Goal: Information Seeking & Learning: Check status

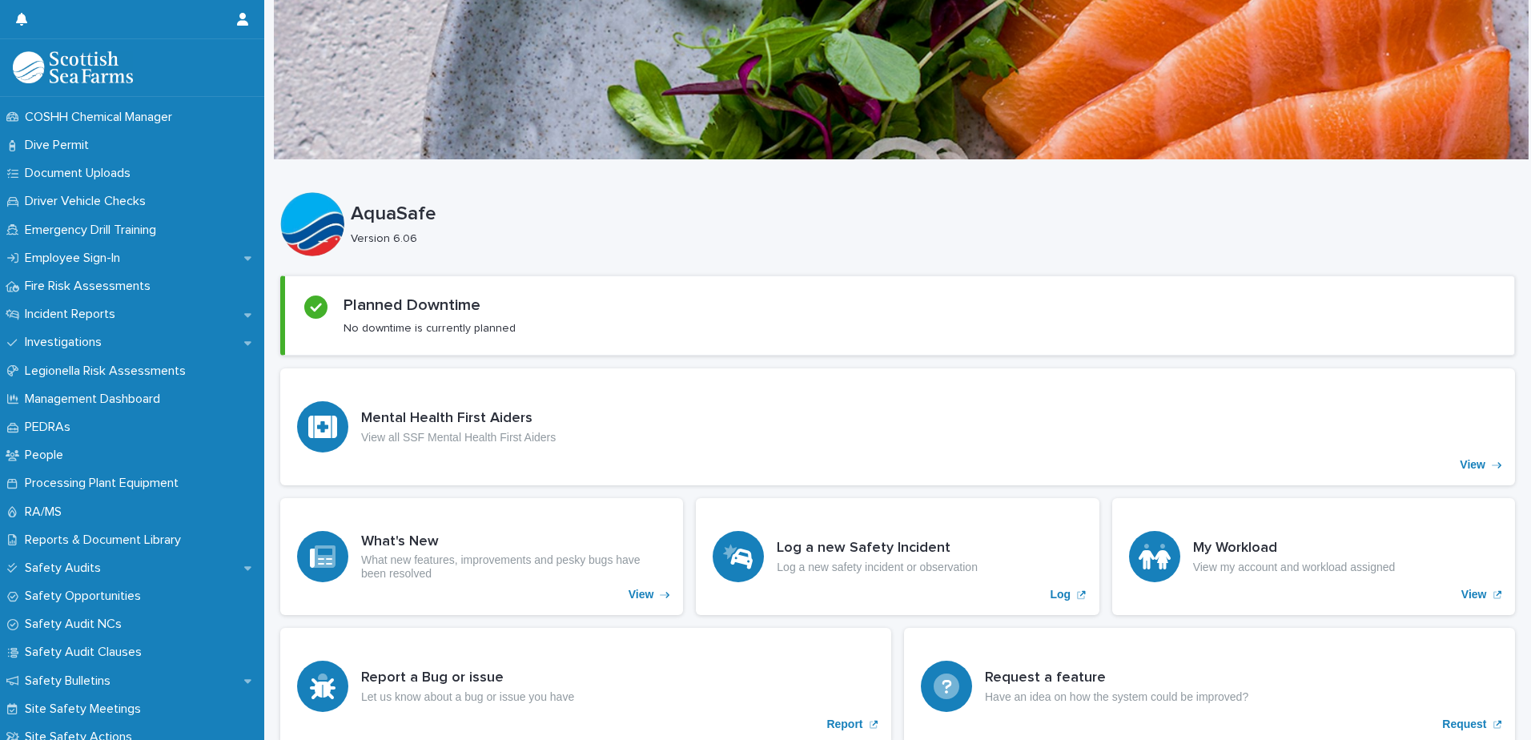
scroll to position [470, 0]
click at [101, 308] on div "Incident Reports" at bounding box center [132, 317] width 264 height 28
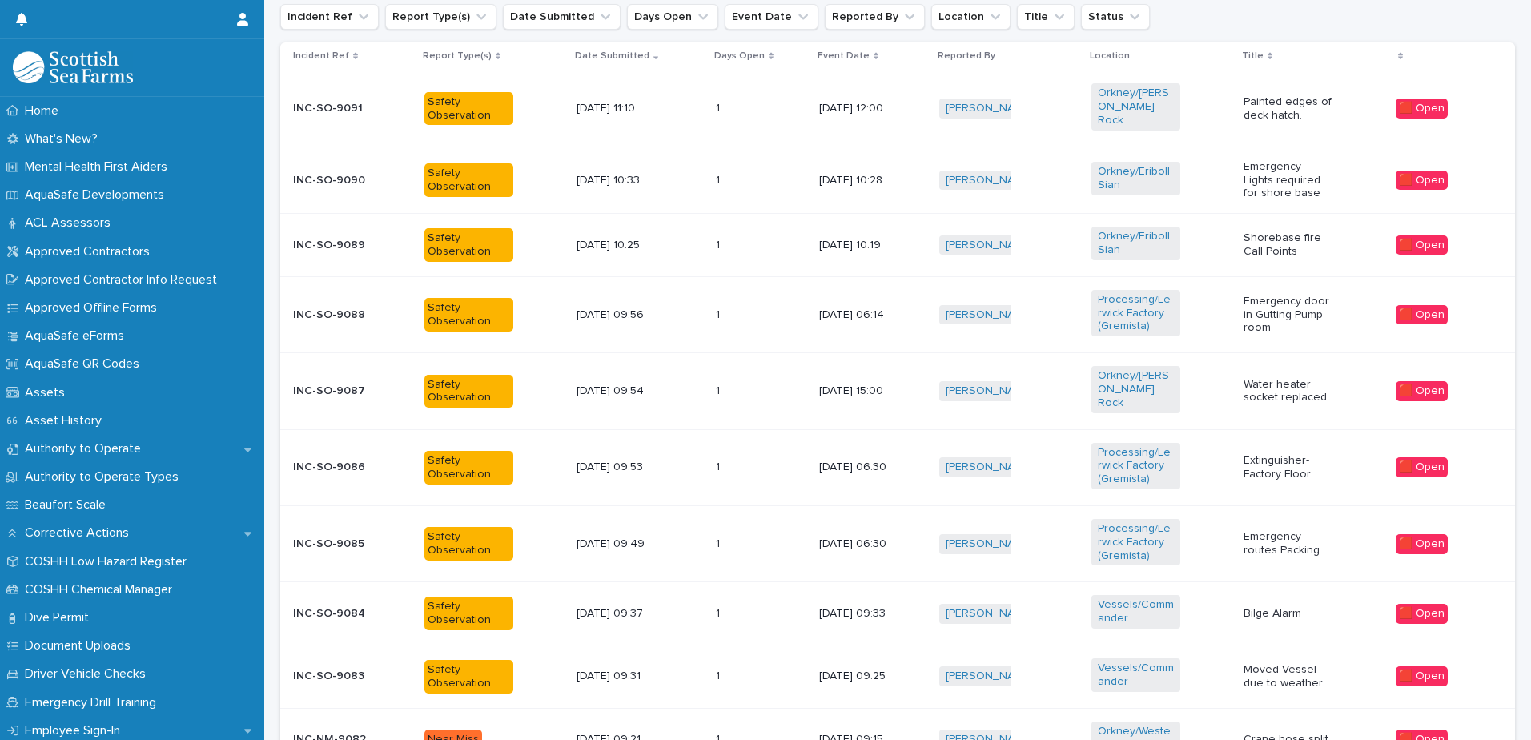
scroll to position [587, 0]
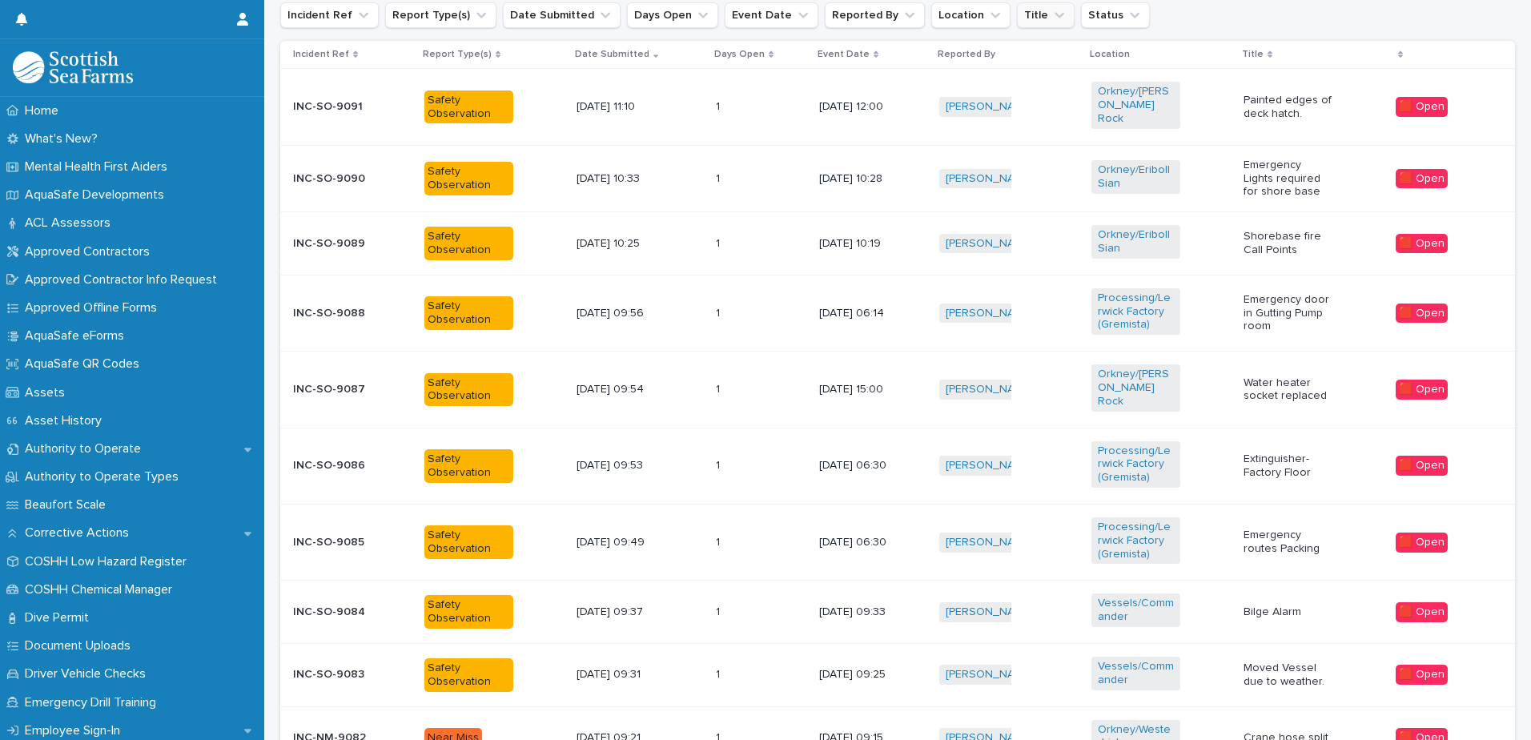
click at [1051, 14] on icon "Title" at bounding box center [1059, 15] width 16 height 16
click at [1030, 84] on input at bounding box center [1094, 87] width 203 height 26
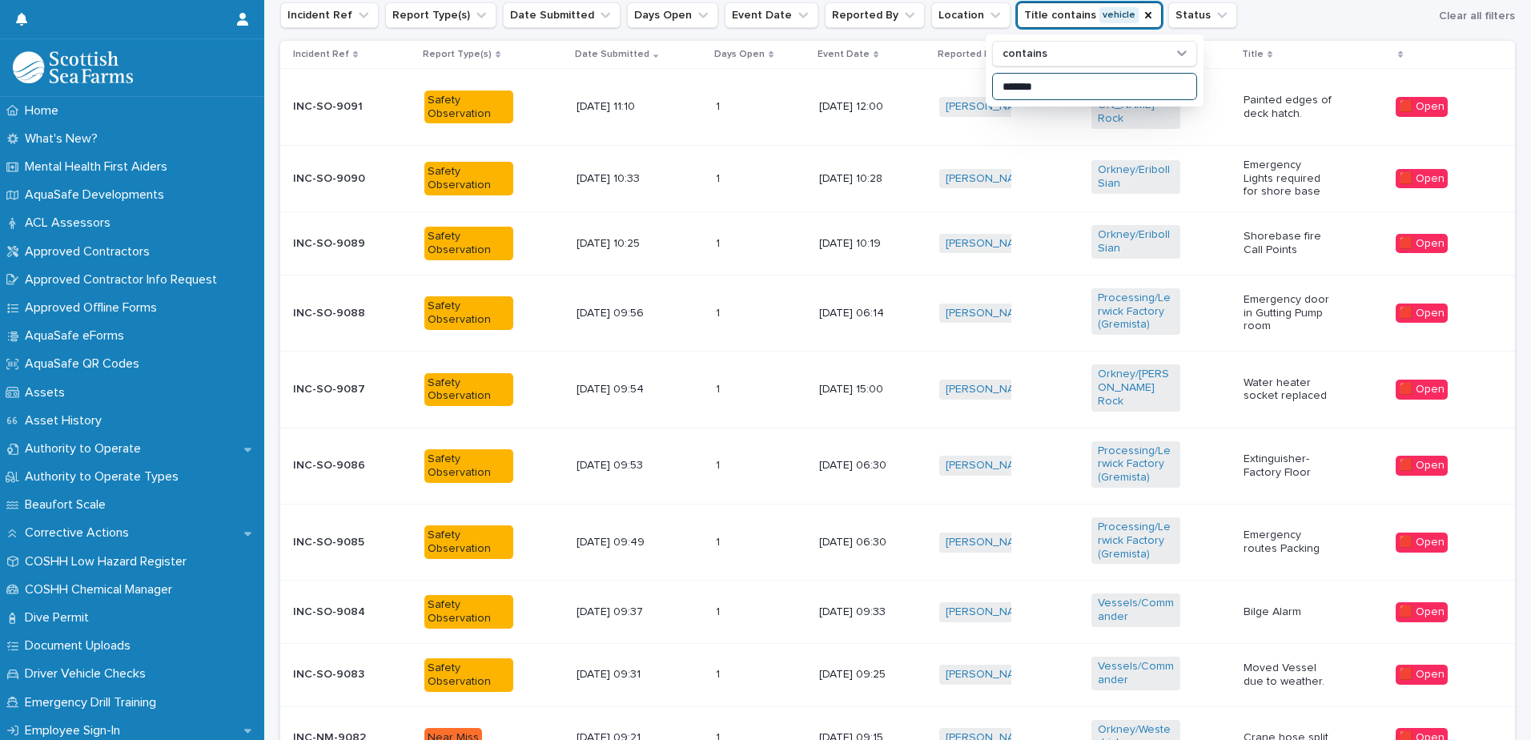
type input "*******"
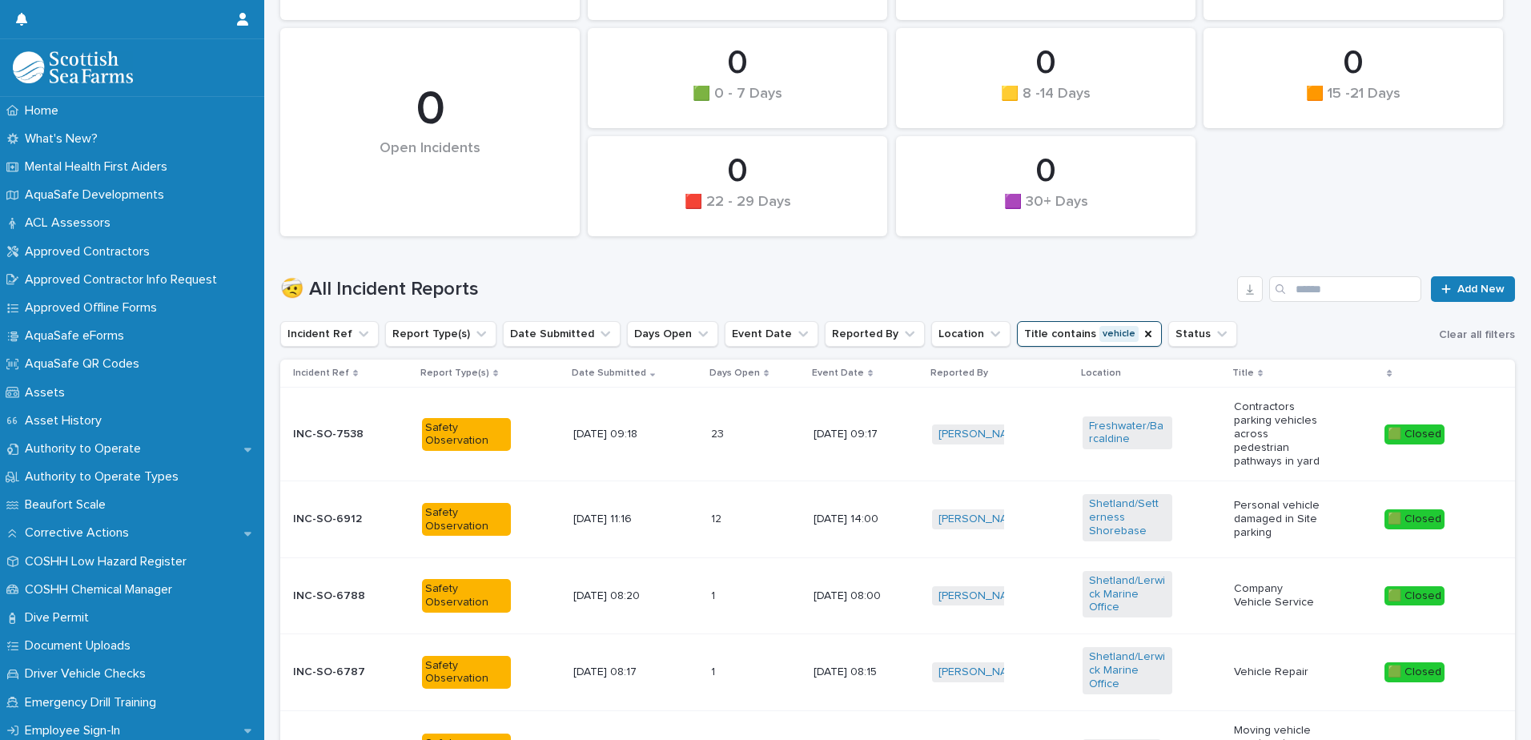
scroll to position [264, 0]
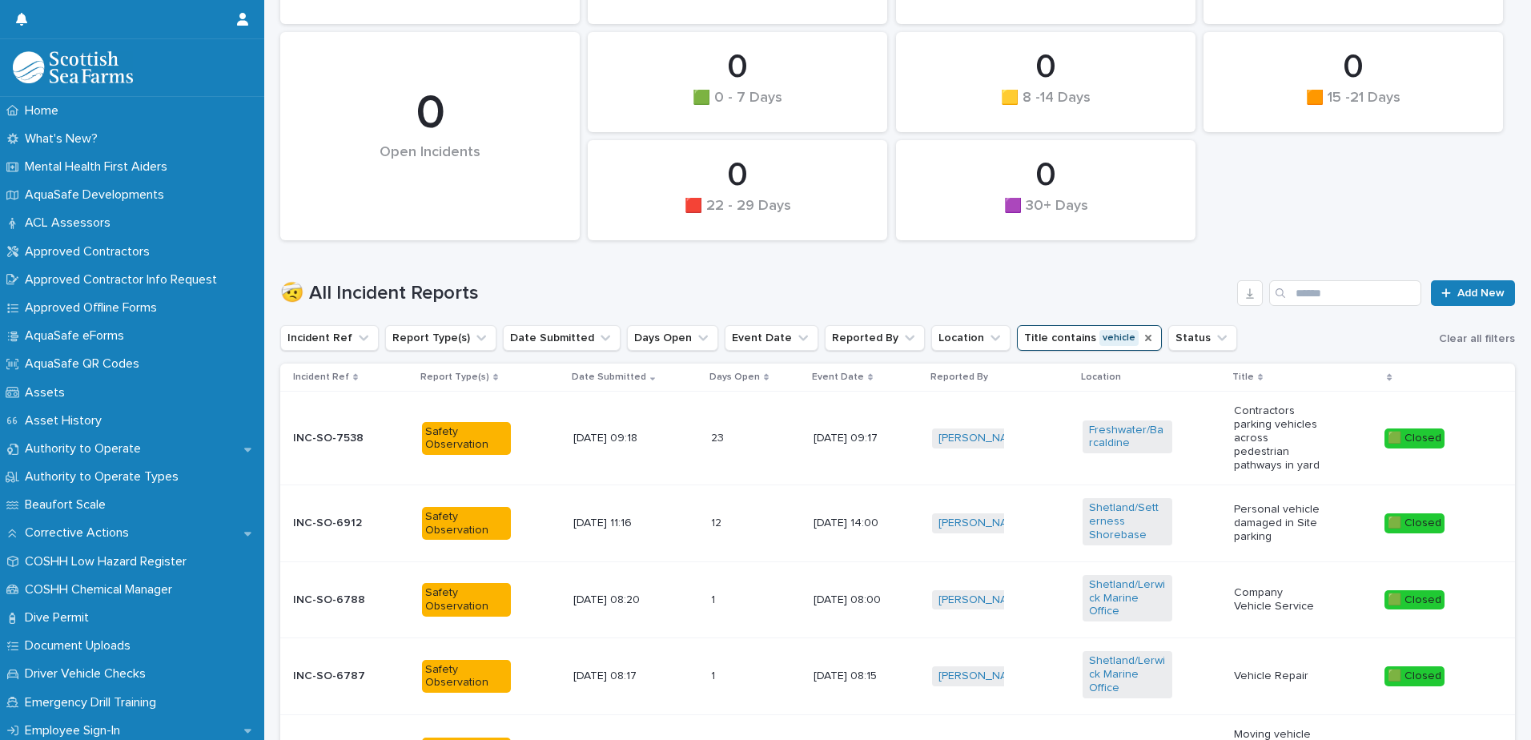
click at [1145, 336] on icon "Title" at bounding box center [1148, 338] width 6 height 6
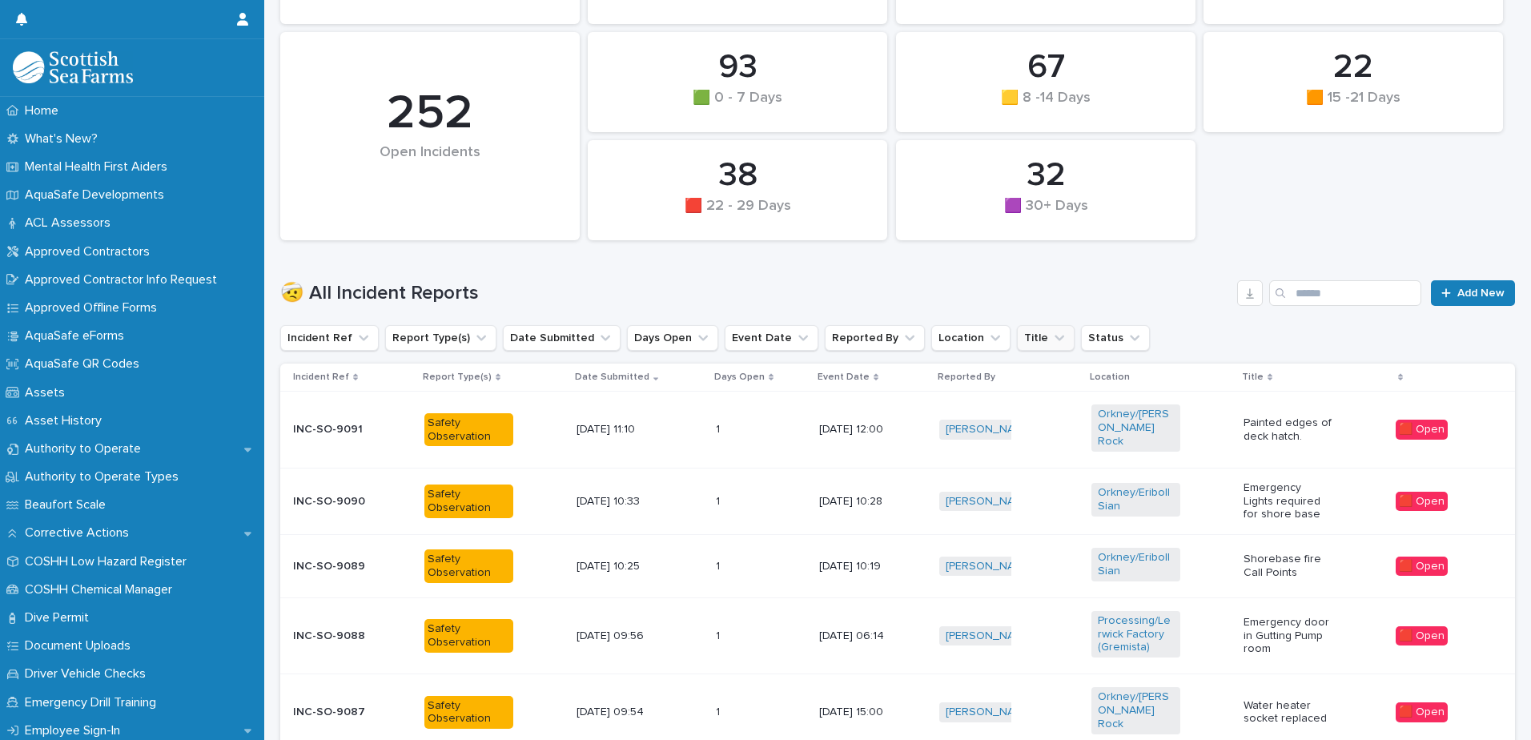
scroll to position [229, 0]
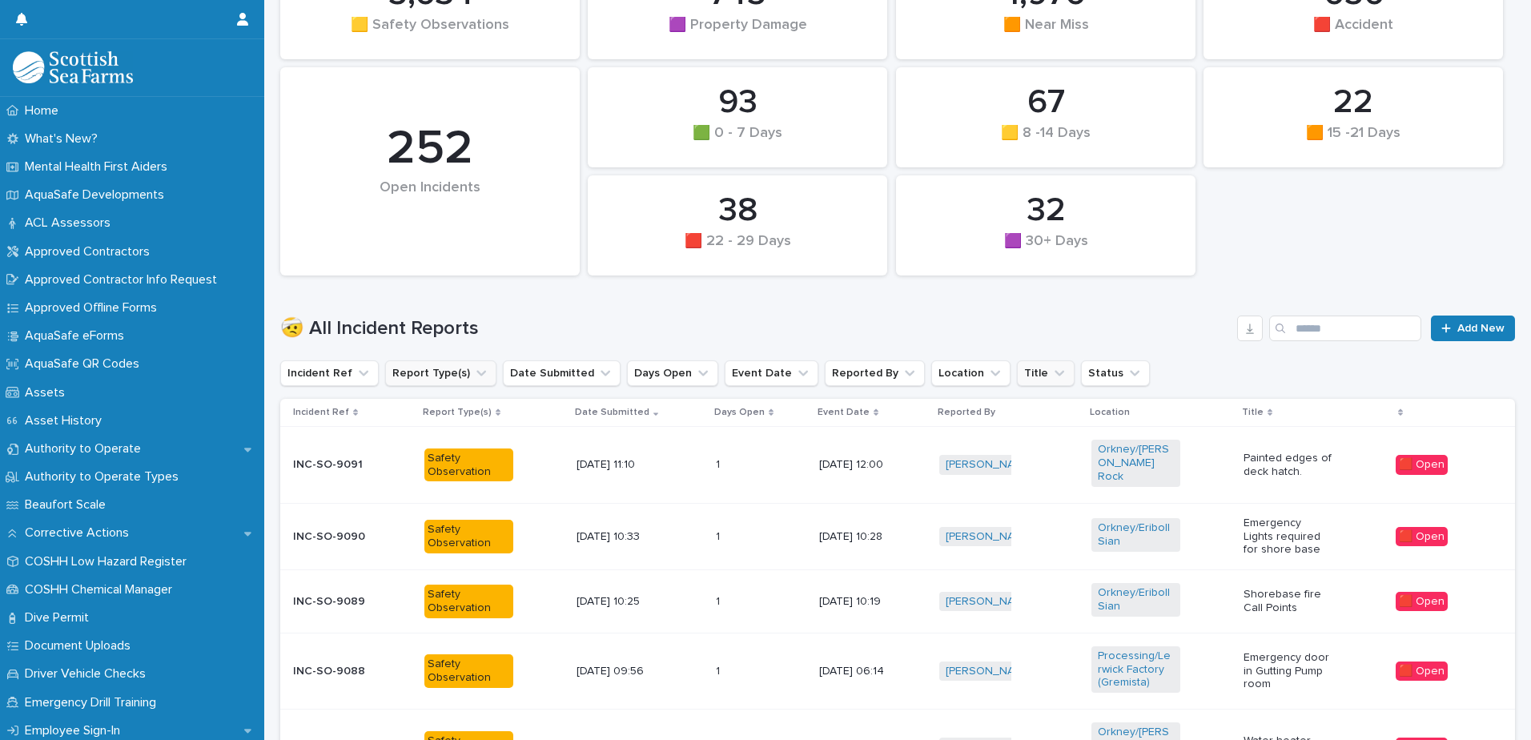
click at [473, 373] on icon "Report Type(s)" at bounding box center [481, 373] width 16 height 16
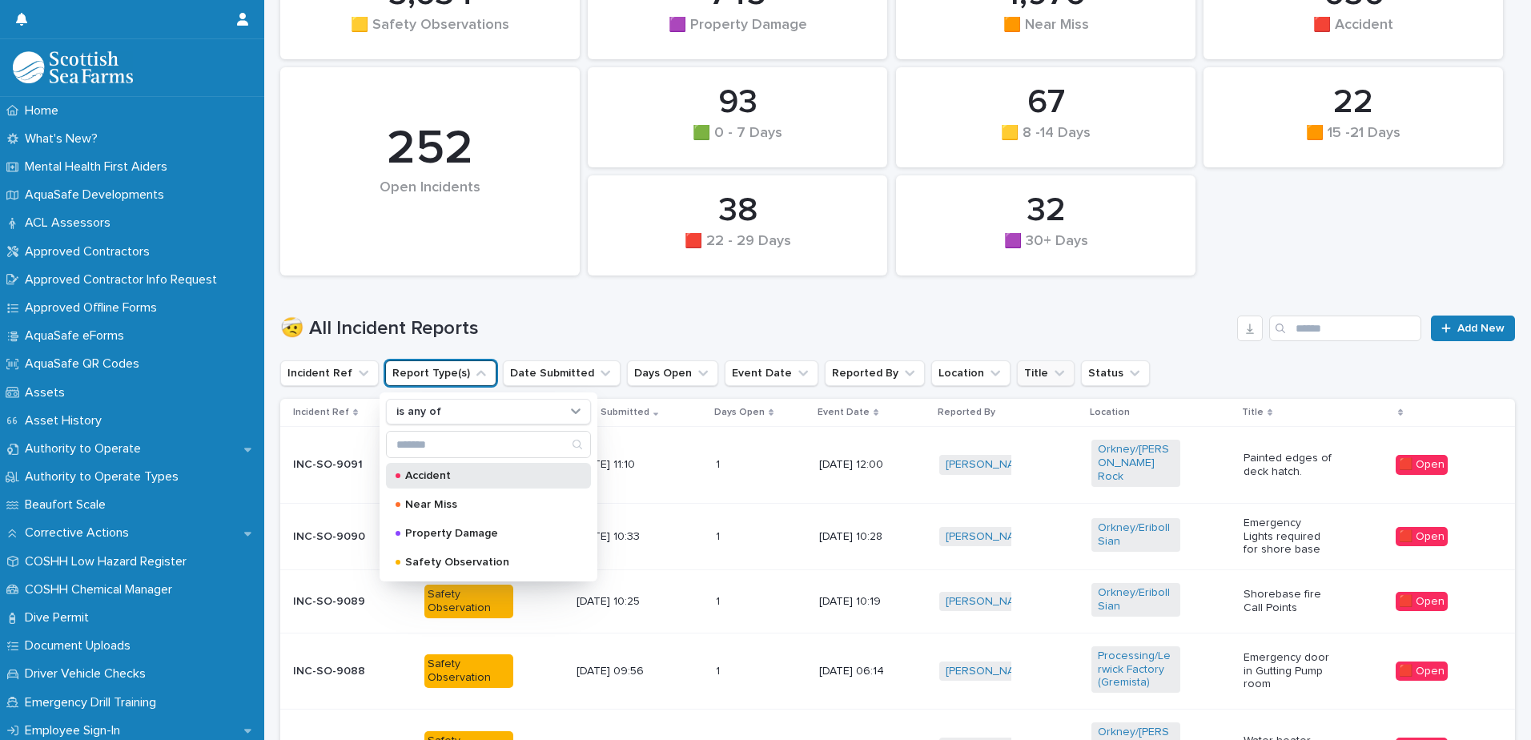
click at [450, 480] on p "Accident" at bounding box center [485, 475] width 160 height 11
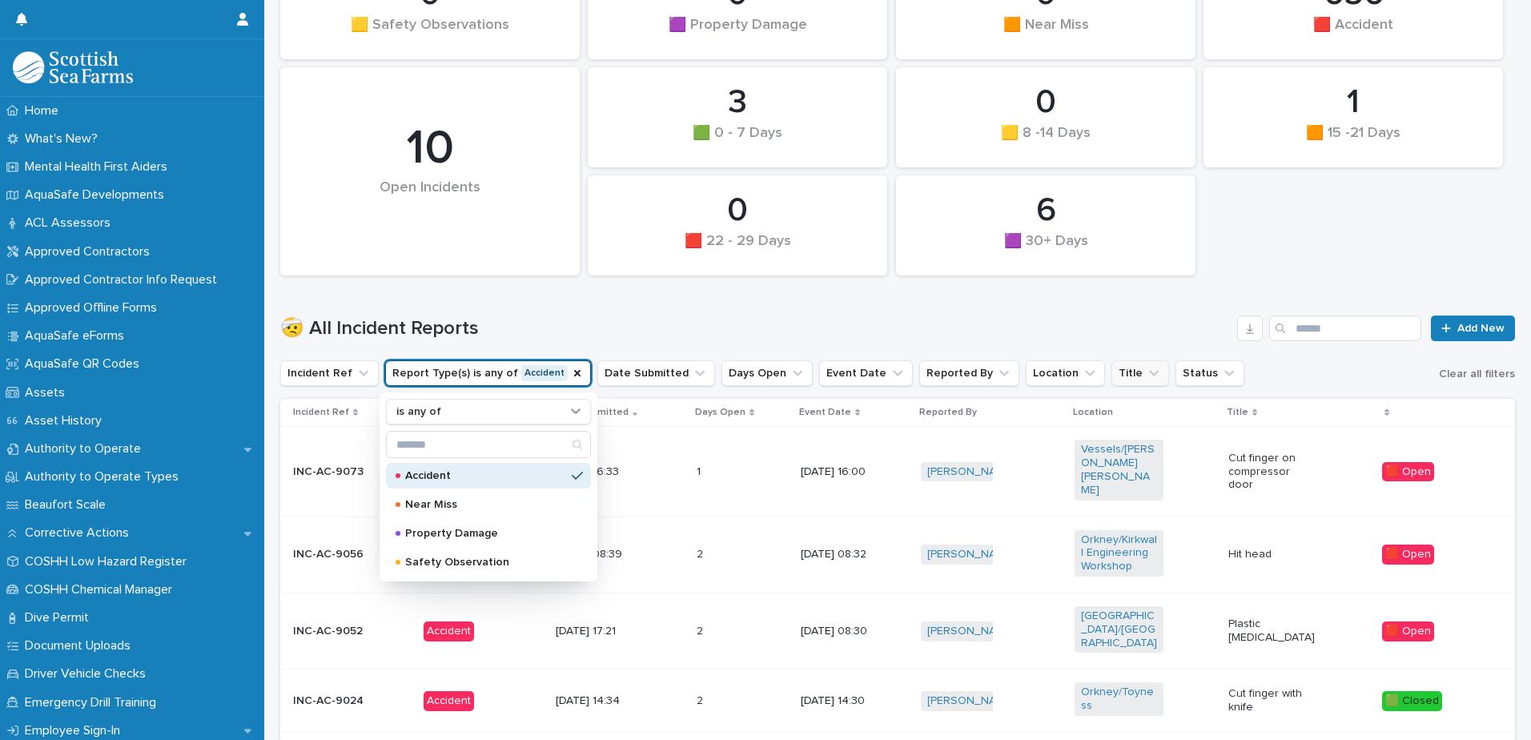
click at [688, 315] on div "🤕 All Incident Reports Add New" at bounding box center [897, 321] width 1235 height 77
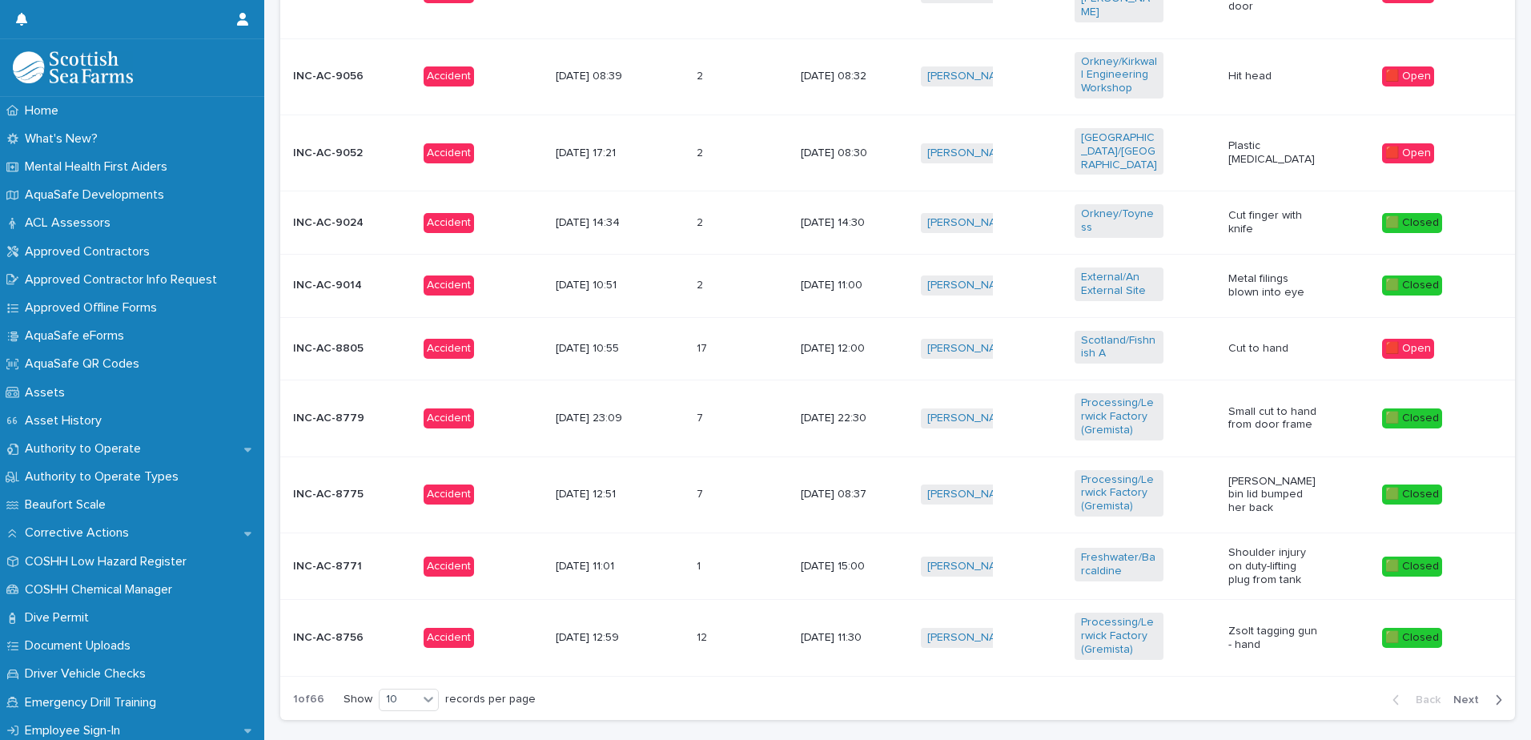
scroll to position [751, 0]
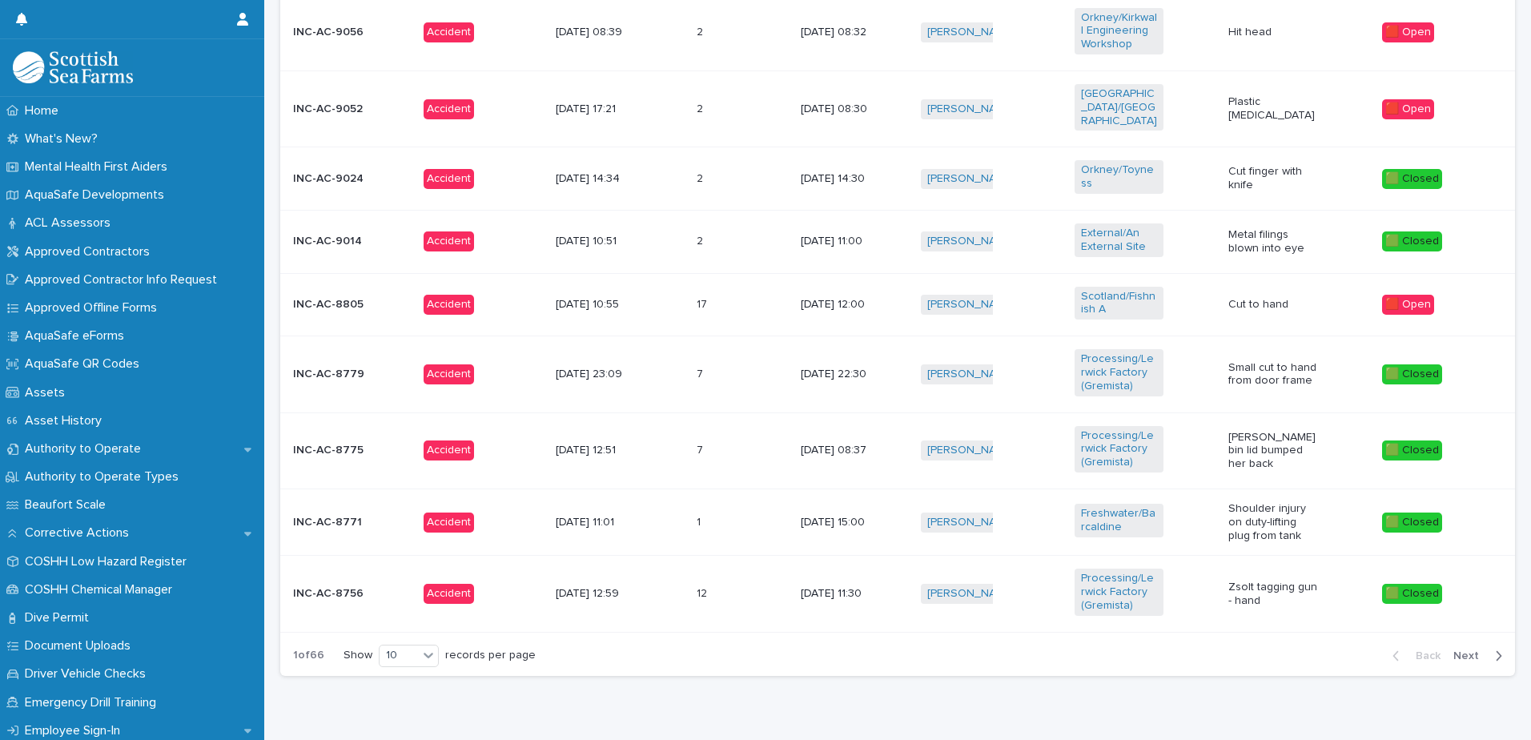
click at [1463, 650] on span "Next" at bounding box center [1470, 655] width 35 height 11
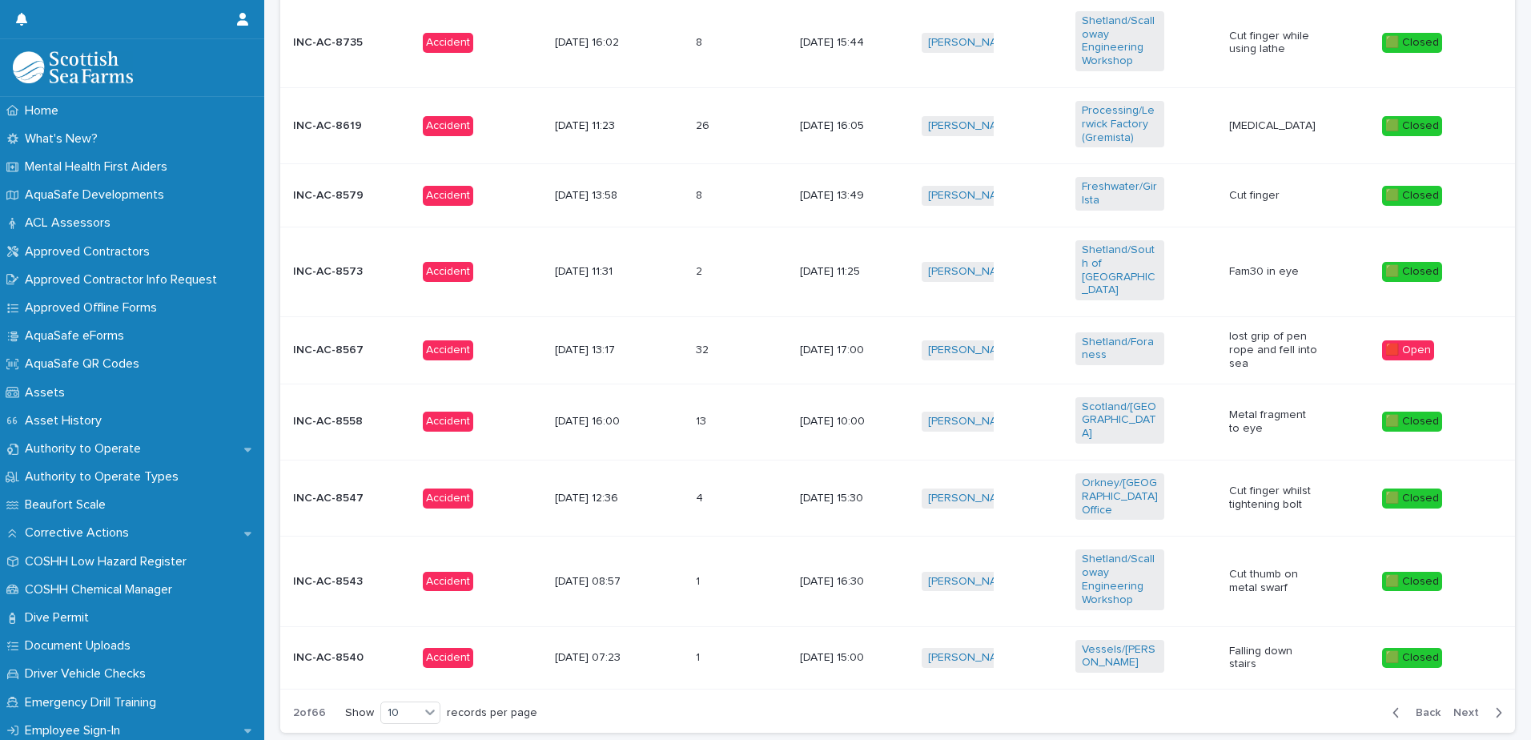
scroll to position [765, 0]
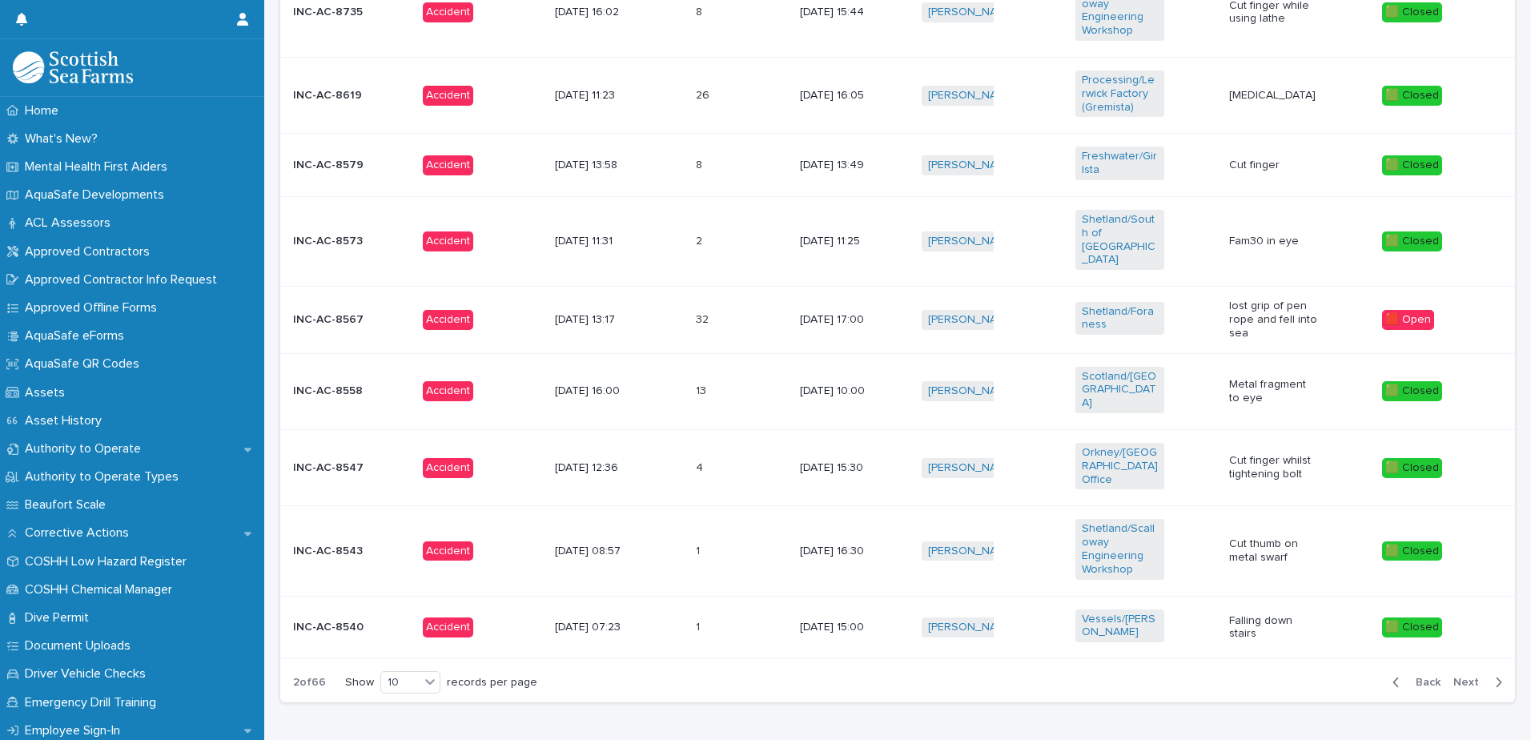
click at [1459, 677] on span "Next" at bounding box center [1470, 682] width 35 height 11
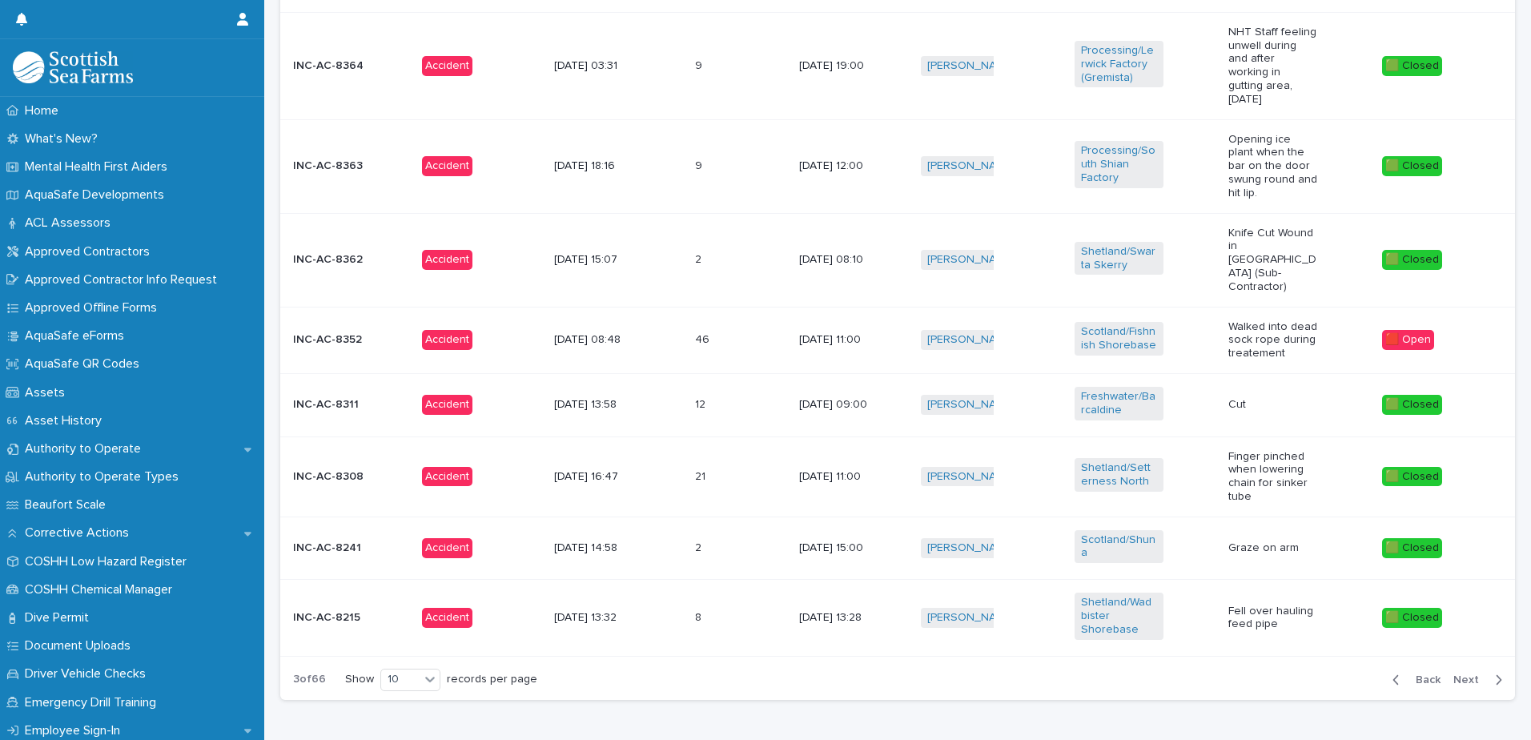
scroll to position [837, 0]
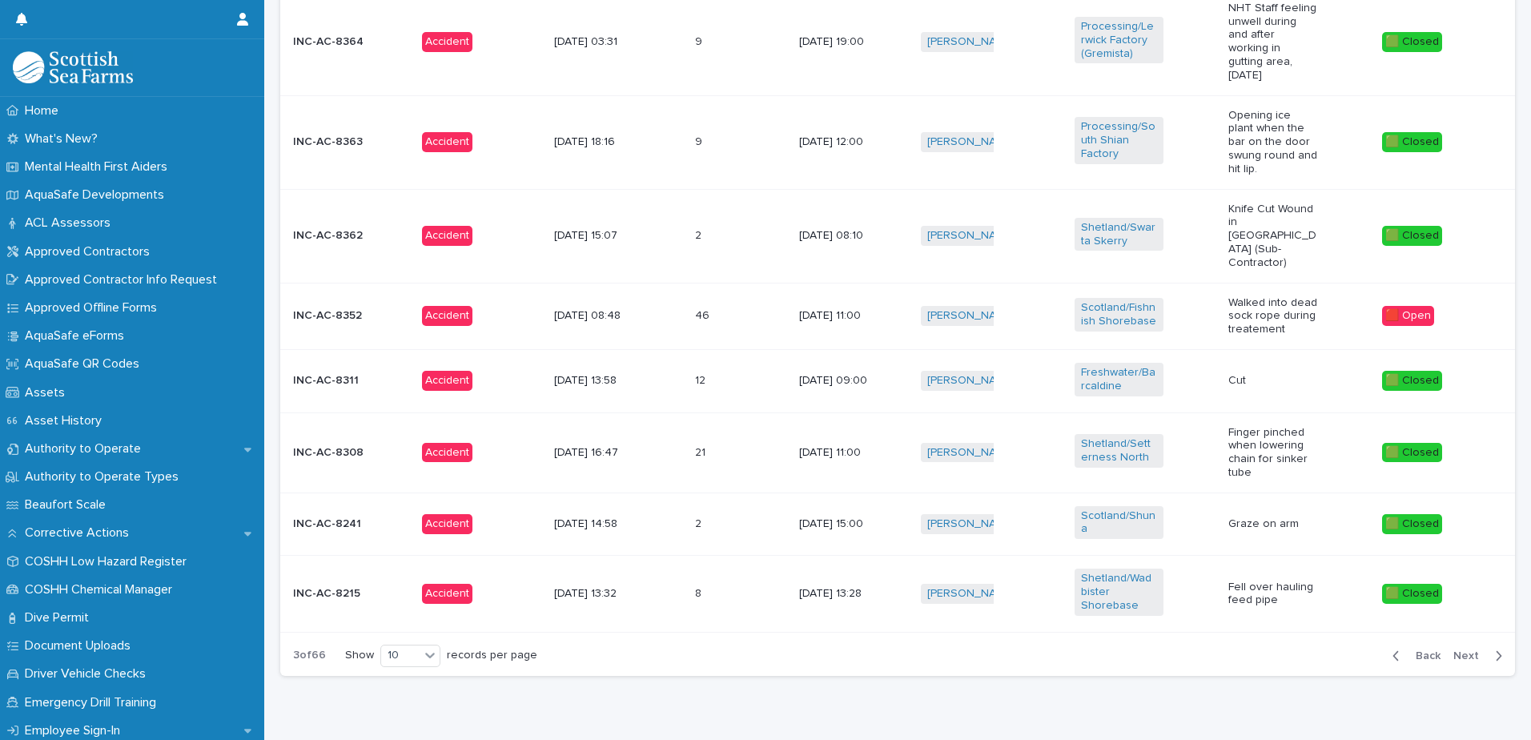
click at [1463, 650] on span "Next" at bounding box center [1470, 655] width 35 height 11
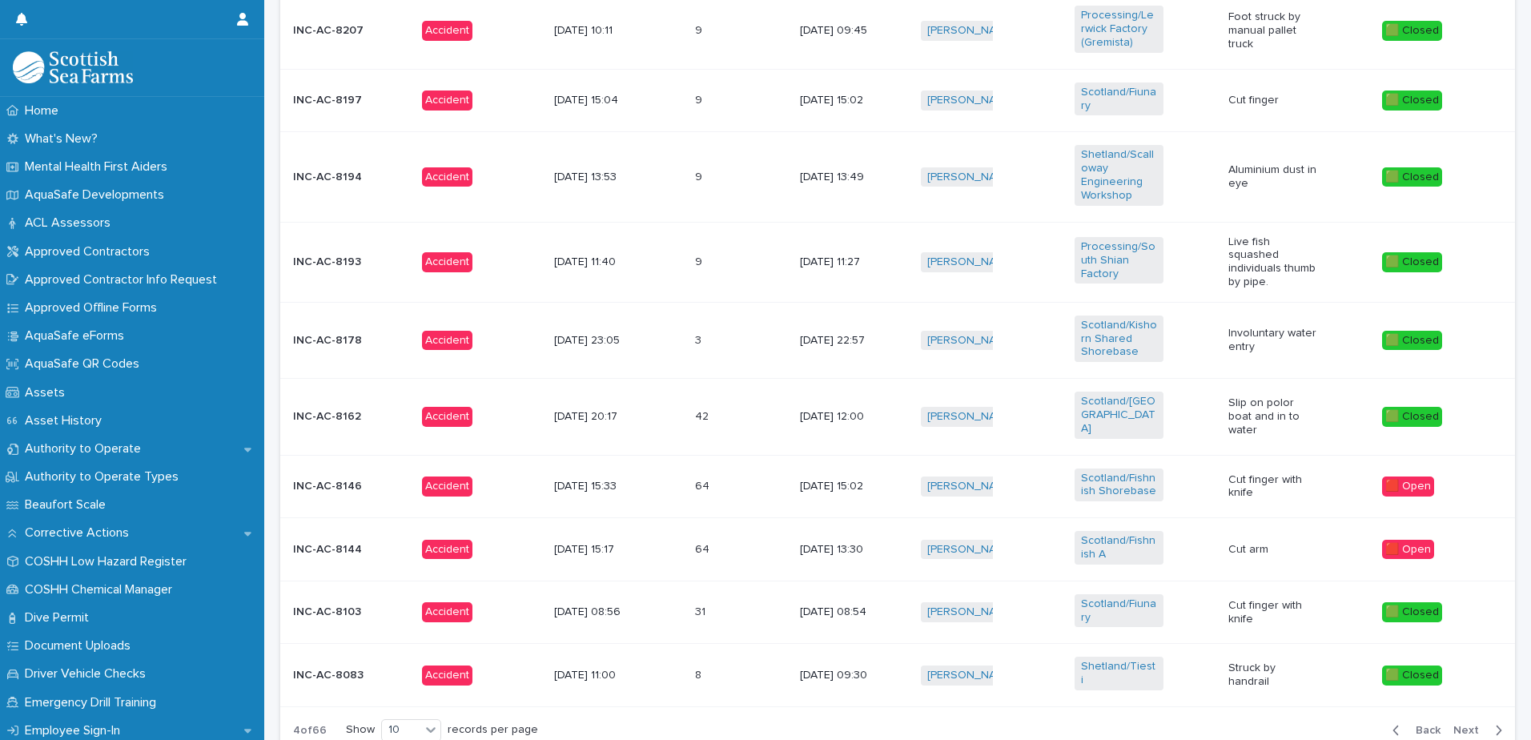
scroll to position [751, 0]
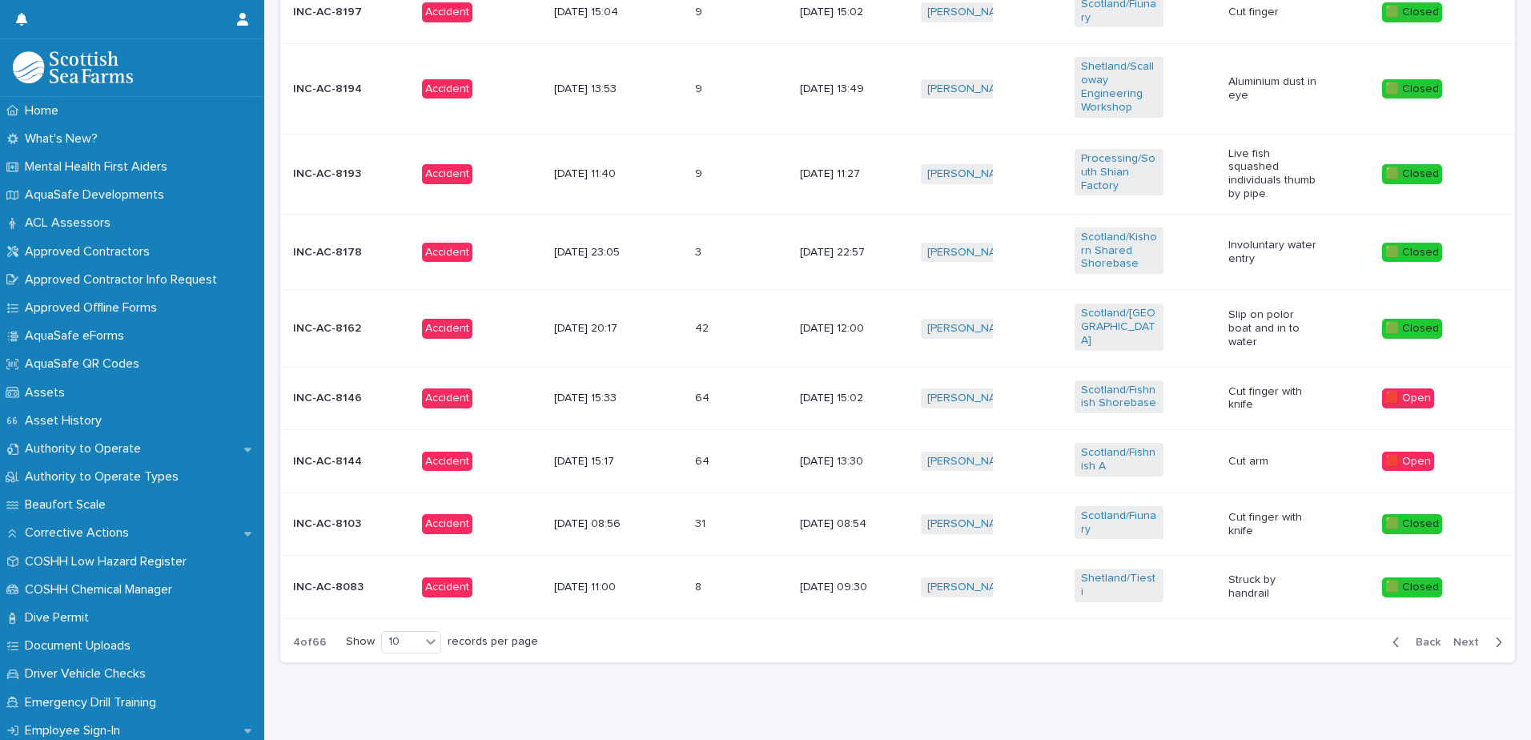
click at [1459, 637] on span "Next" at bounding box center [1470, 642] width 35 height 11
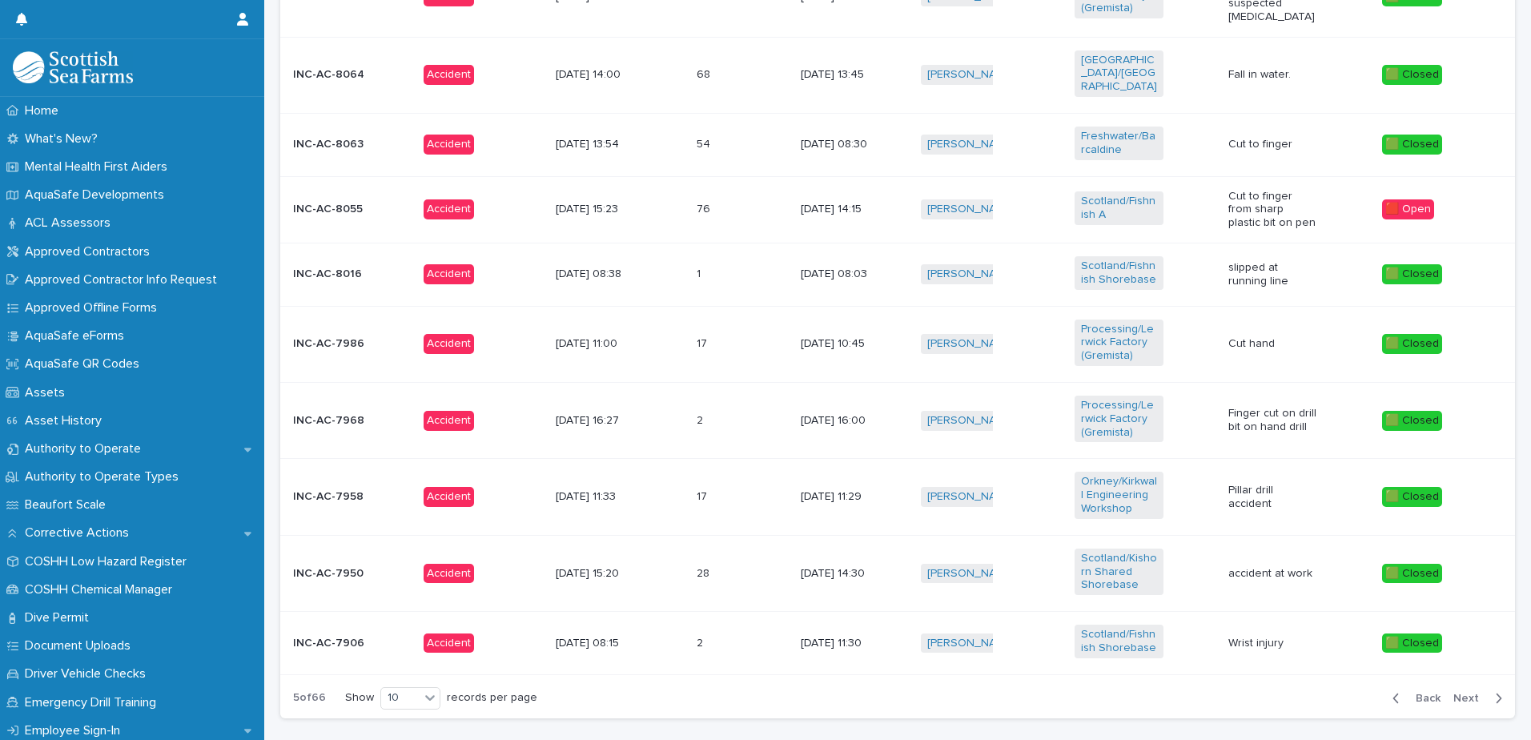
scroll to position [782, 0]
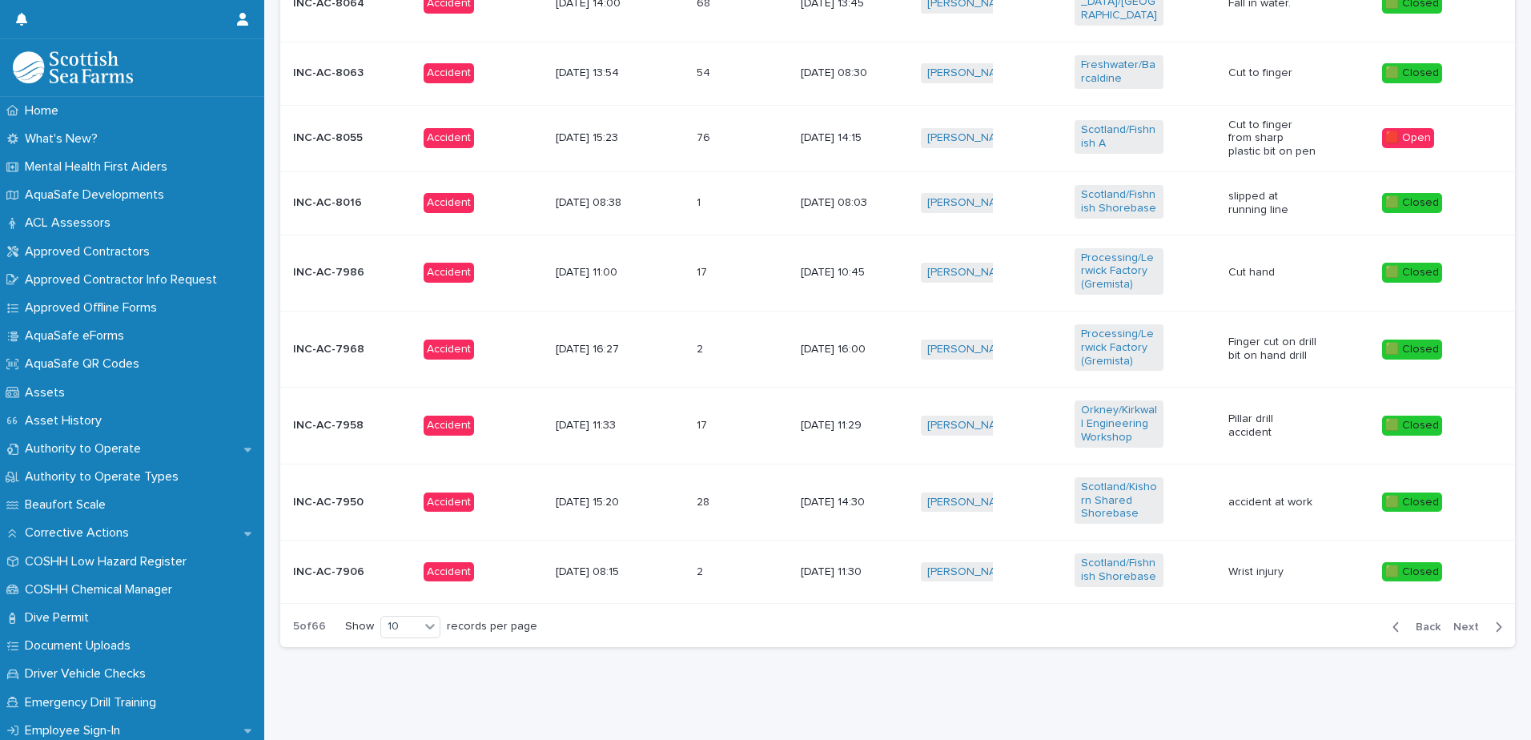
click at [1457, 620] on button "Next" at bounding box center [1481, 627] width 68 height 14
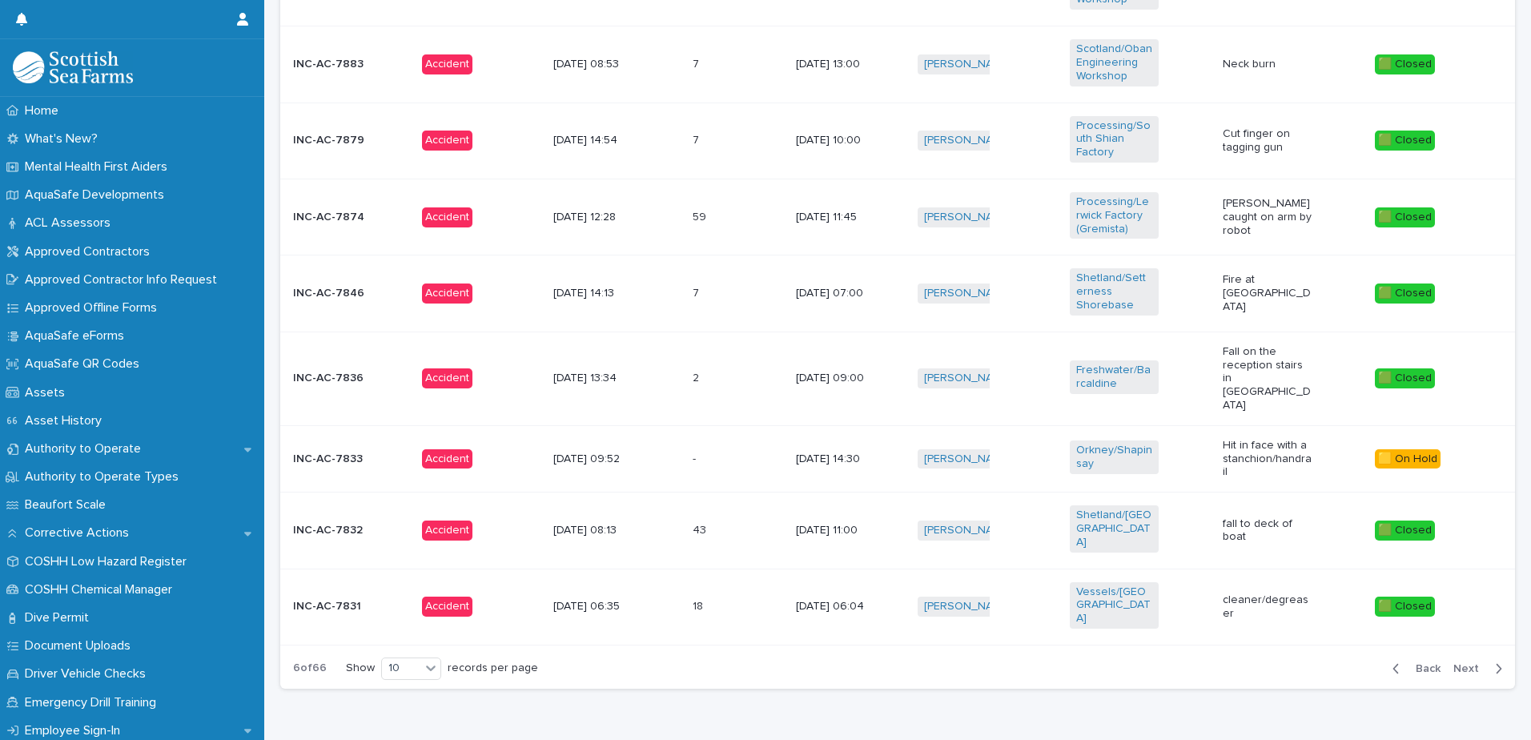
click at [1457, 661] on button "Next" at bounding box center [1481, 668] width 68 height 14
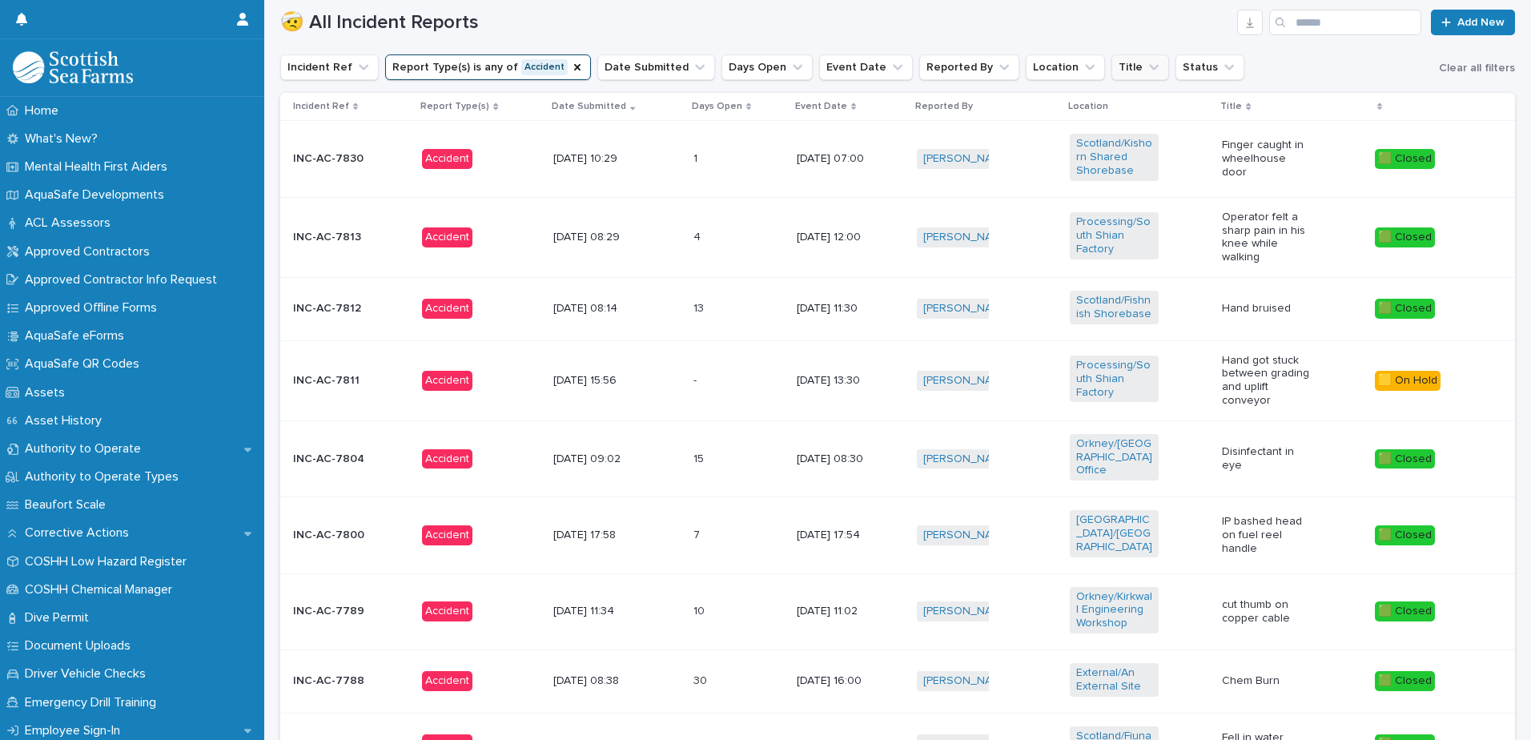
scroll to position [520, 0]
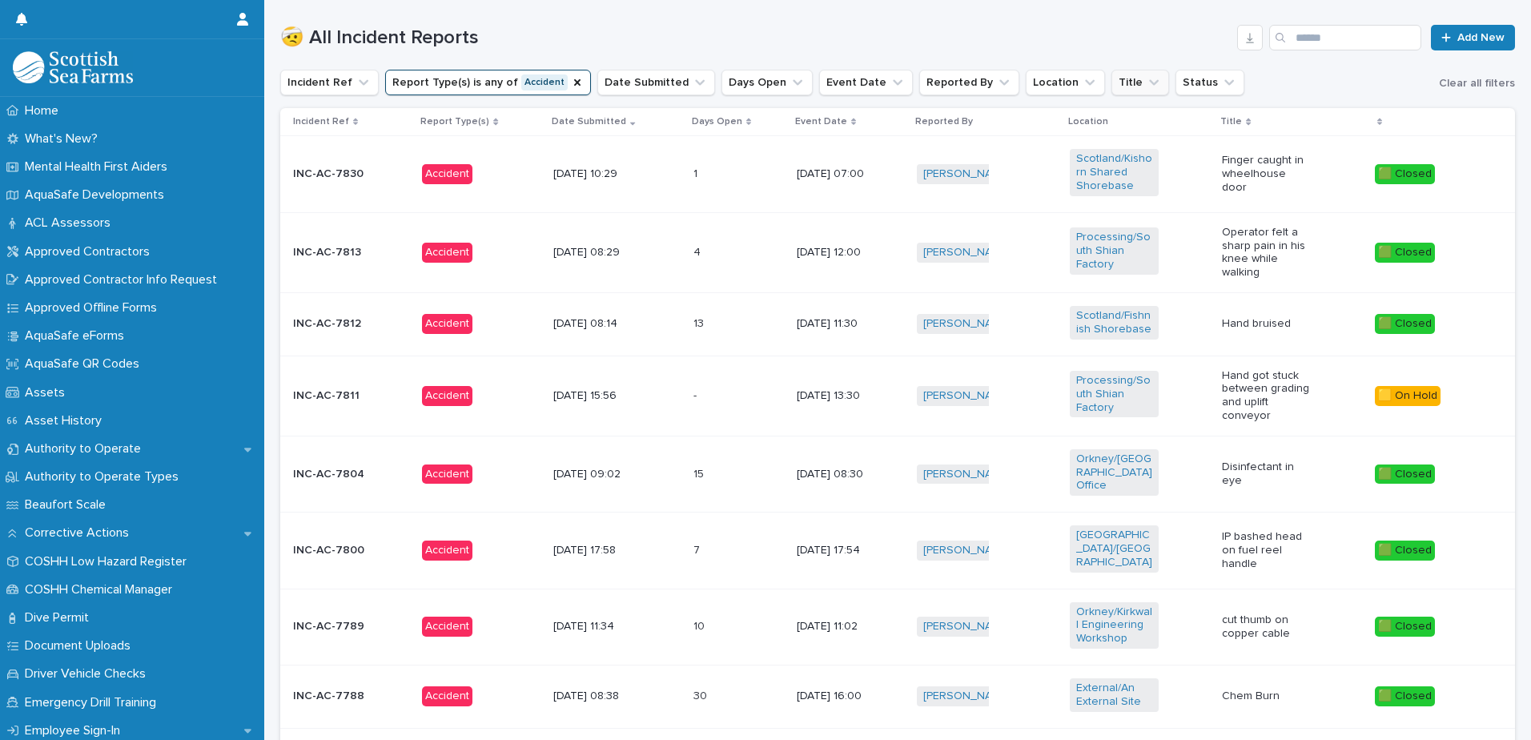
click at [1146, 78] on icon "Title" at bounding box center [1154, 82] width 16 height 16
click at [1114, 155] on input at bounding box center [1183, 154] width 203 height 26
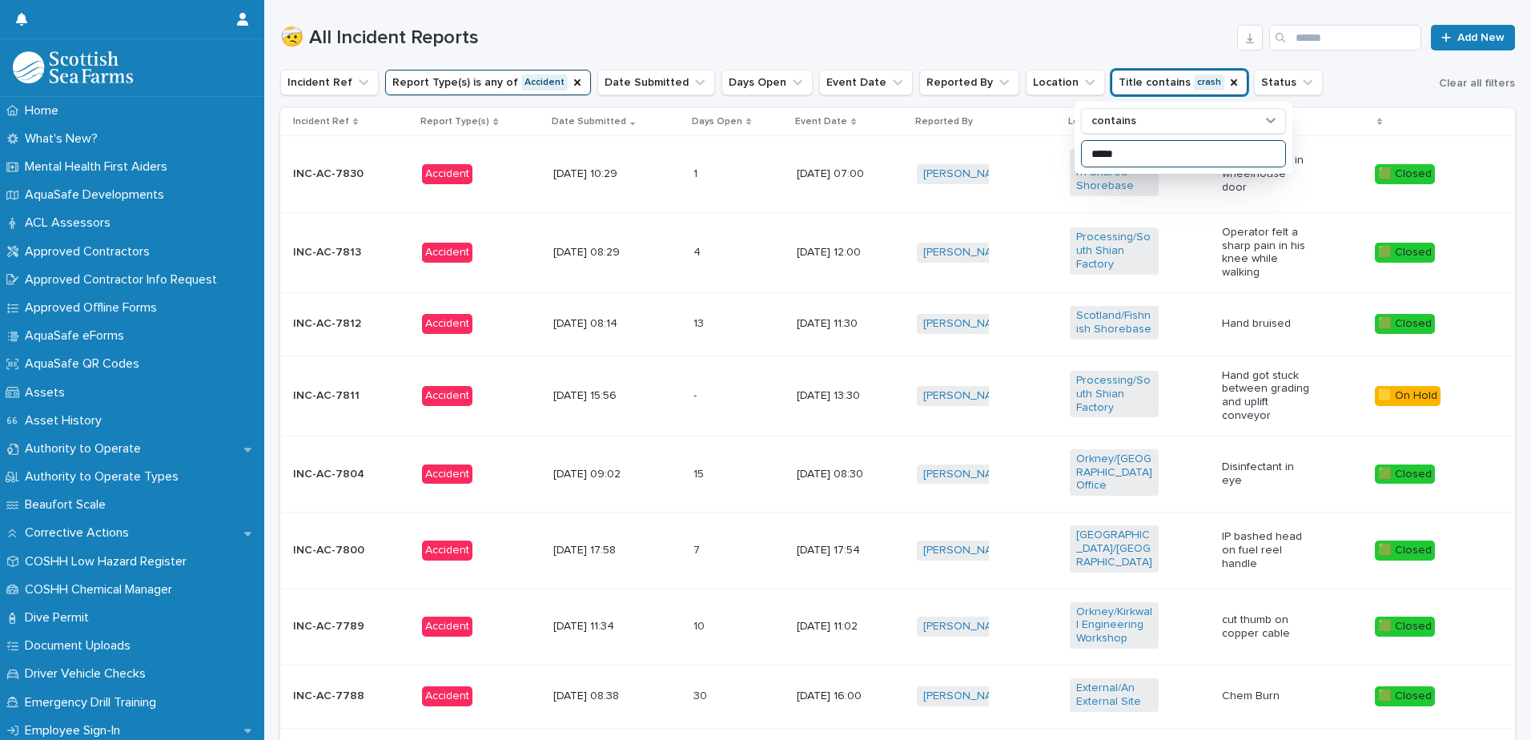
type input "*****"
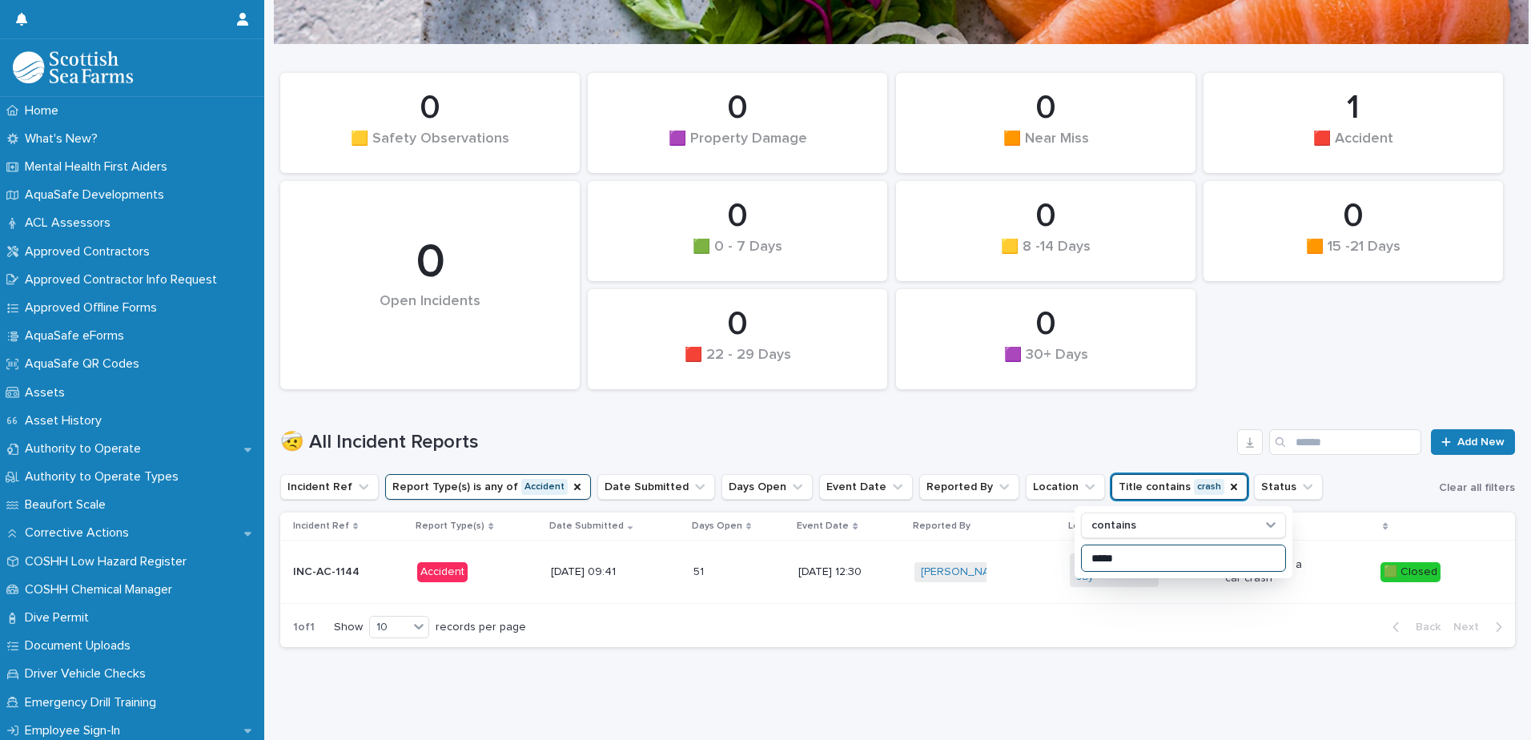
scroll to position [127, 0]
click at [1198, 645] on div "0 🟧 15 -21 Days 0 🟩 0 - 7 Days 0 🟪 Property Damage 0 🟪 30+ Days 0 🟨 8 -14 Days …" at bounding box center [897, 352] width 1235 height 615
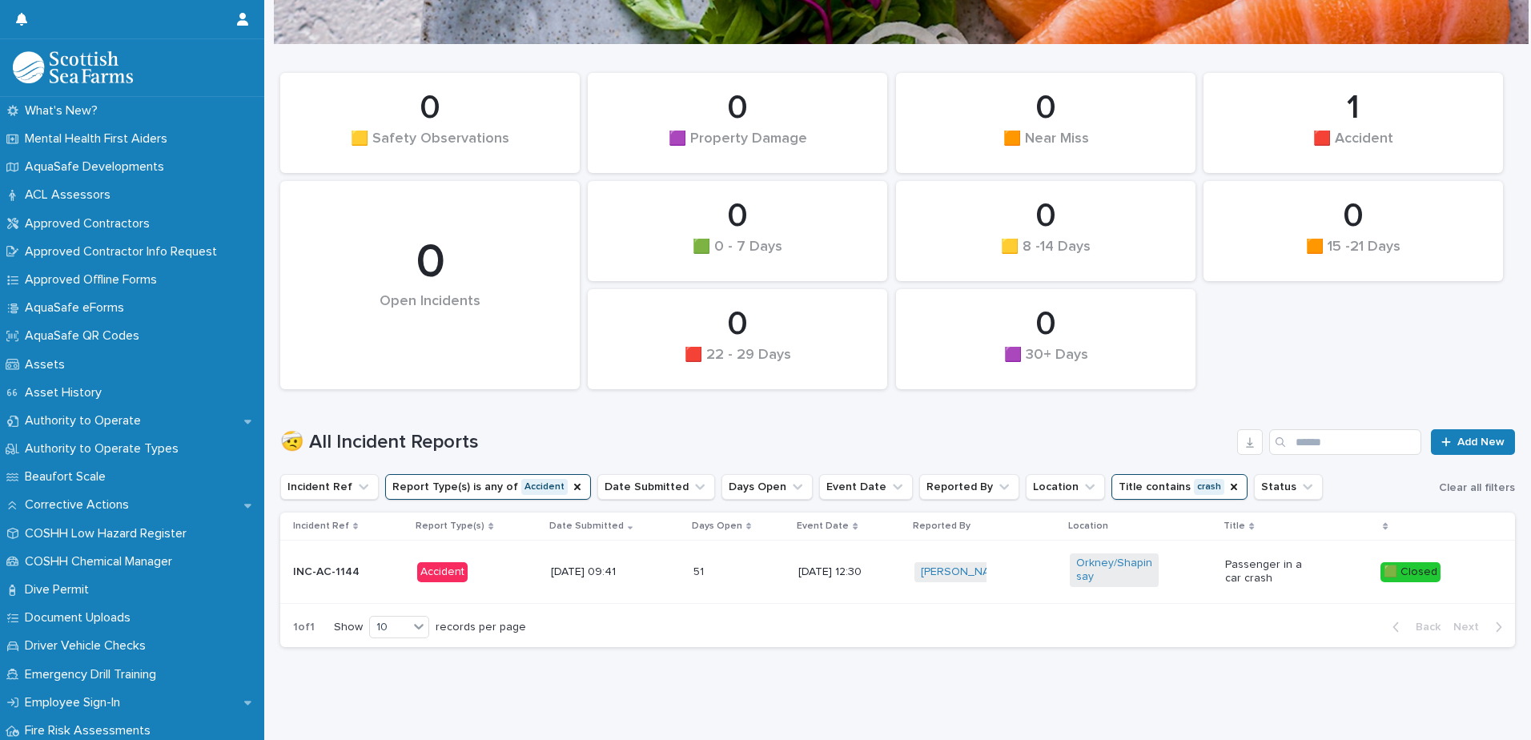
scroll to position [0, 0]
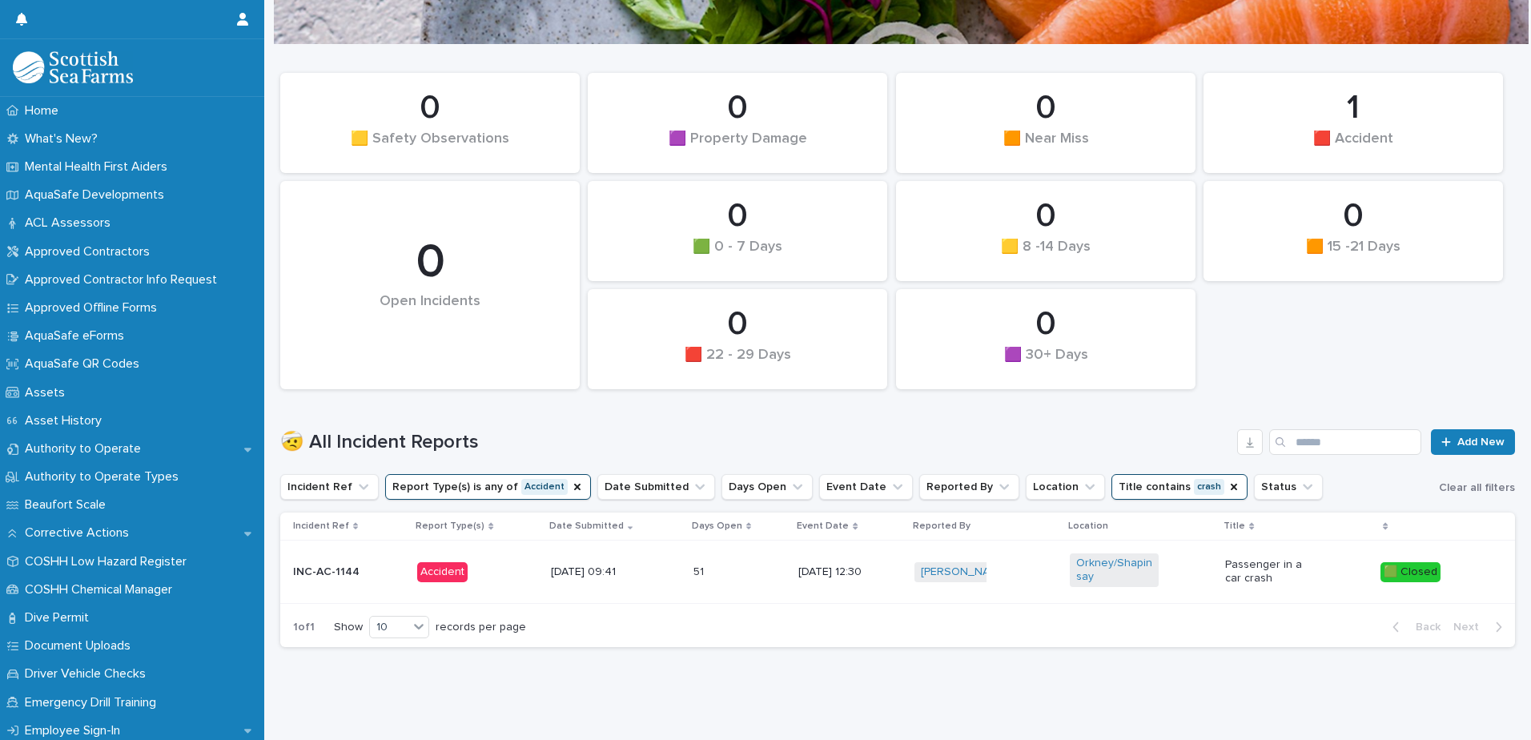
click at [764, 136] on div "🟪 Property Damage" at bounding box center [737, 148] width 245 height 34
click at [1231, 484] on icon "Title" at bounding box center [1234, 487] width 6 height 6
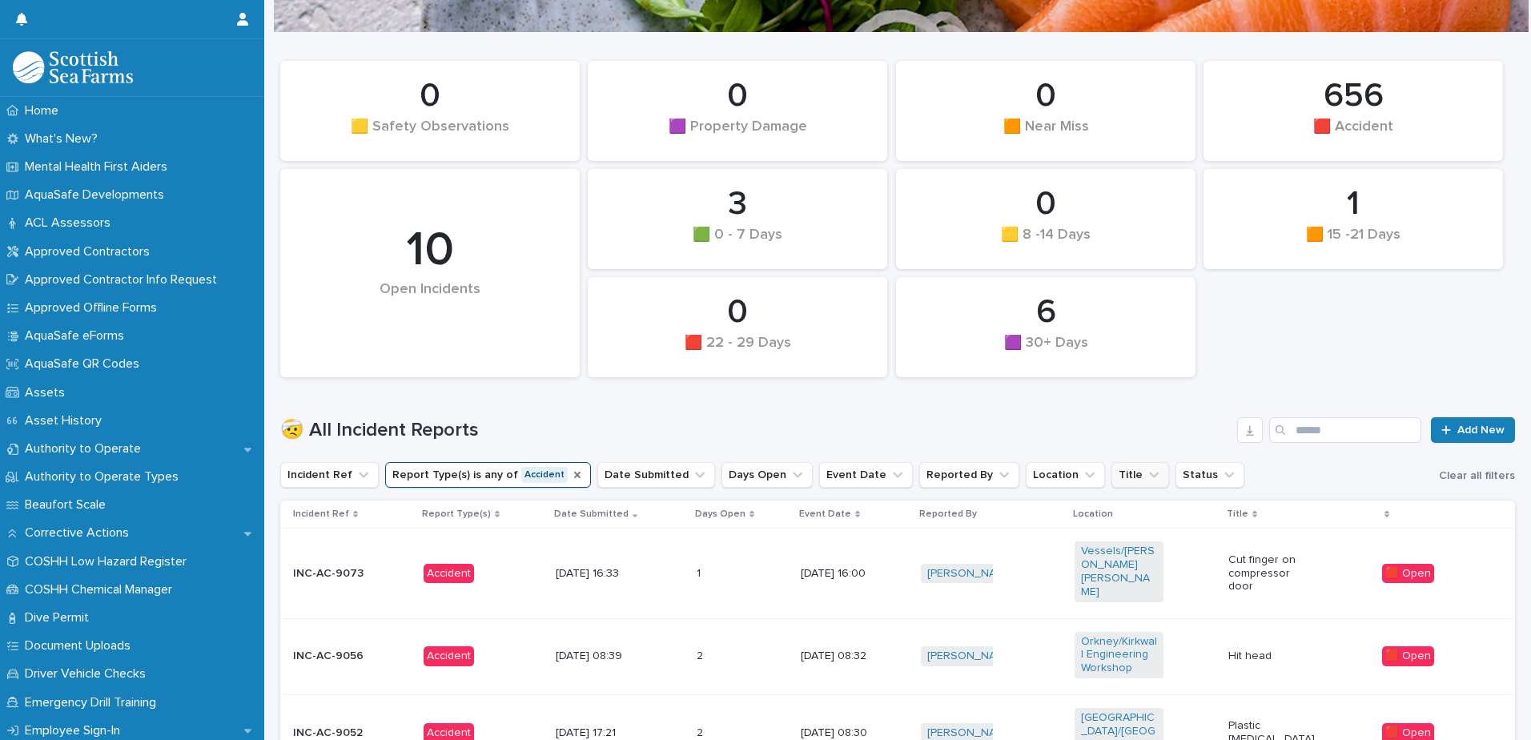
click at [571, 469] on icon "Report Type(s)" at bounding box center [577, 474] width 13 height 13
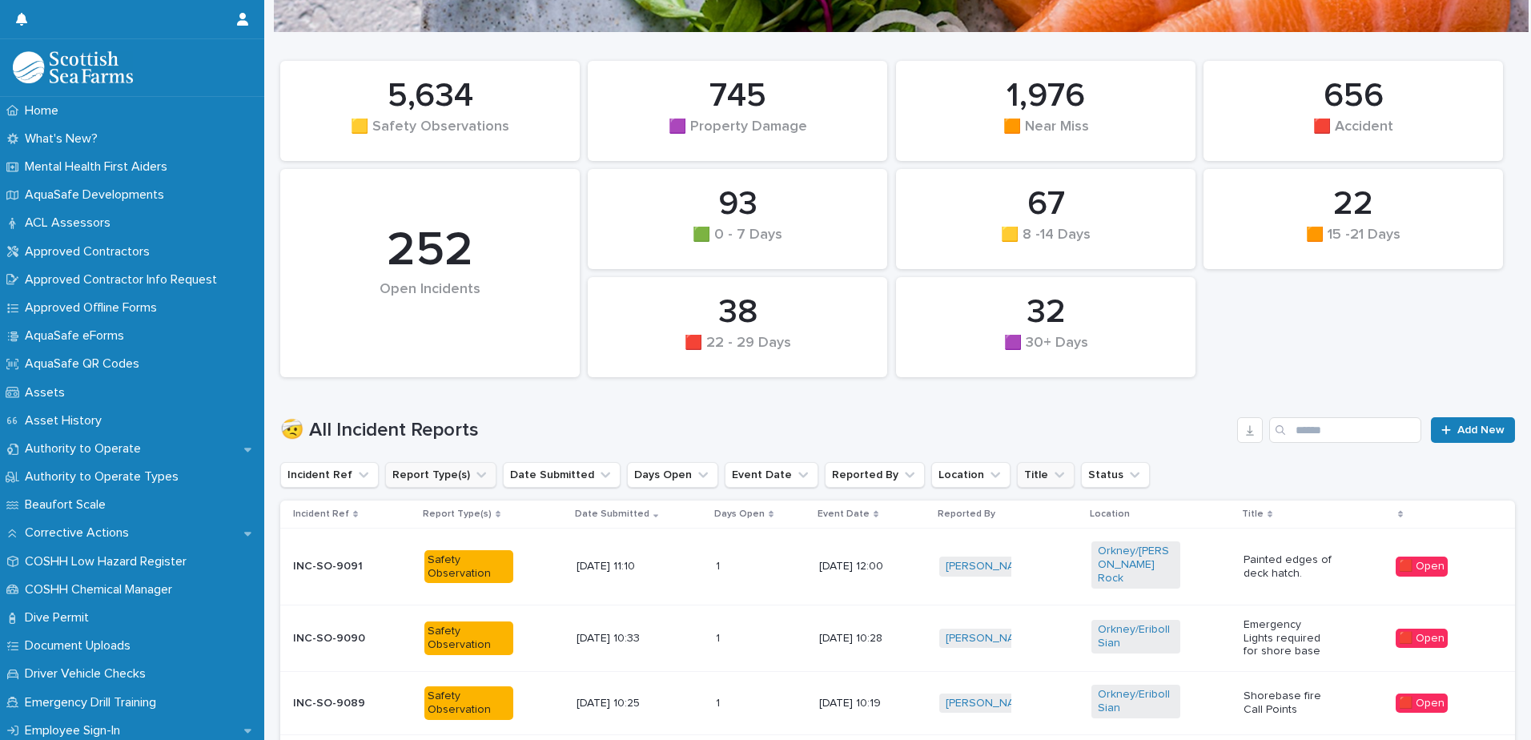
click at [739, 110] on div "745" at bounding box center [737, 96] width 245 height 40
click at [473, 472] on icon "Report Type(s)" at bounding box center [481, 475] width 16 height 16
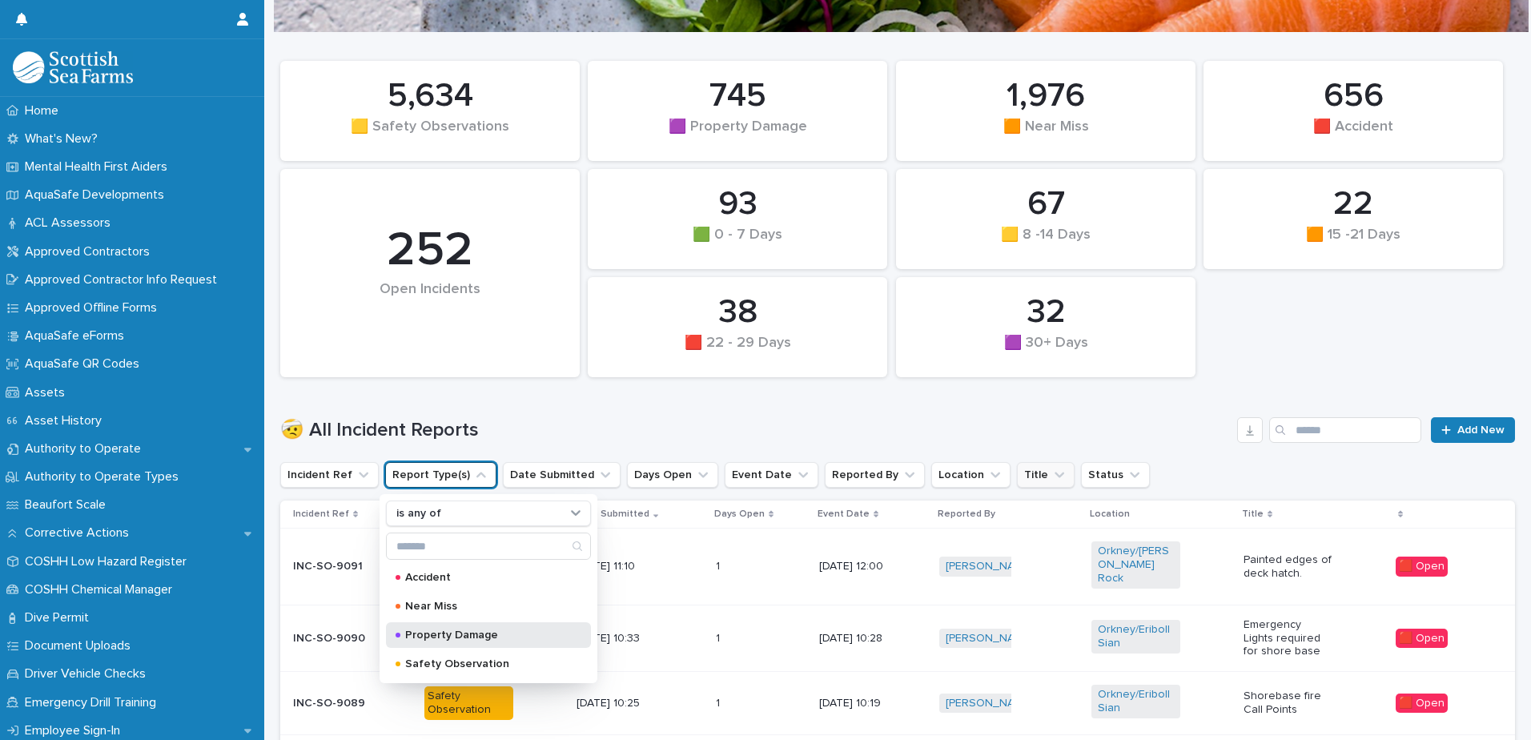
click at [464, 633] on p "Property Damage" at bounding box center [485, 634] width 160 height 11
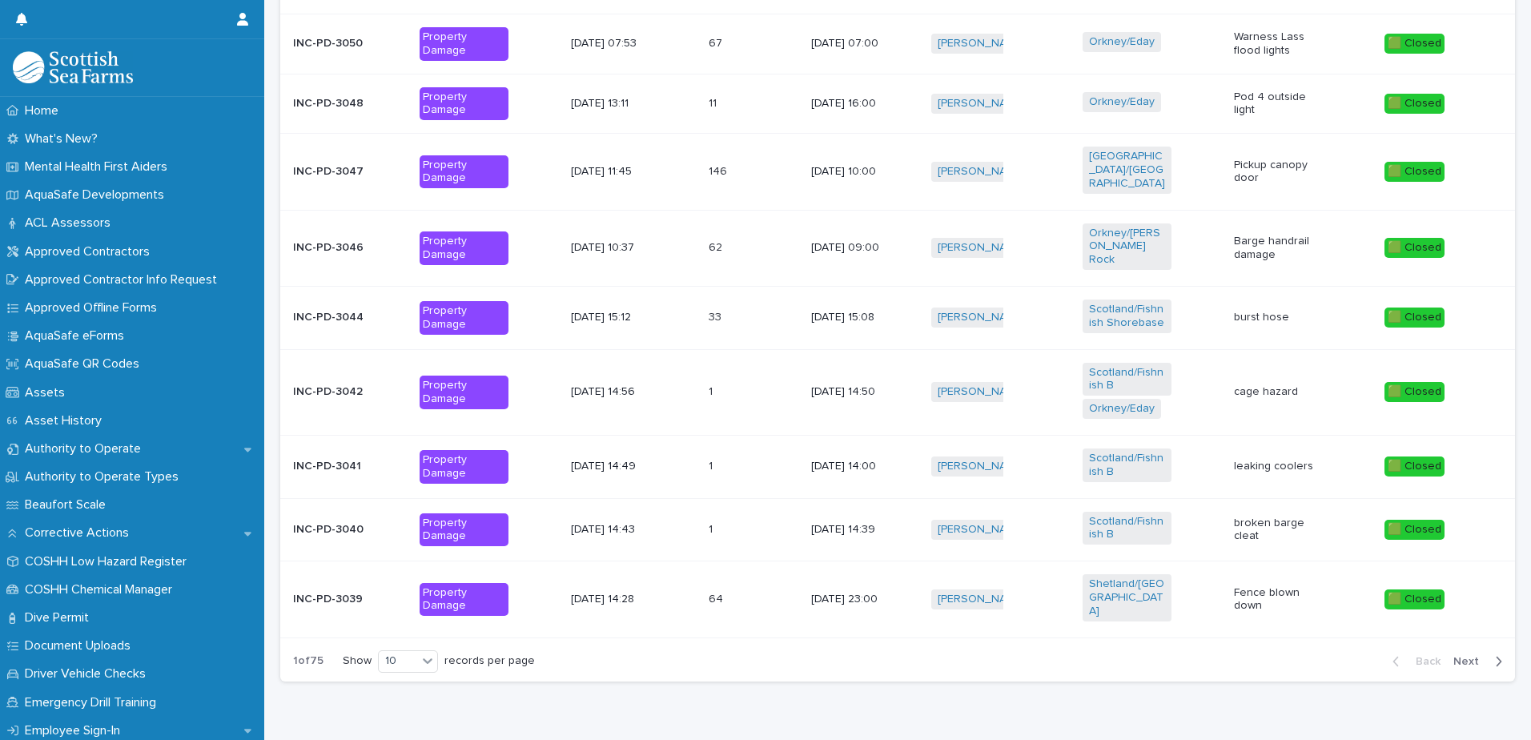
scroll to position [701, 0]
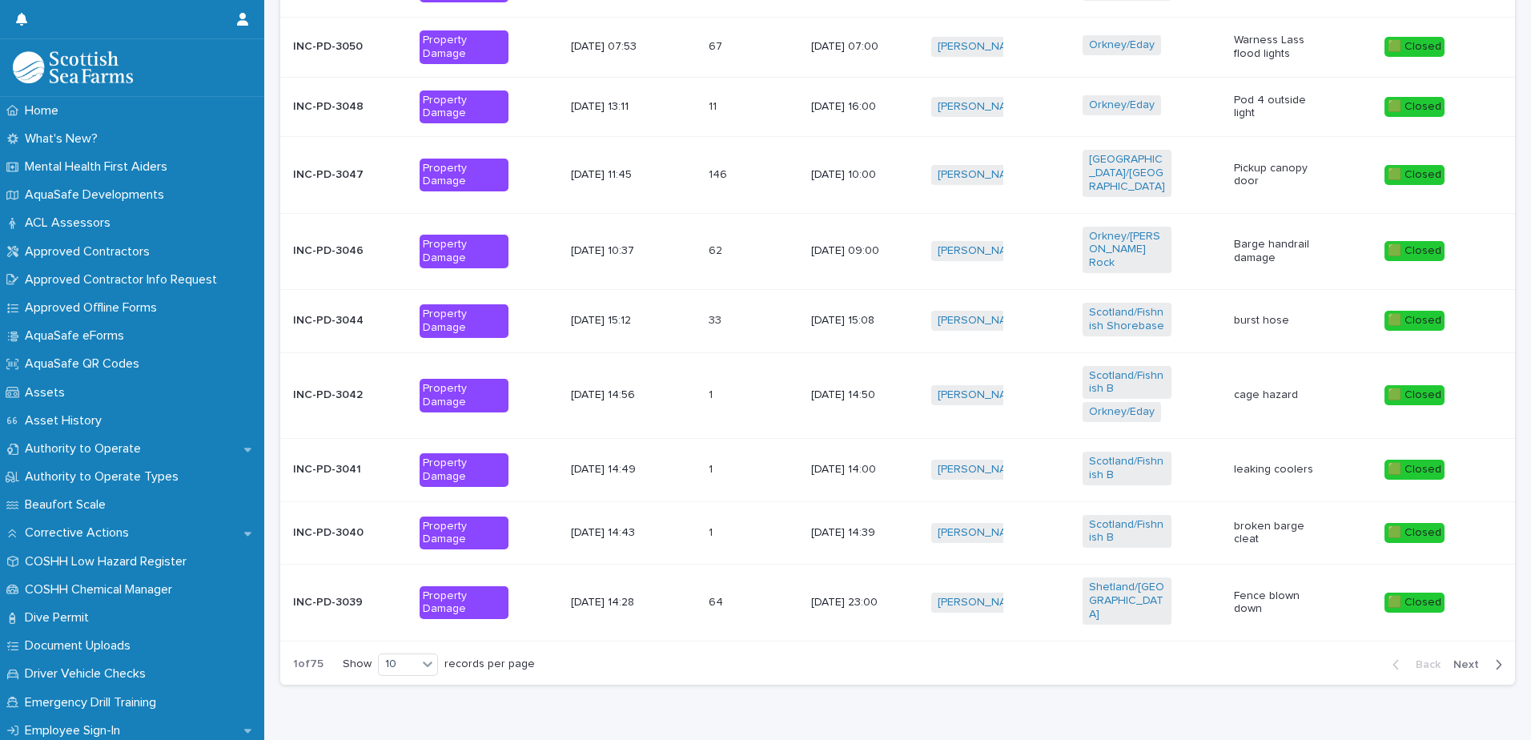
click at [1462, 659] on span "Next" at bounding box center [1470, 664] width 35 height 11
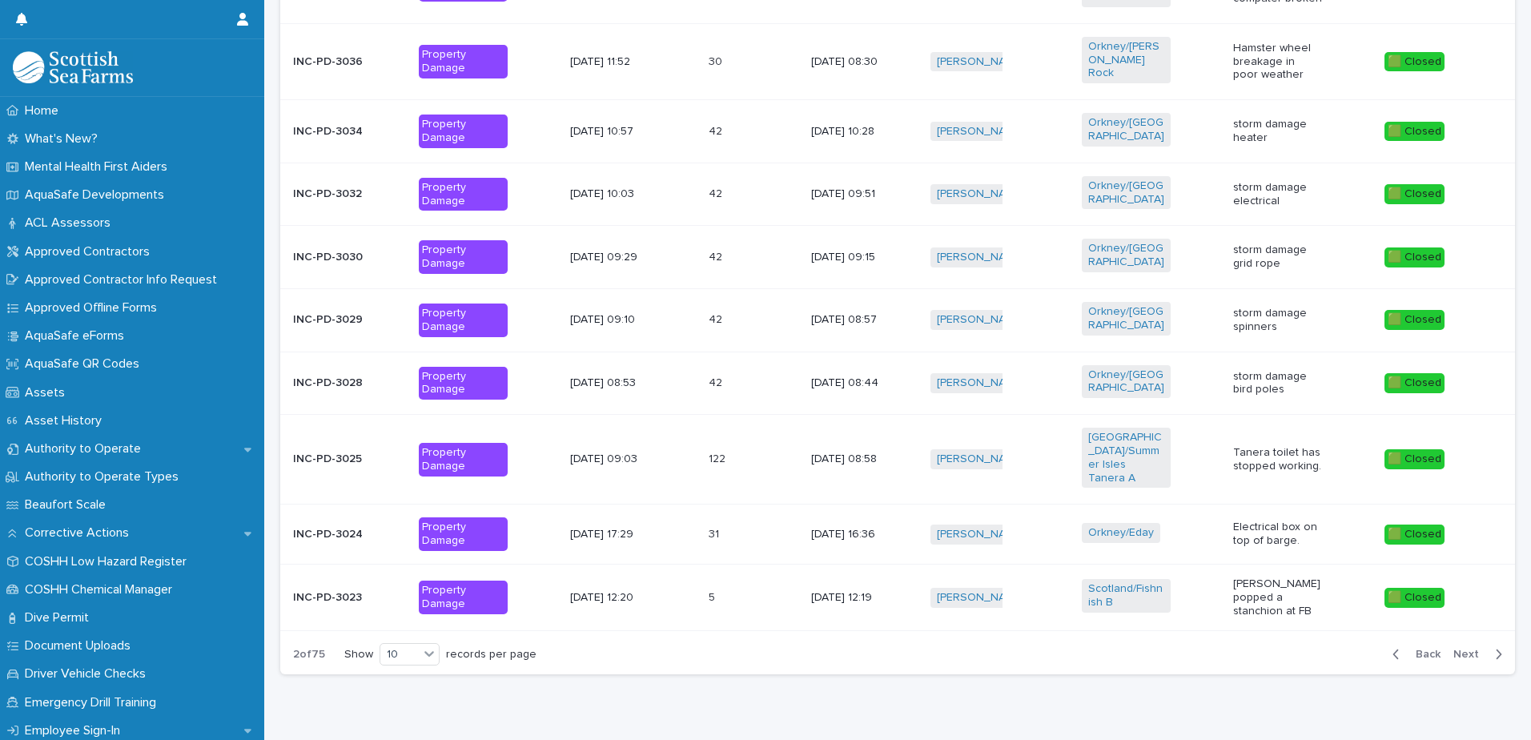
scroll to position [712, 0]
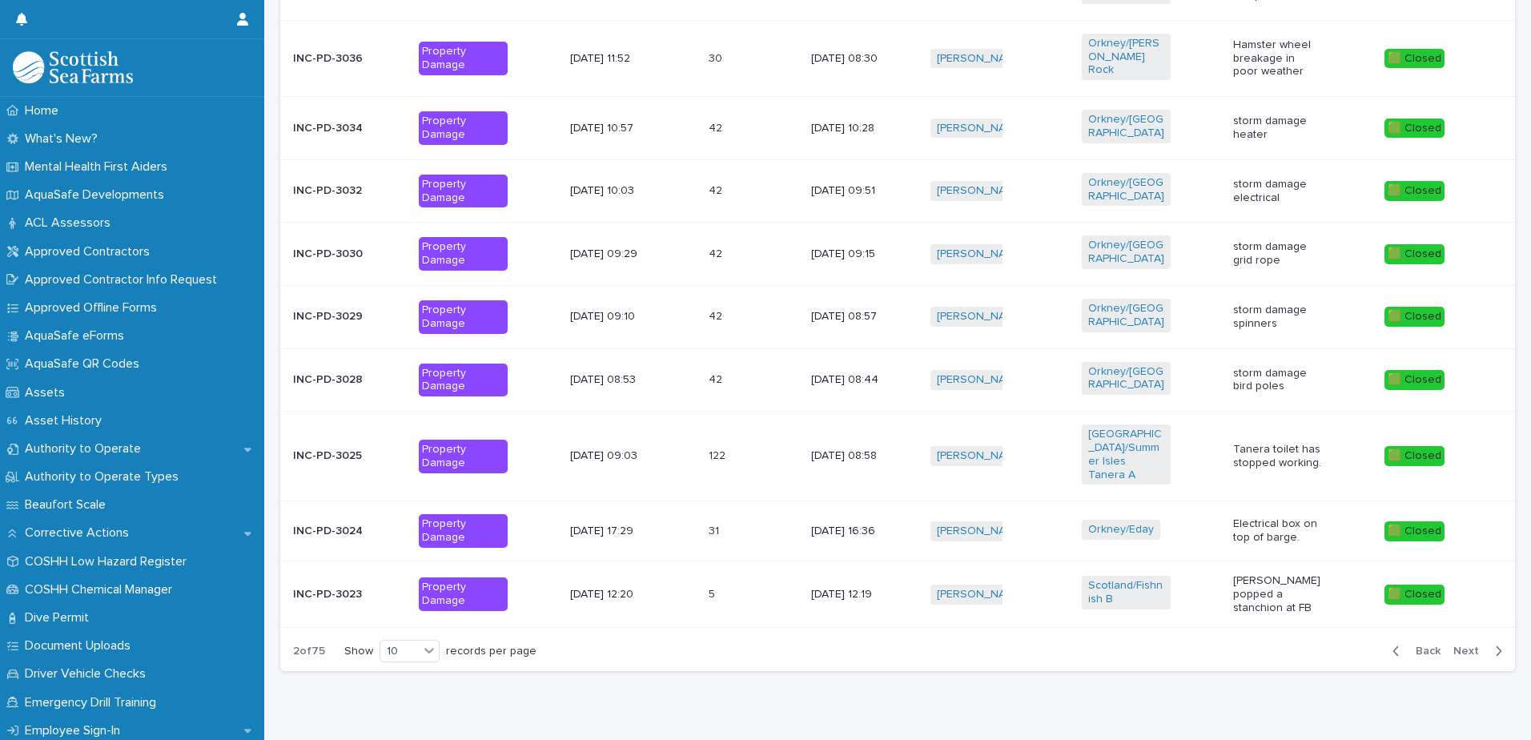
click at [1467, 645] on span "Next" at bounding box center [1470, 650] width 35 height 11
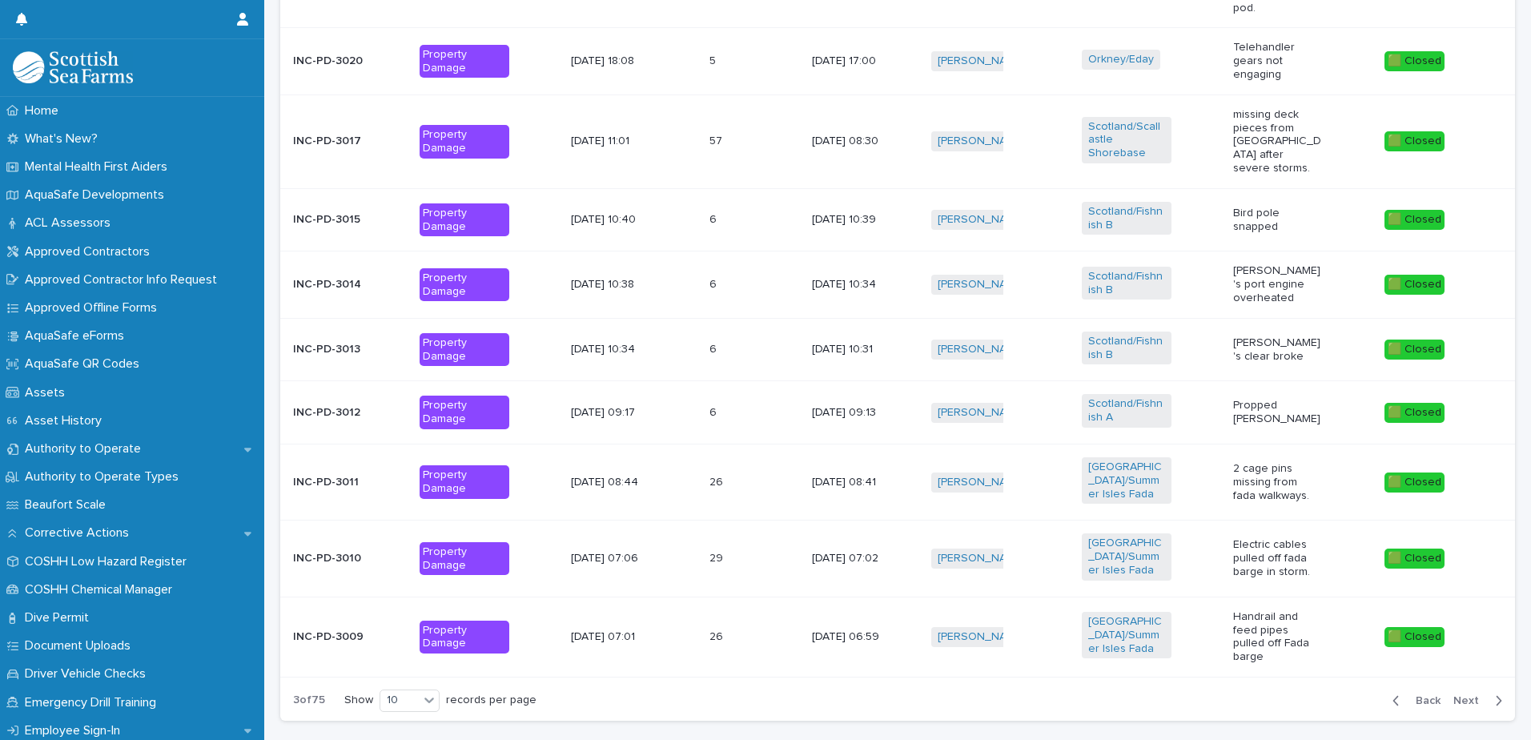
scroll to position [754, 0]
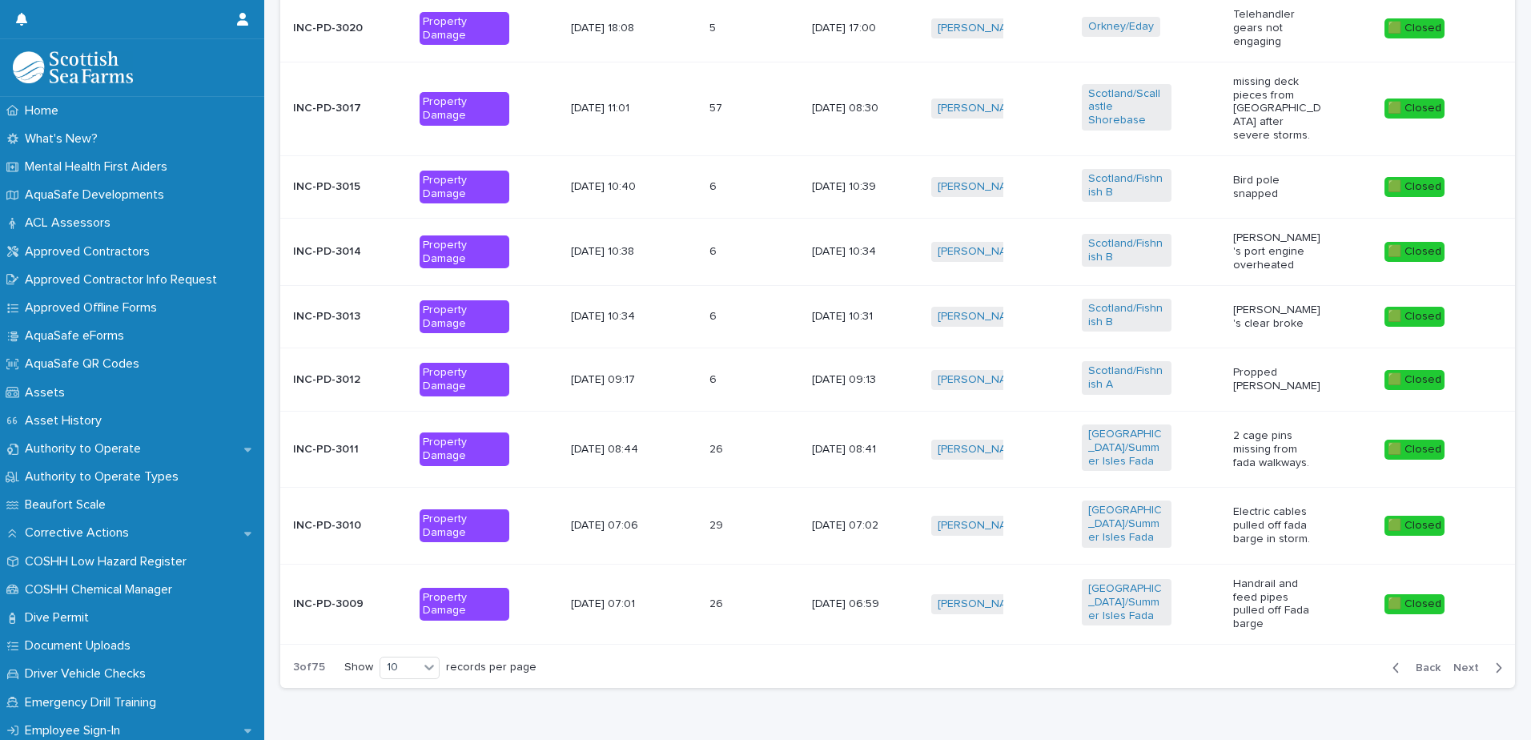
click at [1460, 662] on span "Next" at bounding box center [1470, 667] width 35 height 11
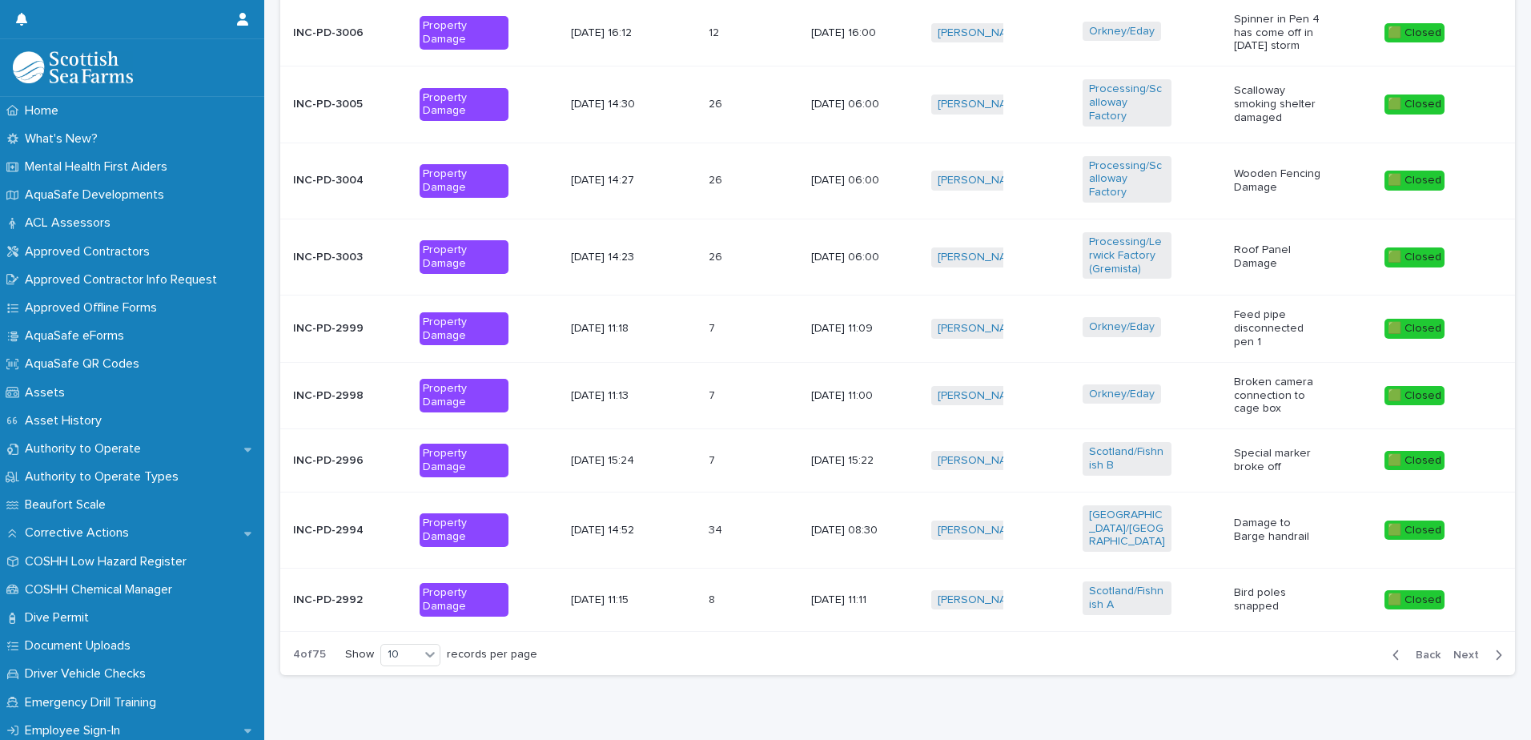
scroll to position [726, 0]
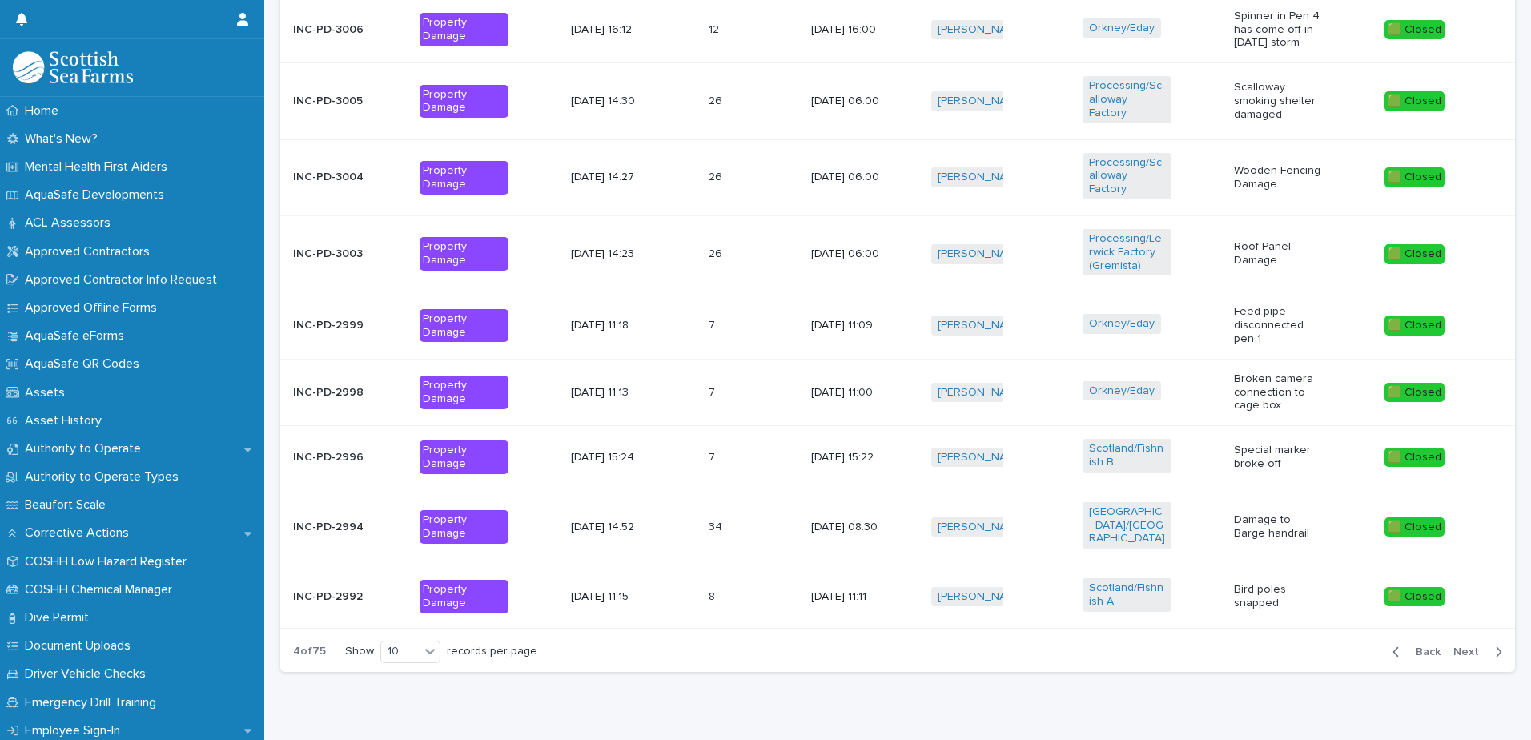
click at [1454, 645] on button "Next" at bounding box center [1481, 652] width 68 height 14
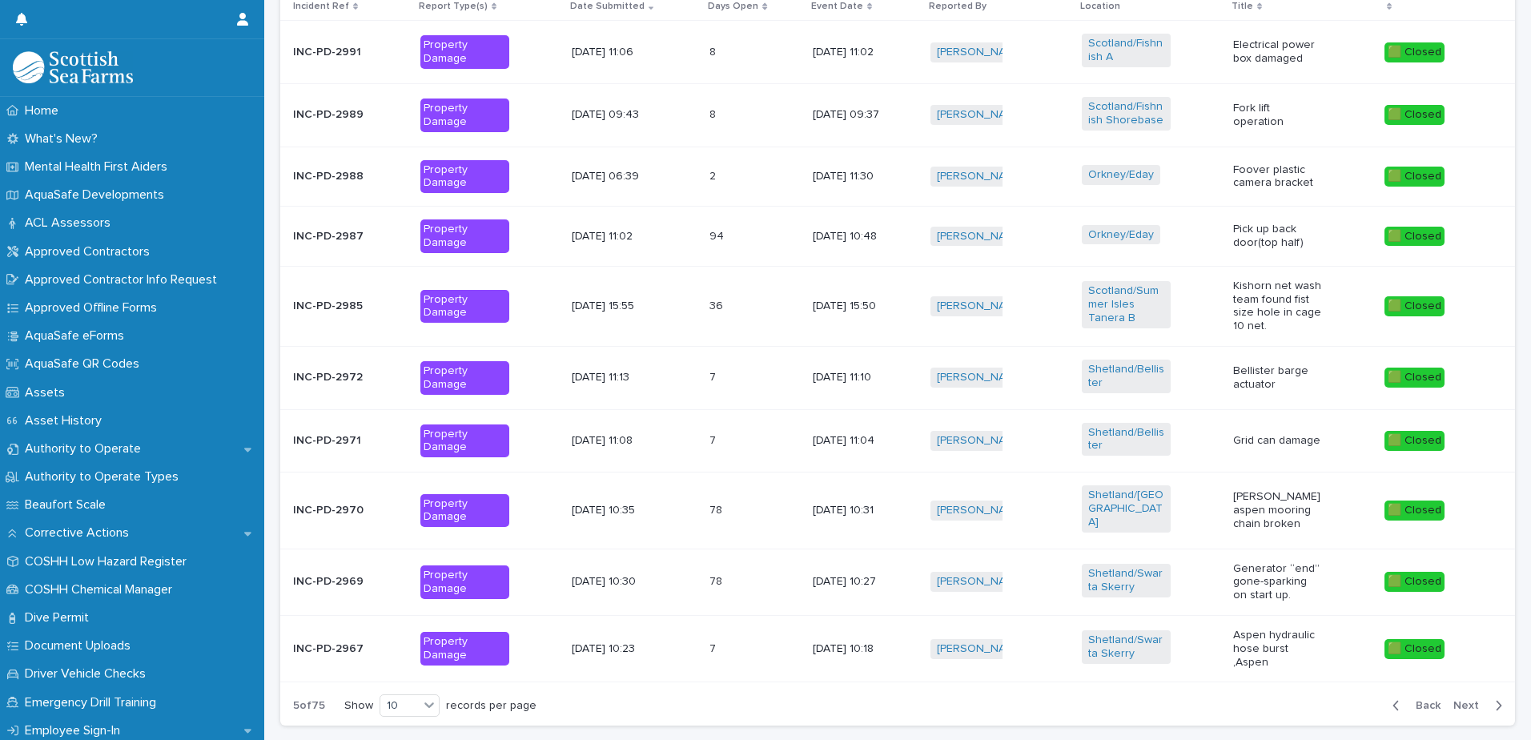
scroll to position [637, 0]
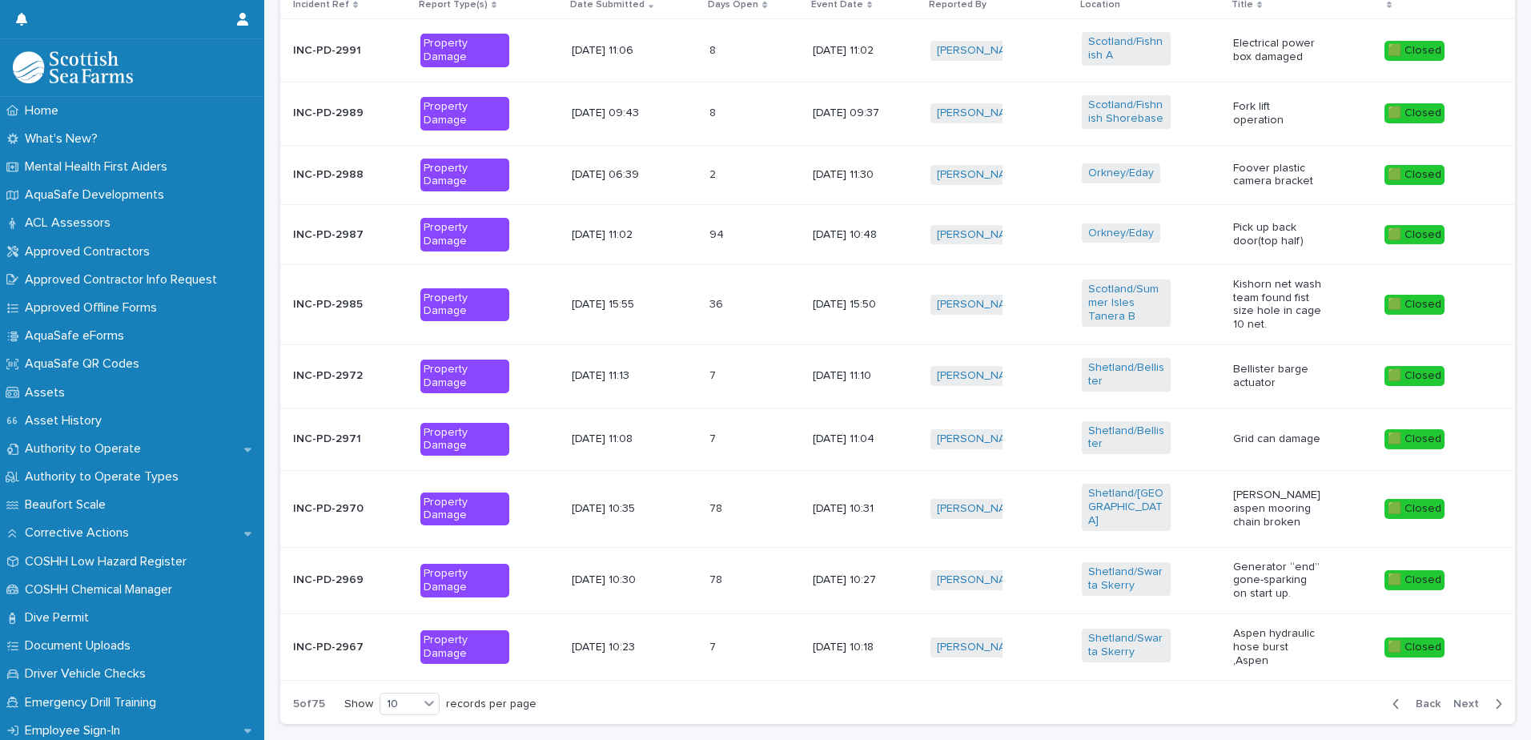
click at [1459, 698] on span "Next" at bounding box center [1470, 703] width 35 height 11
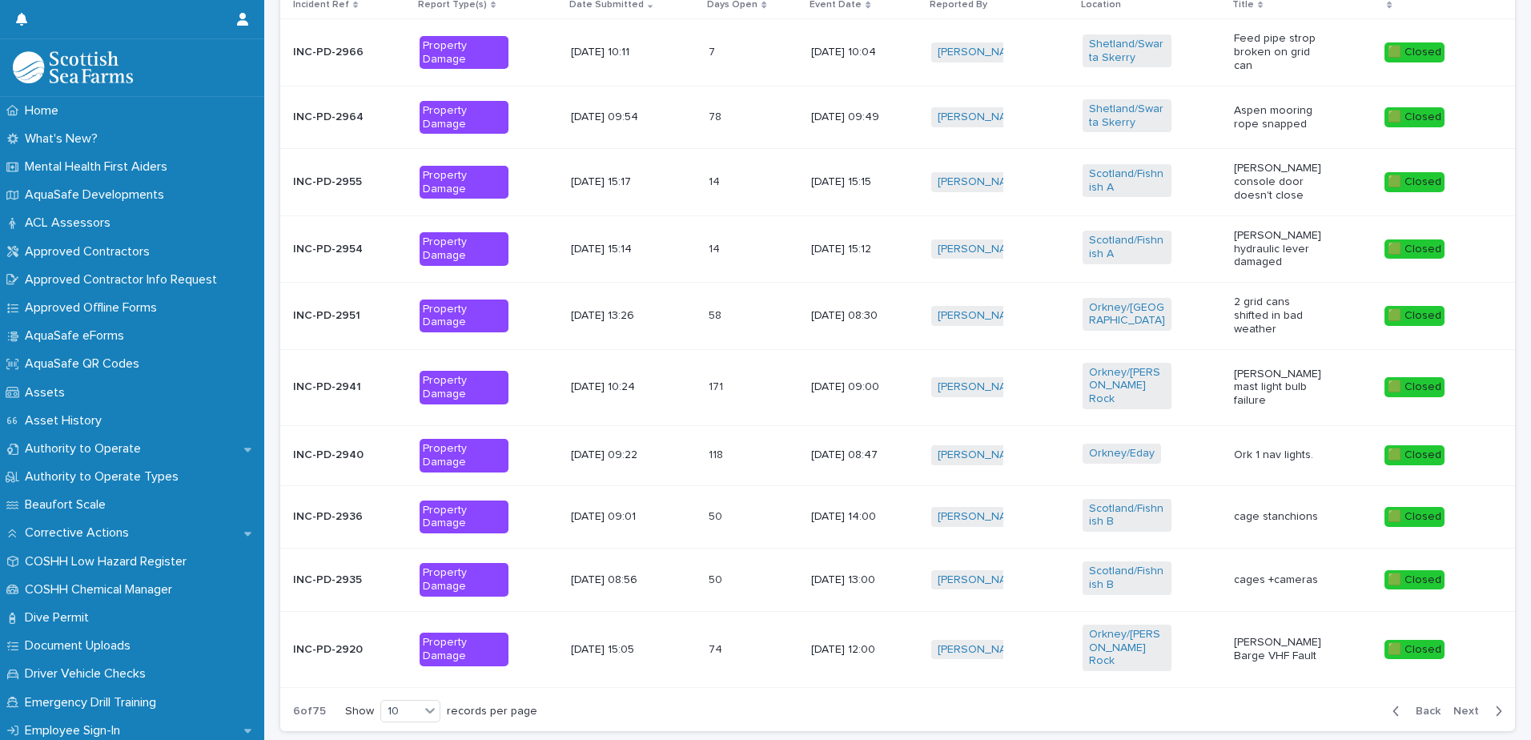
scroll to position [633, 0]
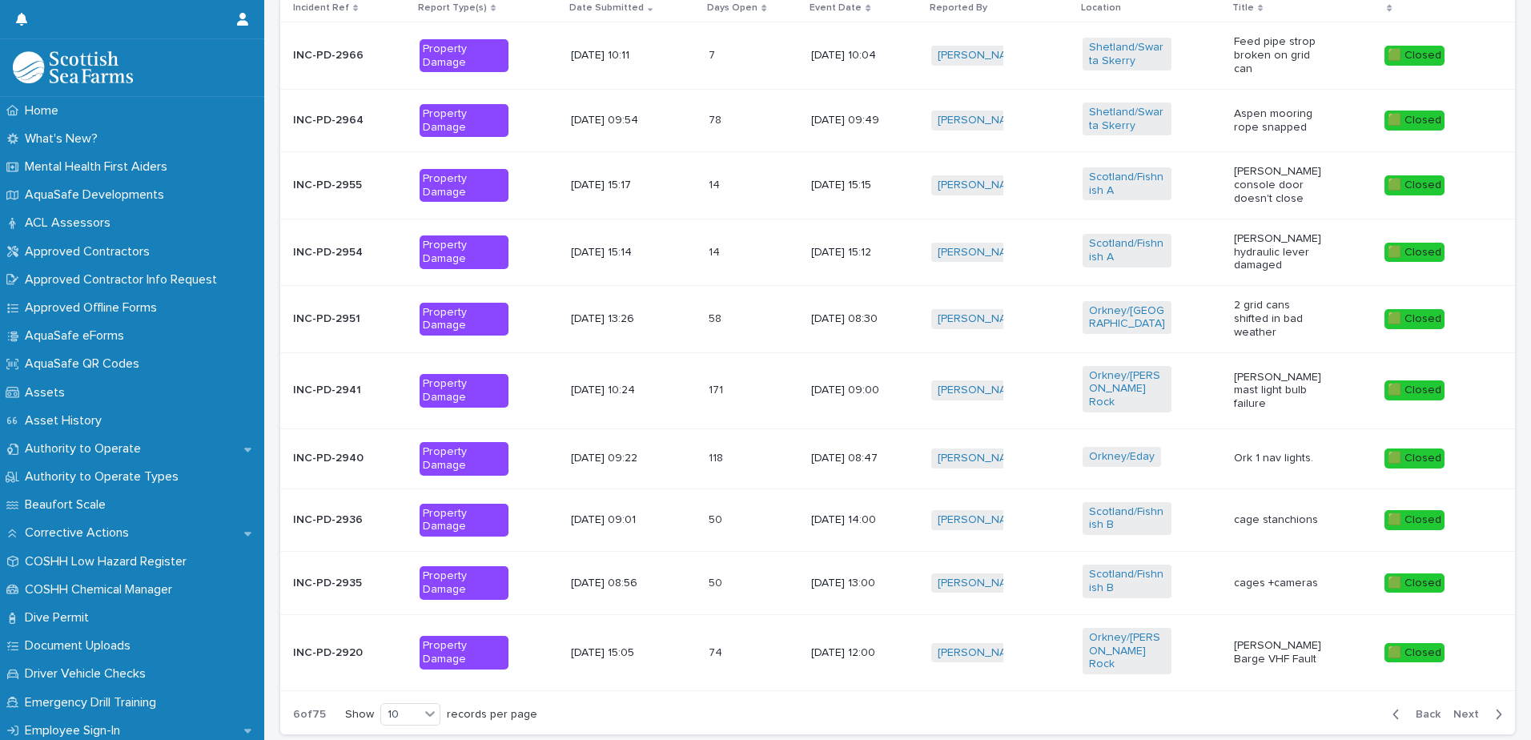
click at [1459, 709] on span "Next" at bounding box center [1470, 714] width 35 height 11
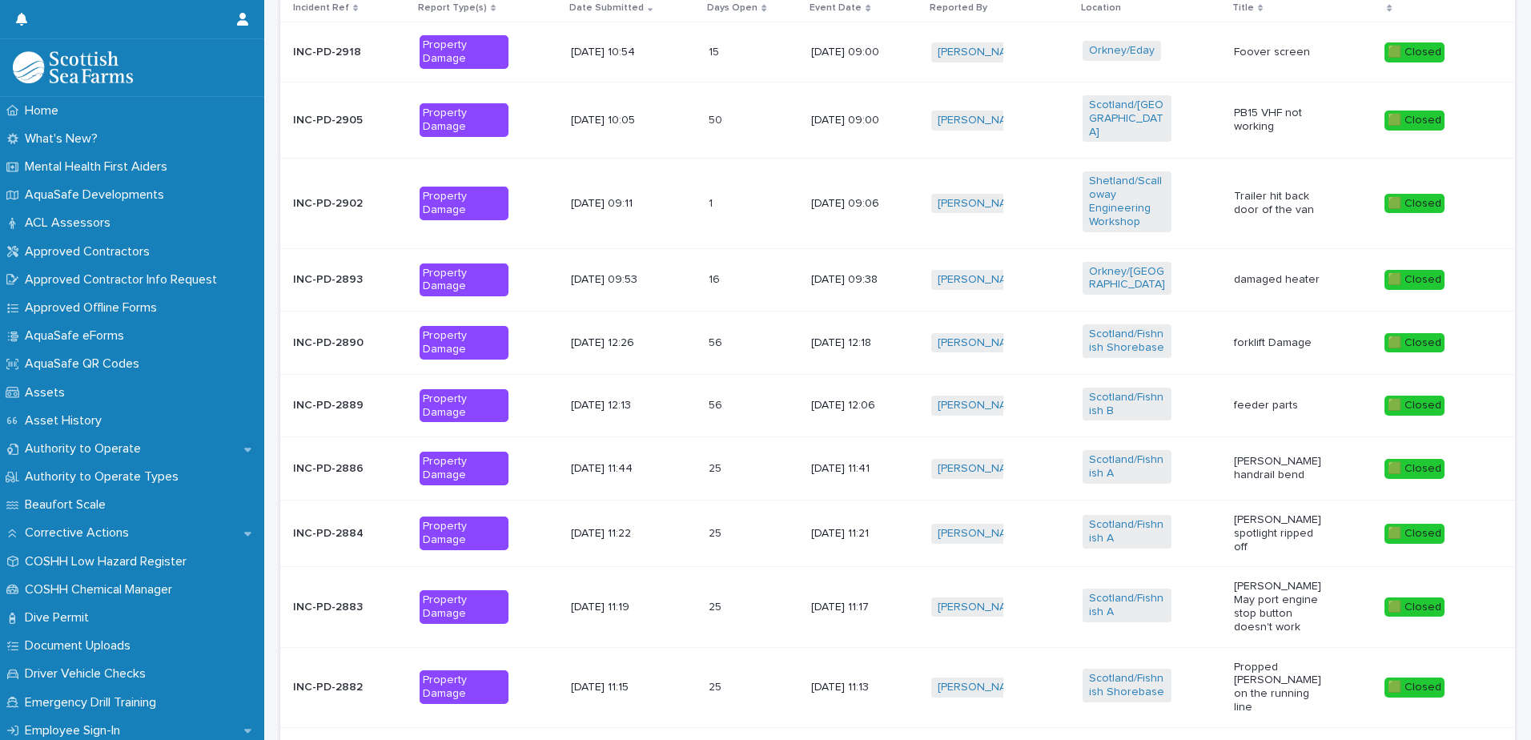
scroll to position [652, 0]
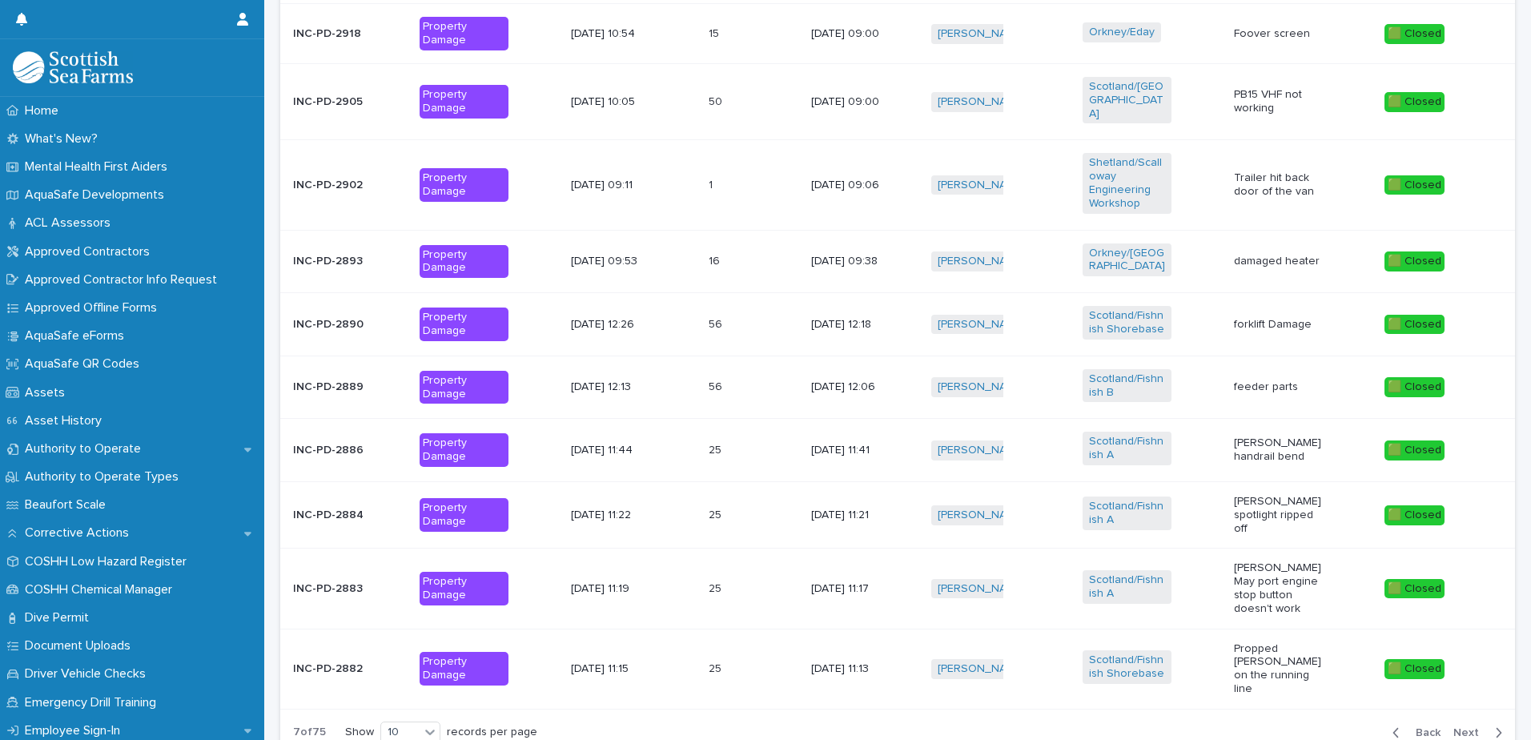
click at [1459, 713] on div "Back Next" at bounding box center [1447, 733] width 135 height 40
click at [1459, 727] on span "Next" at bounding box center [1470, 732] width 35 height 11
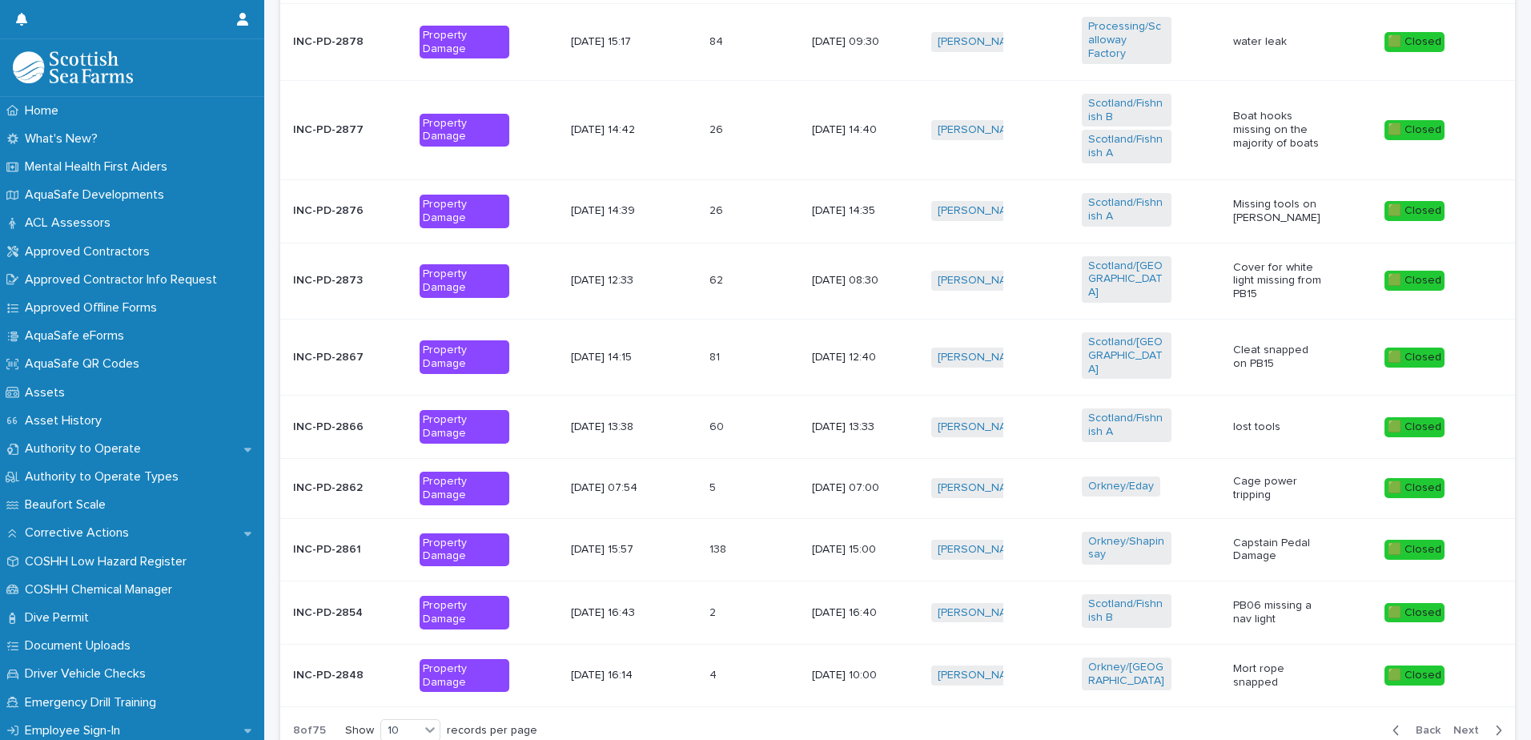
scroll to position [644, 0]
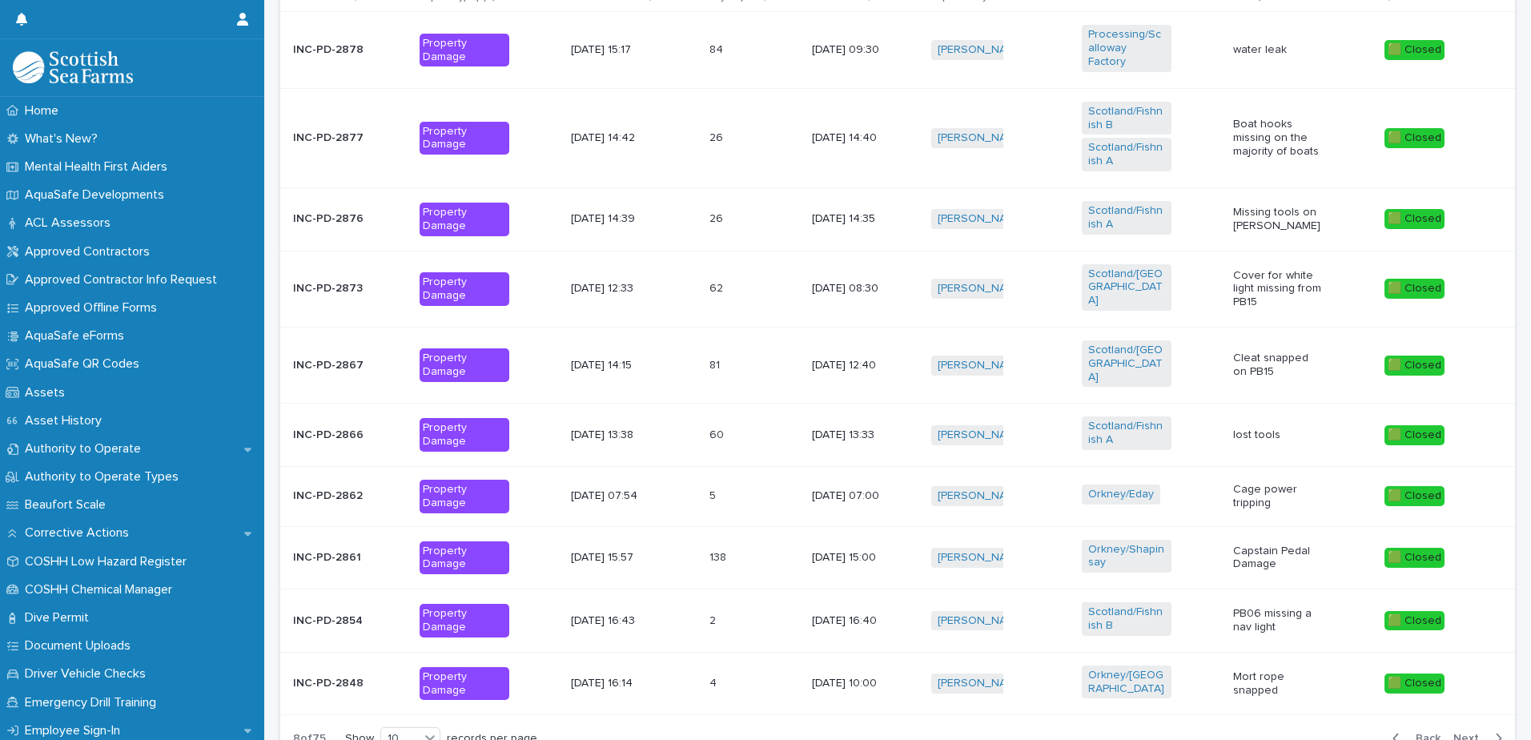
click at [1459, 731] on button "Next" at bounding box center [1481, 738] width 68 height 14
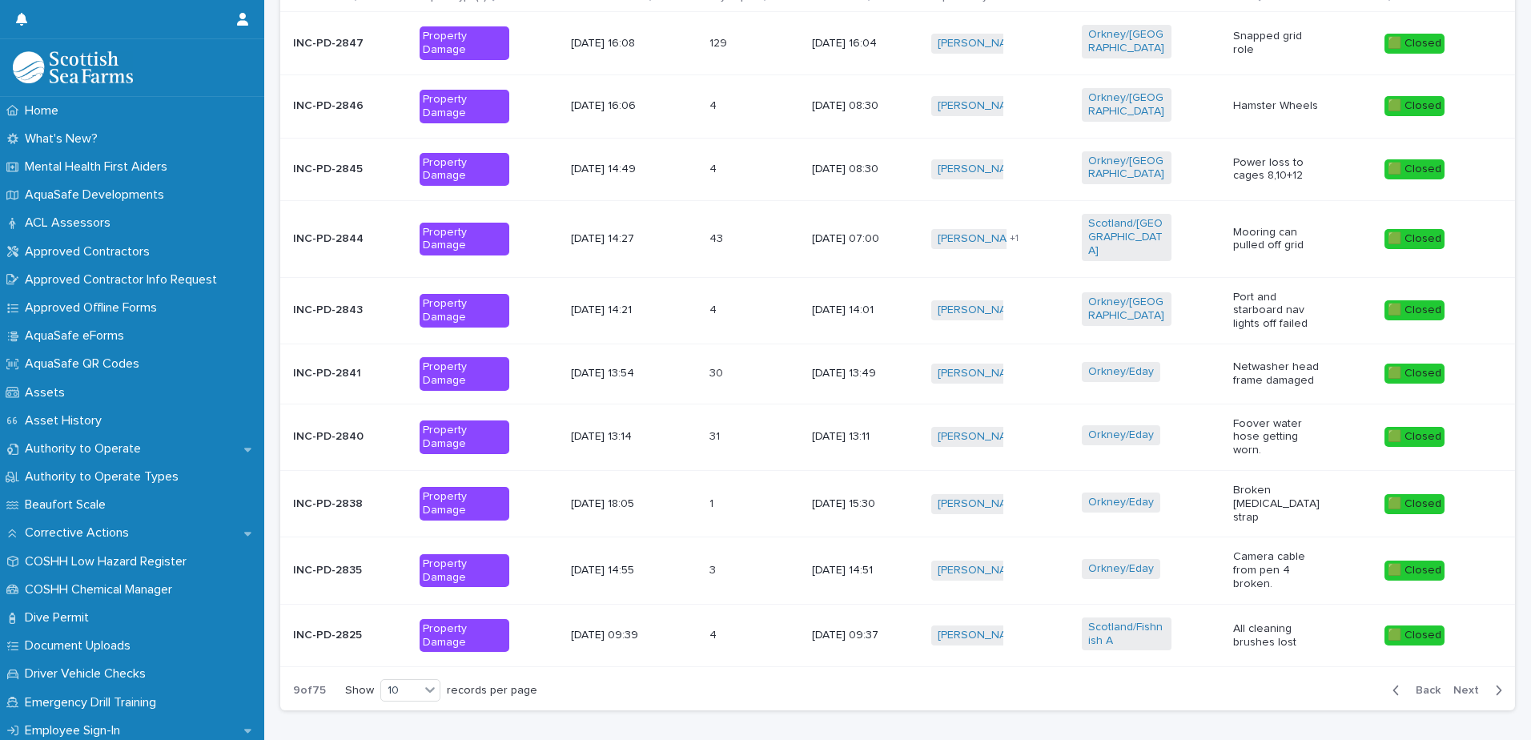
scroll to position [625, 0]
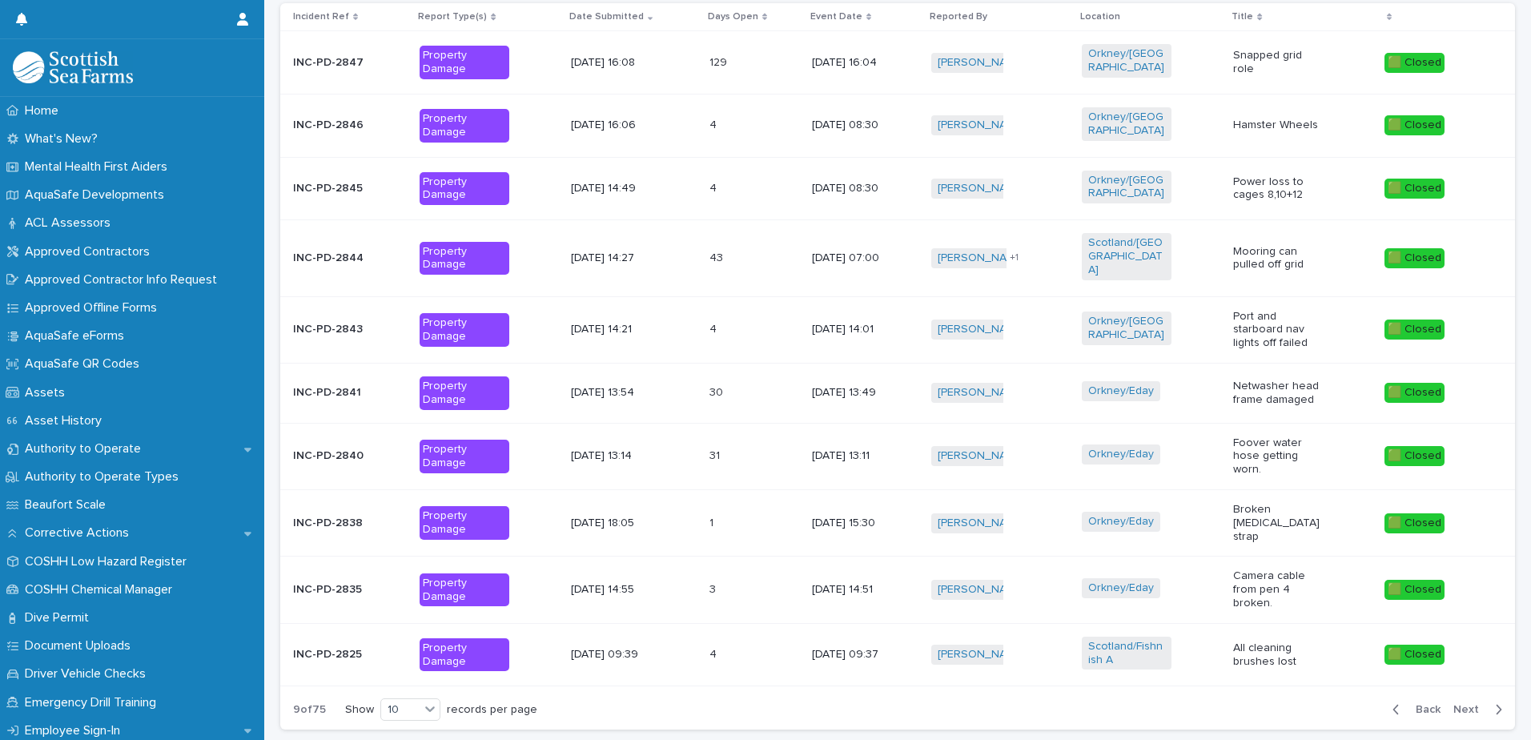
click at [1461, 704] on span "Next" at bounding box center [1470, 709] width 35 height 11
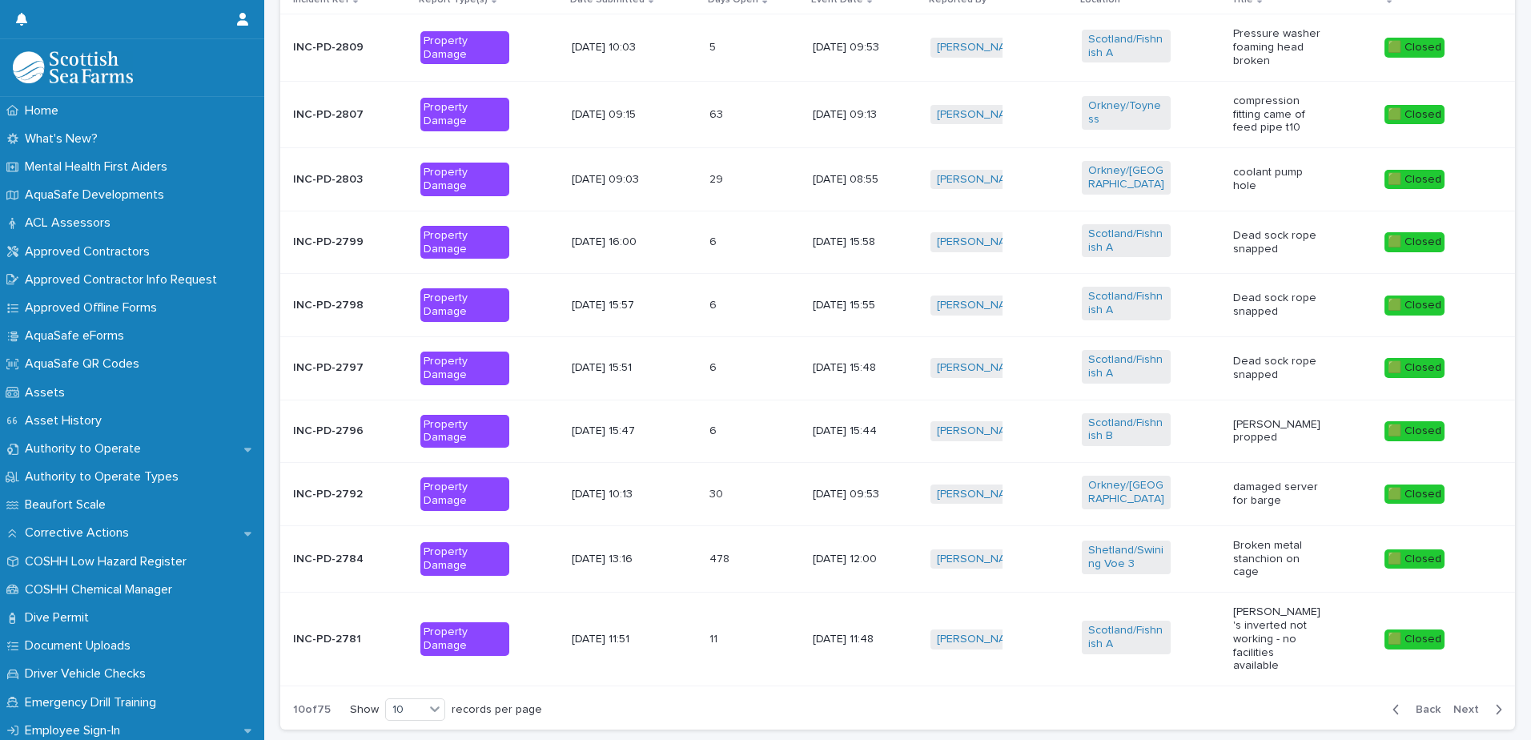
click at [1460, 704] on span "Next" at bounding box center [1470, 709] width 35 height 11
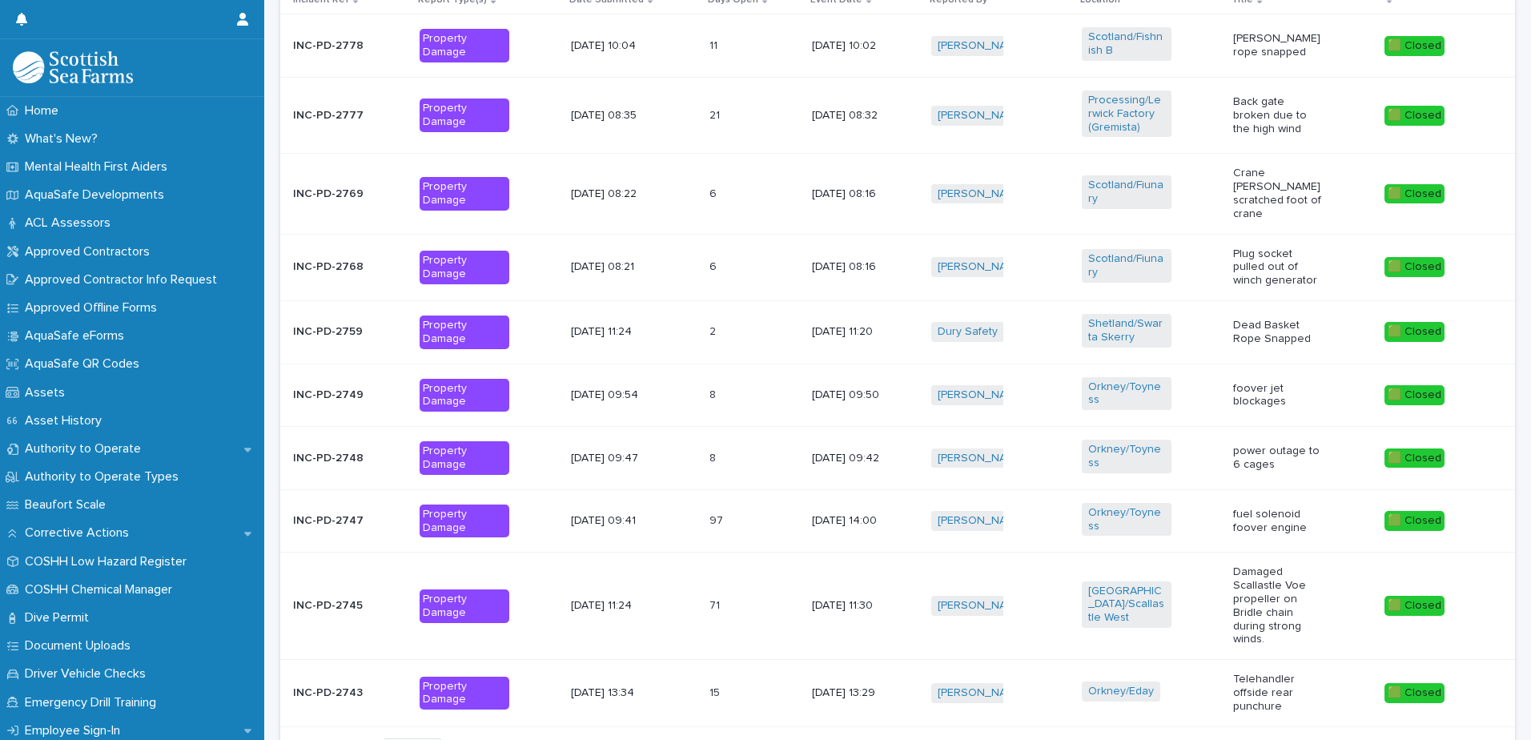
scroll to position [661, 0]
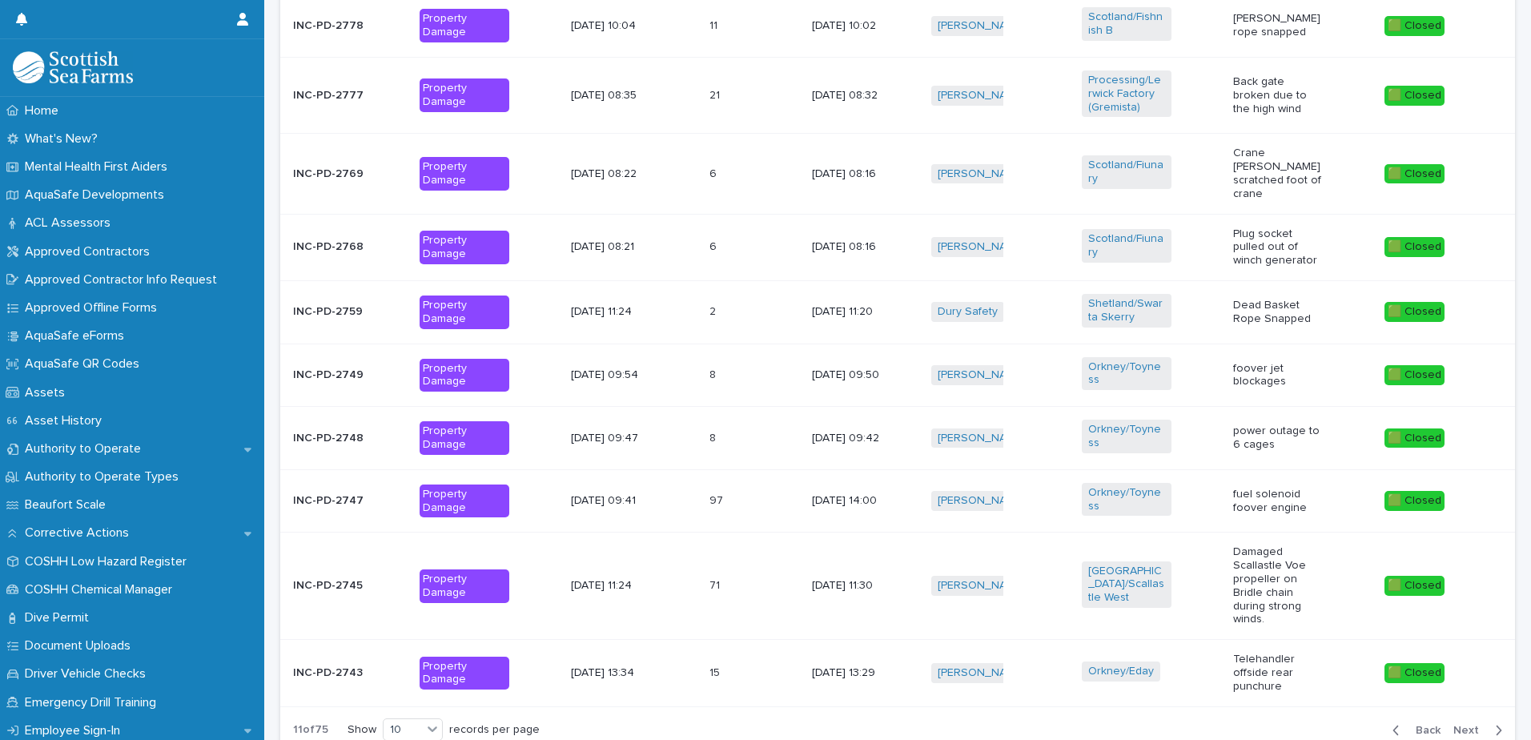
click at [1460, 725] on span "Next" at bounding box center [1470, 730] width 35 height 11
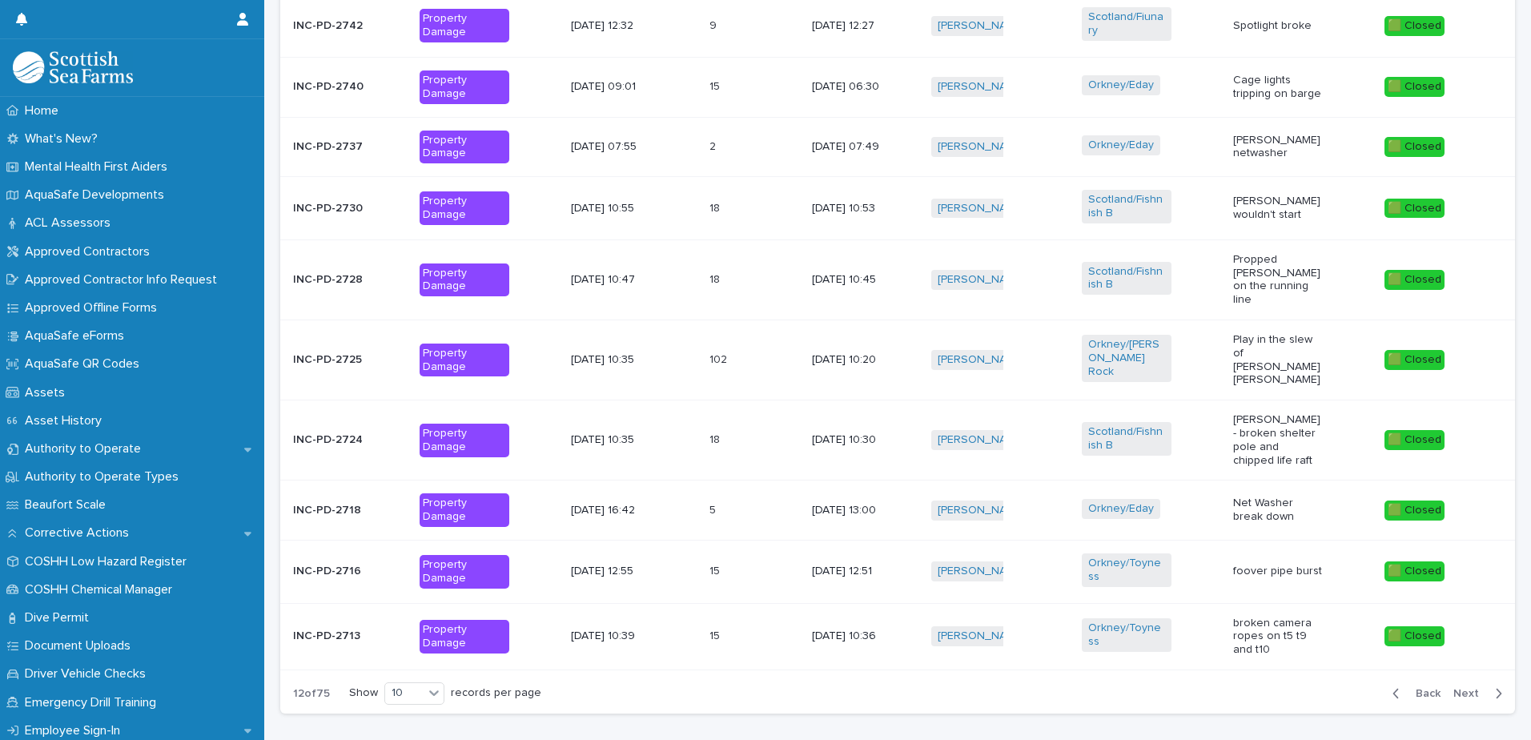
scroll to position [635, 0]
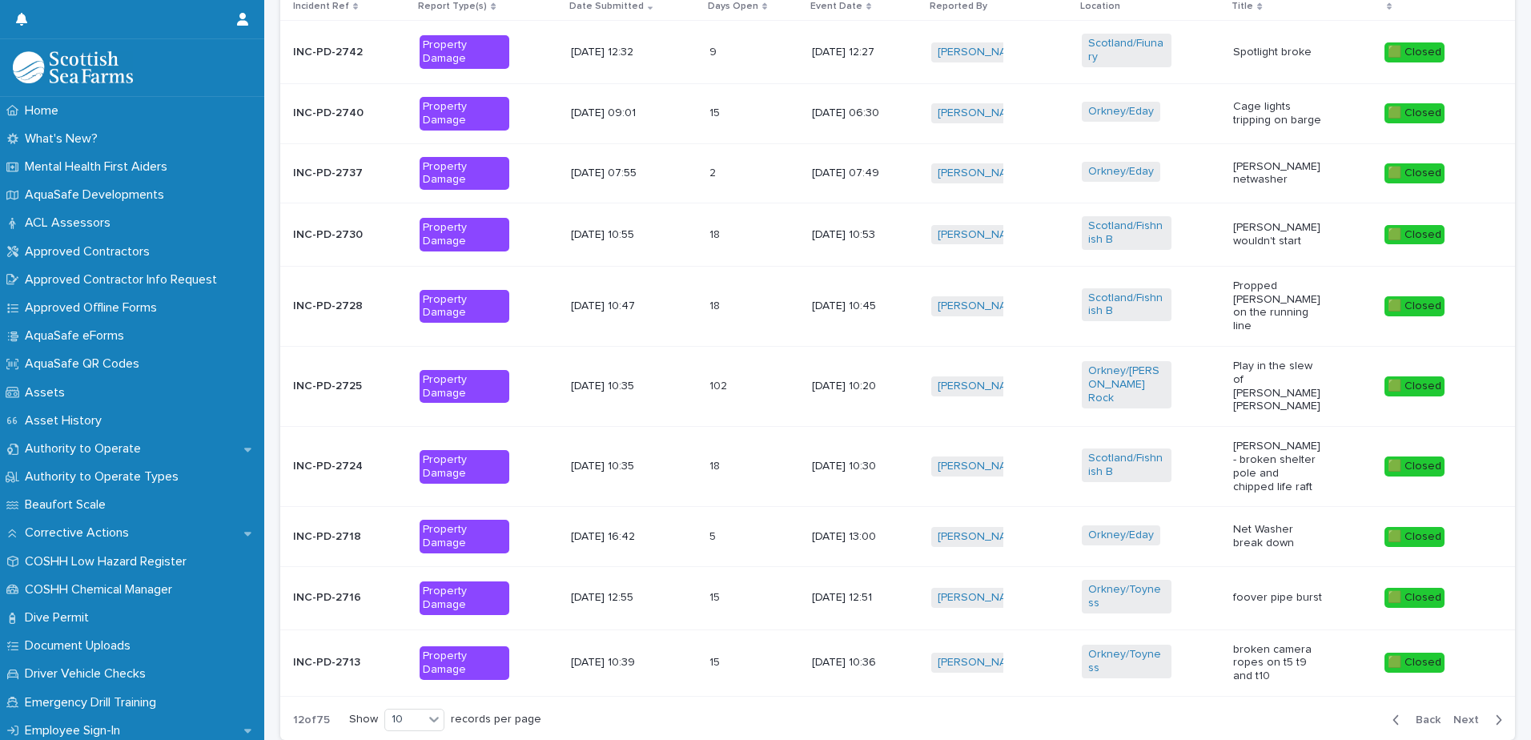
click at [1460, 714] on span "Next" at bounding box center [1470, 719] width 35 height 11
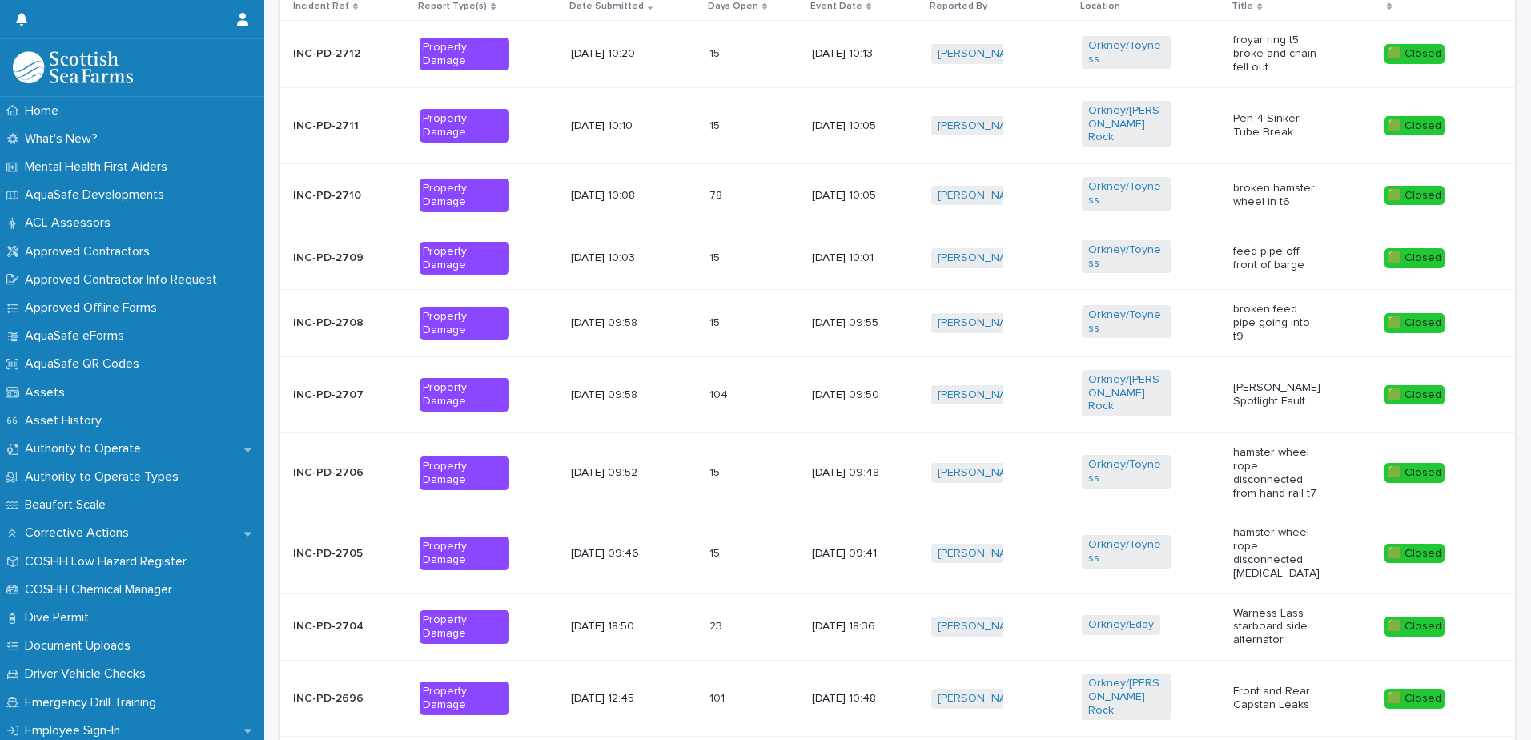
scroll to position [641, 0]
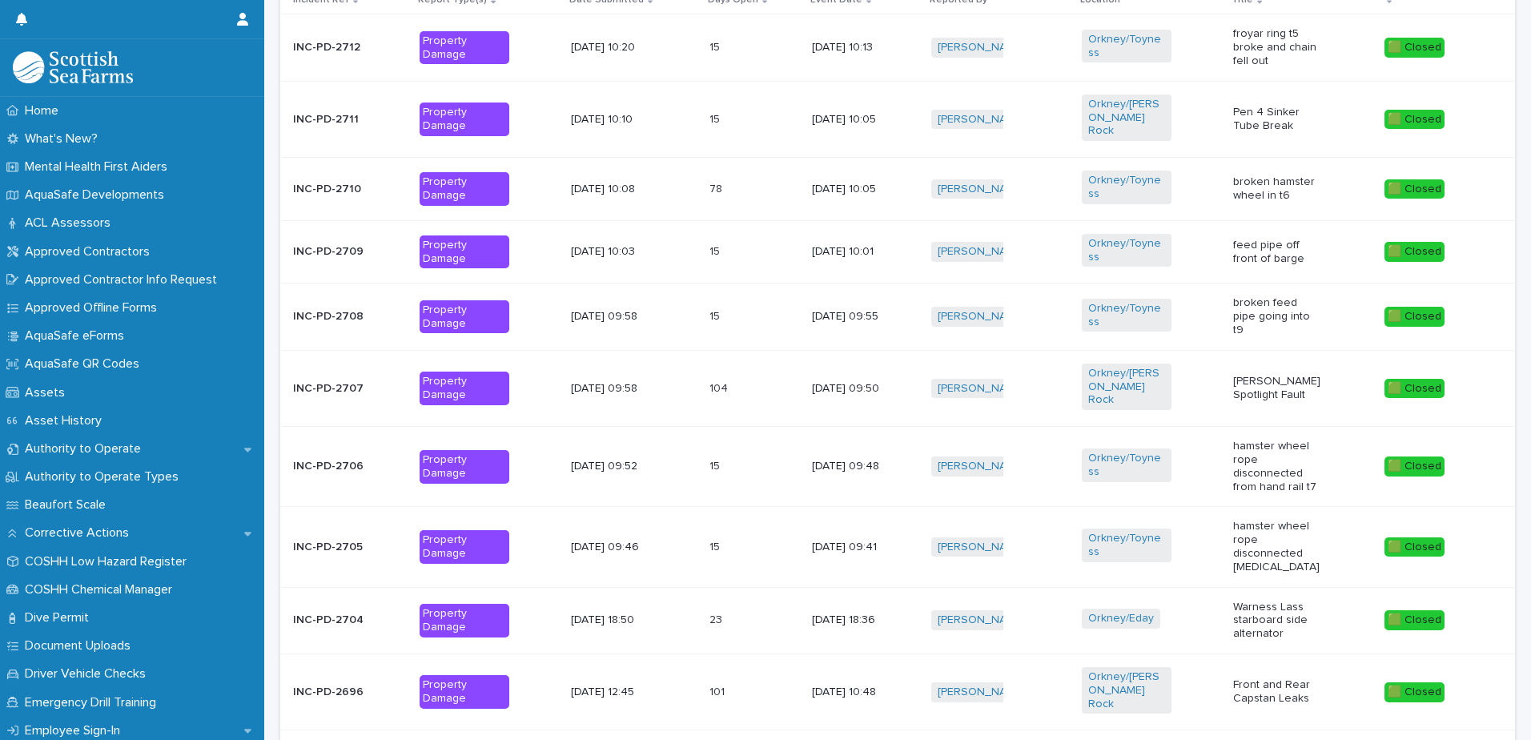
click at [1457, 739] on span "Next" at bounding box center [1470, 753] width 35 height 11
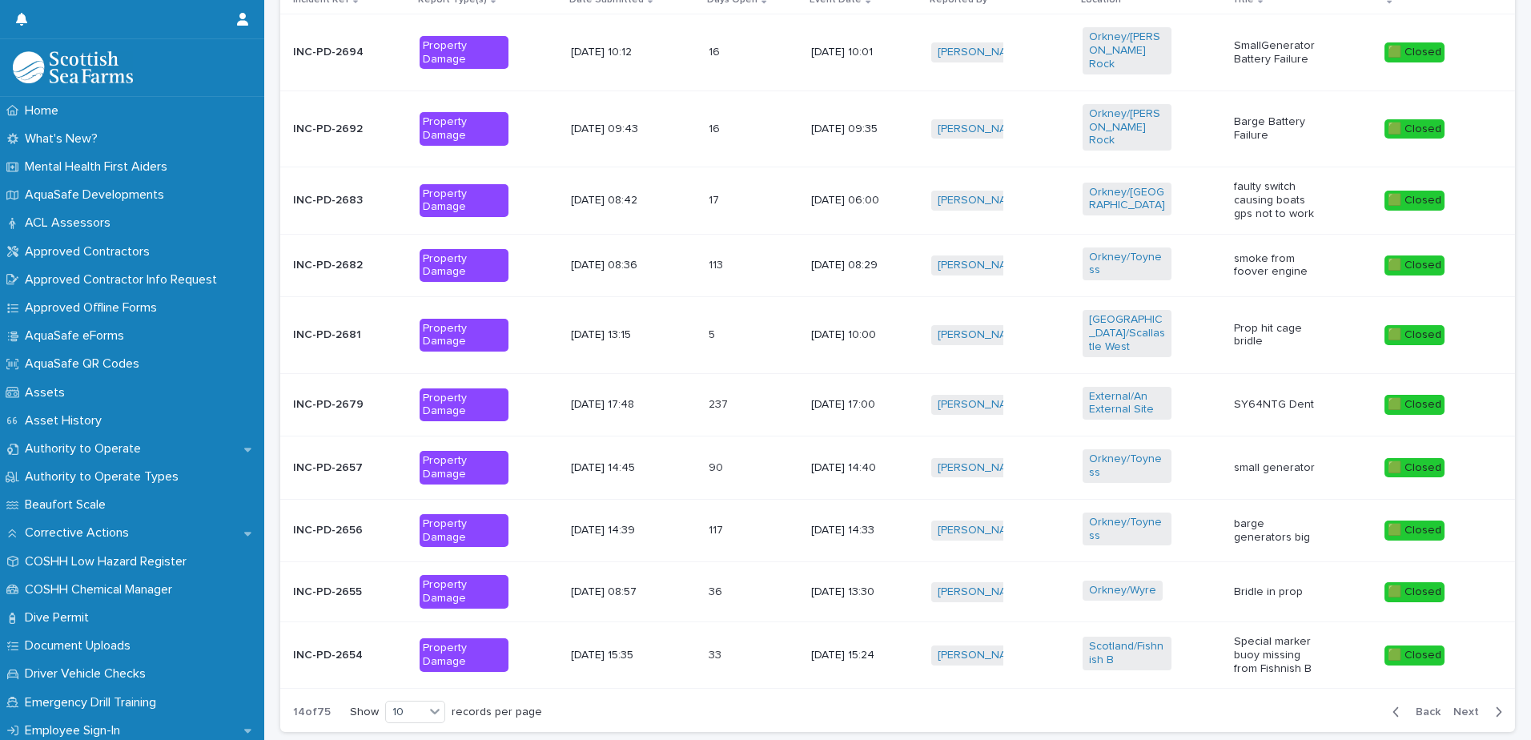
scroll to position [629, 0]
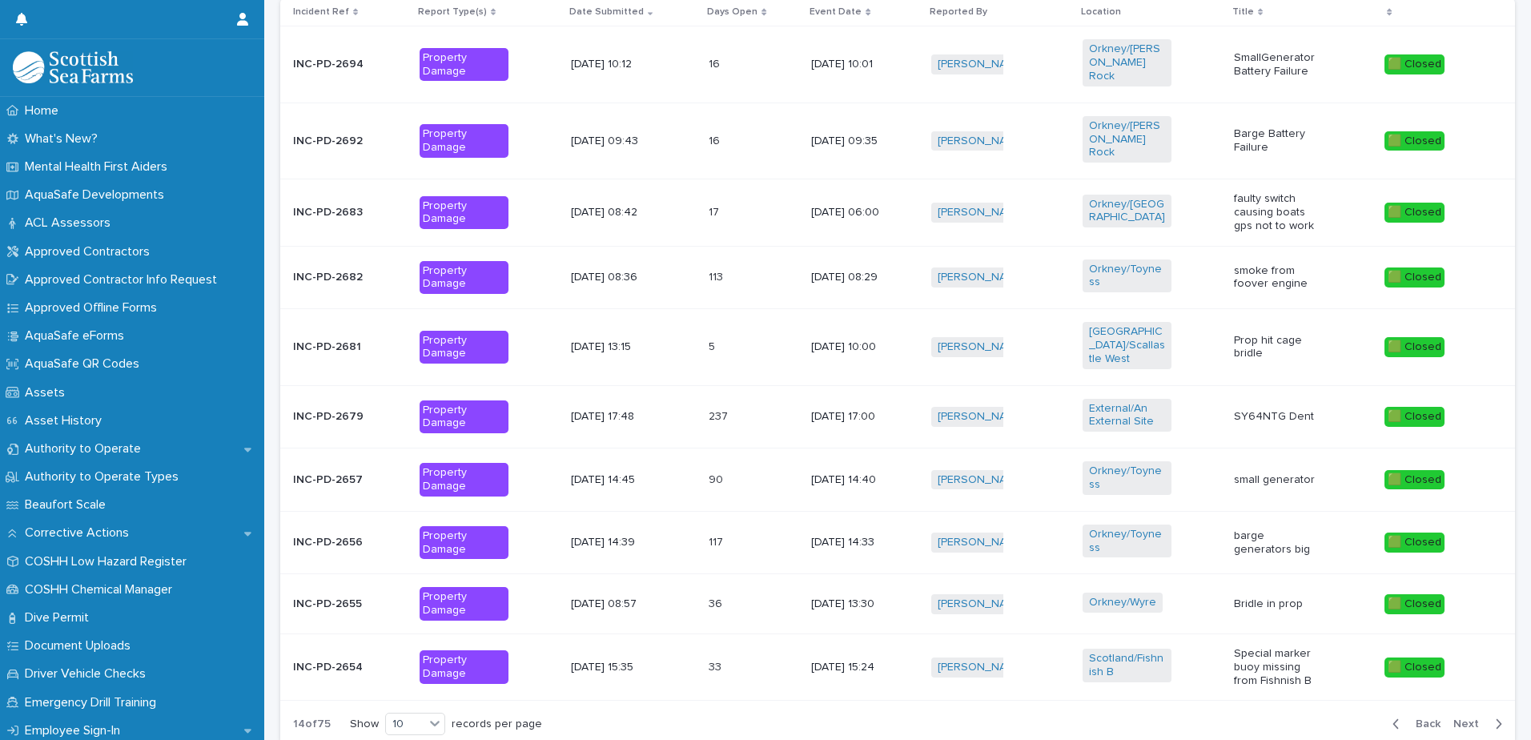
click at [1458, 718] on span "Next" at bounding box center [1470, 723] width 35 height 11
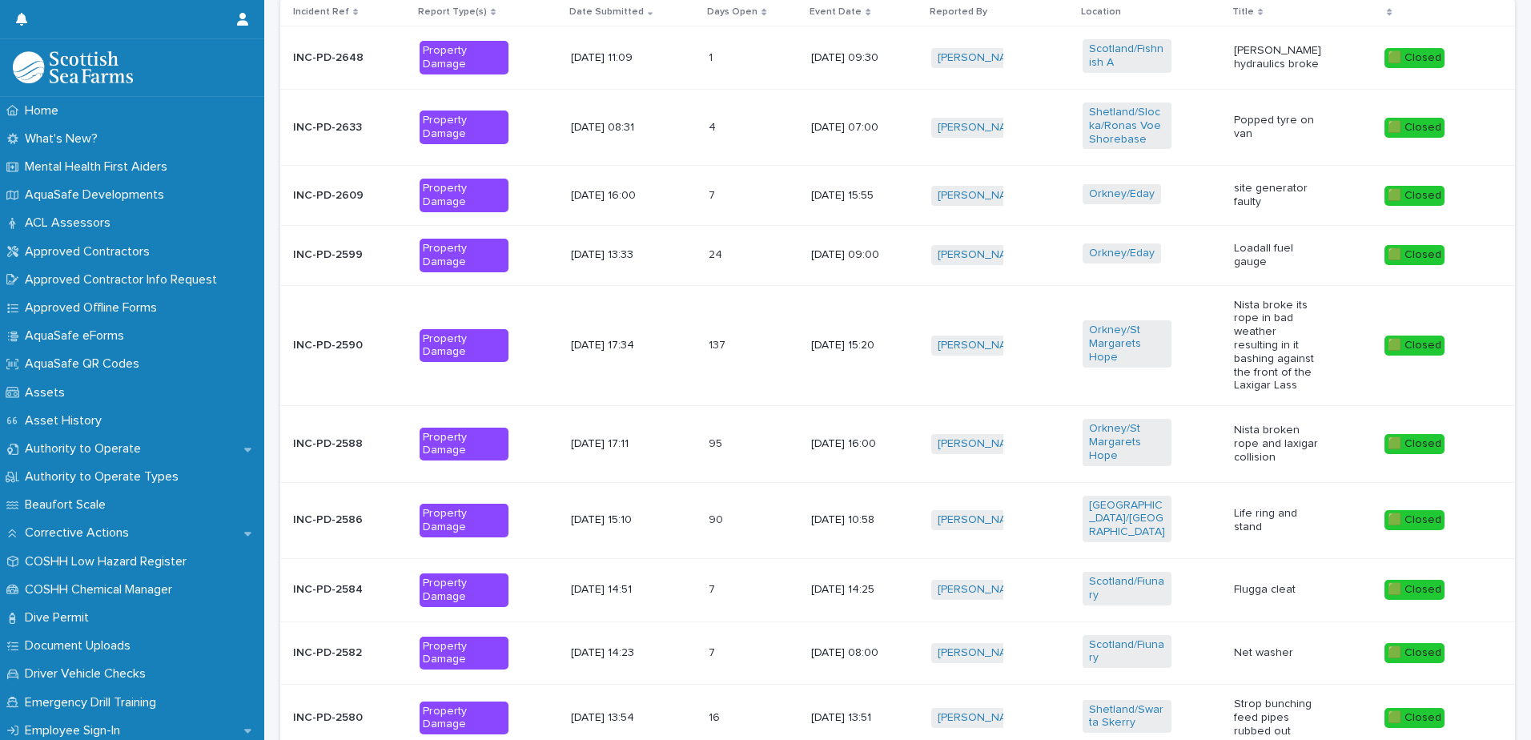
scroll to position [668, 0]
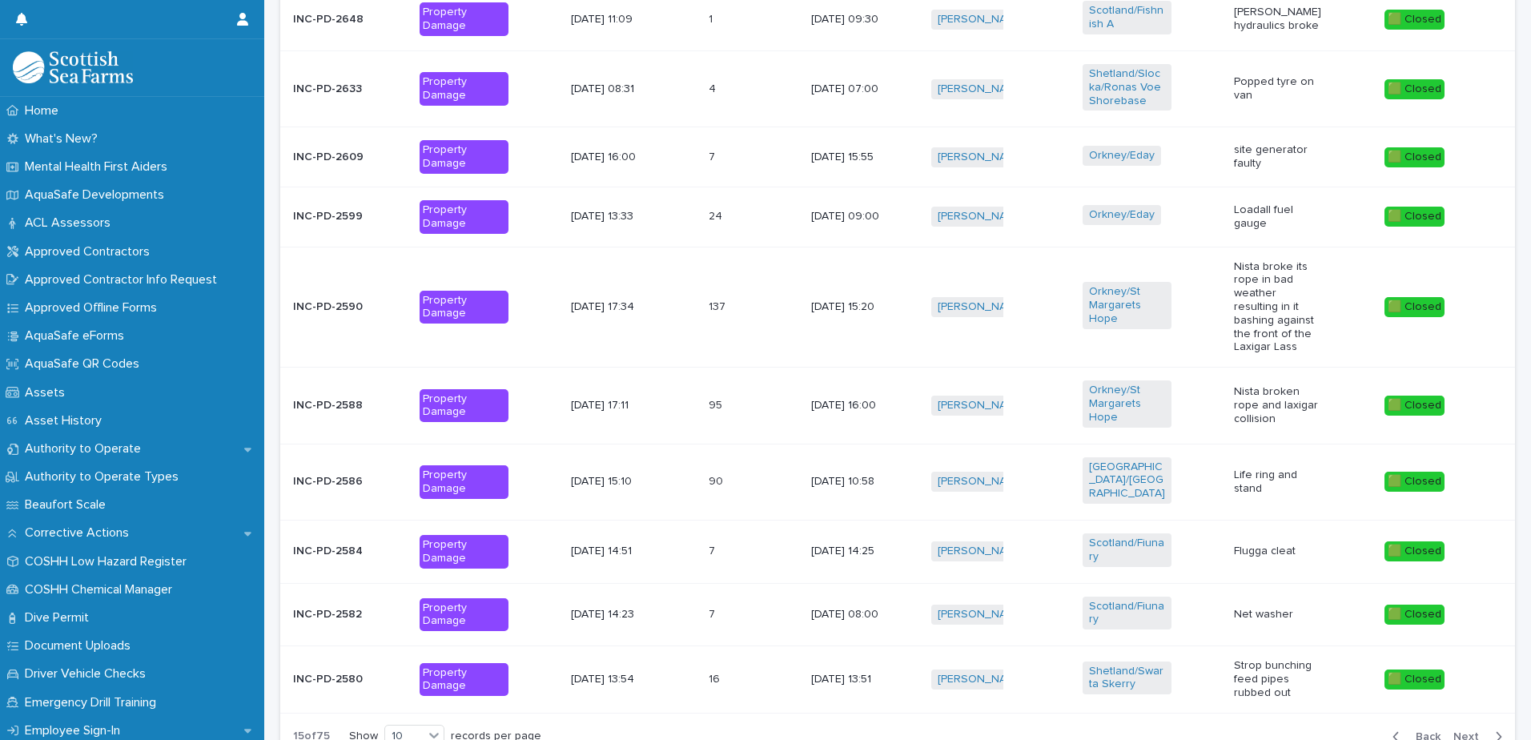
click at [1416, 731] on span "Back" at bounding box center [1423, 736] width 34 height 11
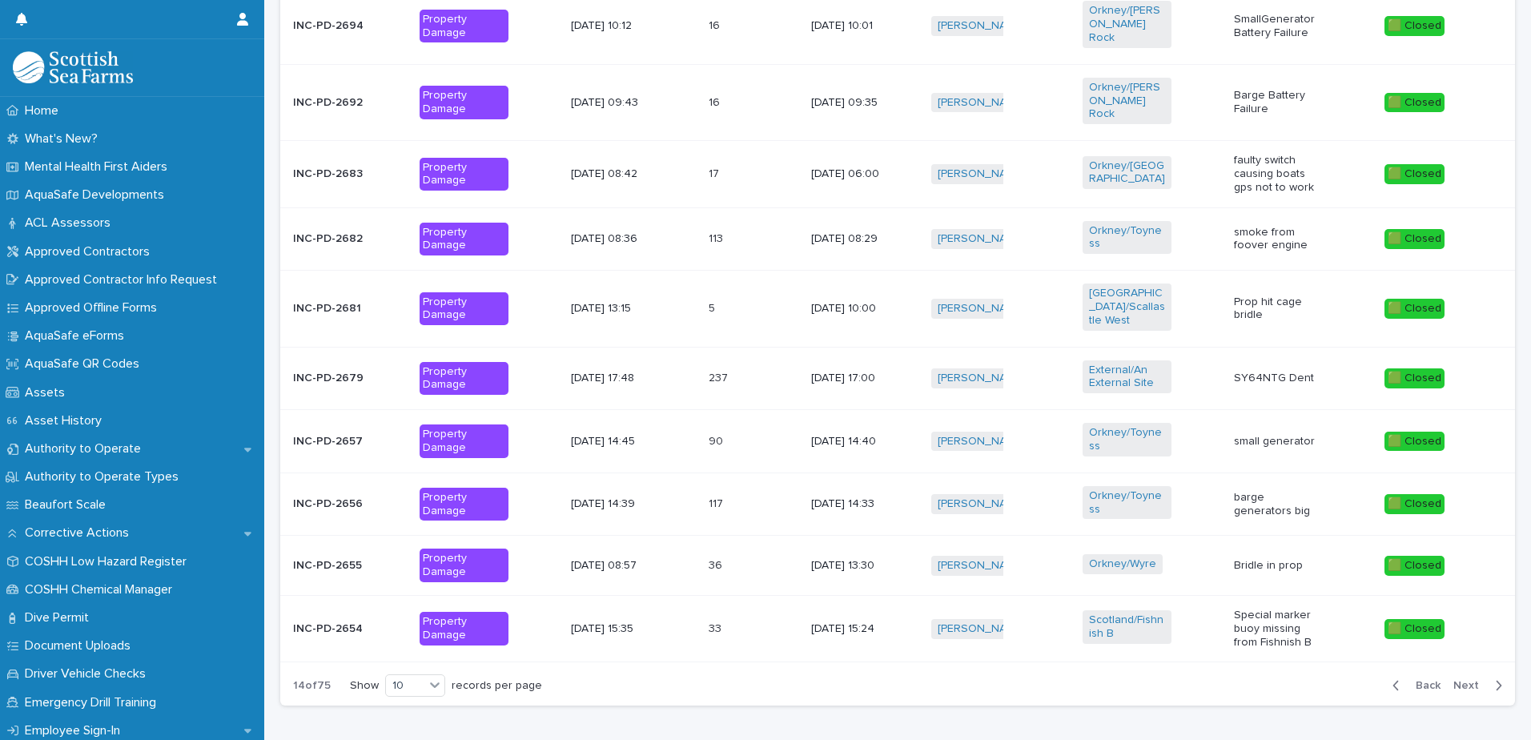
scroll to position [629, 0]
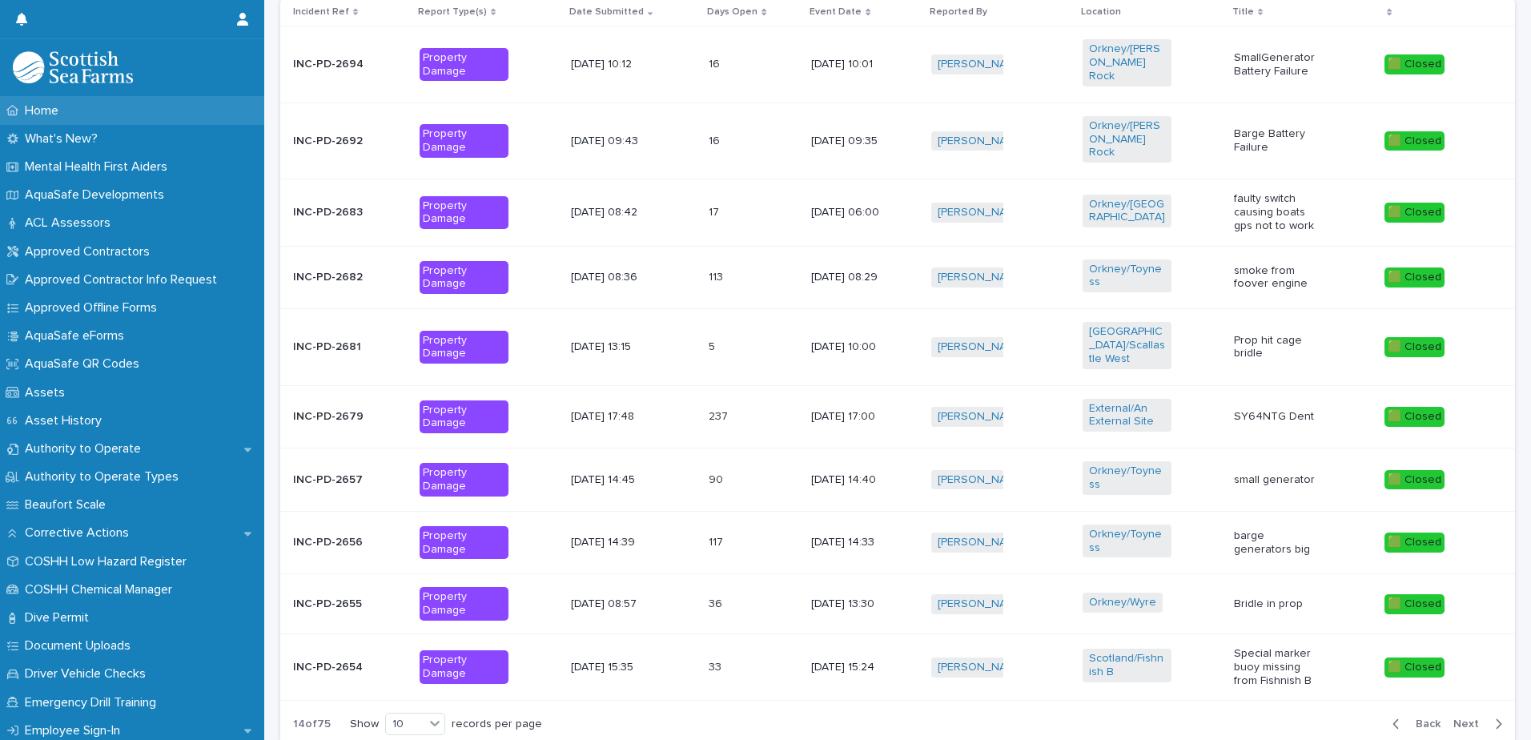
click at [74, 102] on div "Home" at bounding box center [132, 111] width 264 height 28
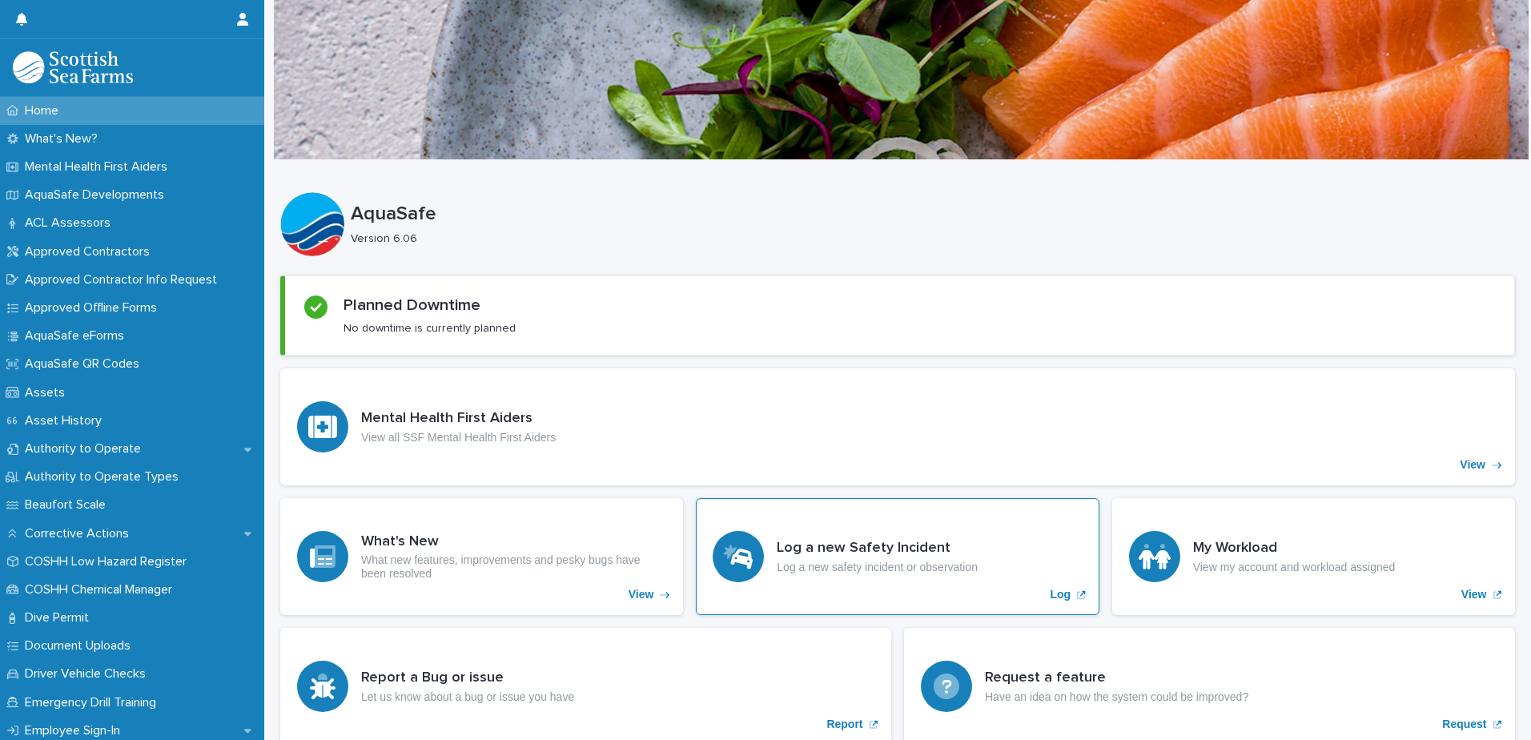
click at [890, 560] on p "Log a new safety incident or observation" at bounding box center [877, 567] width 201 height 14
click at [54, 672] on p "Driver Vehicle Checks" at bounding box center [88, 673] width 140 height 15
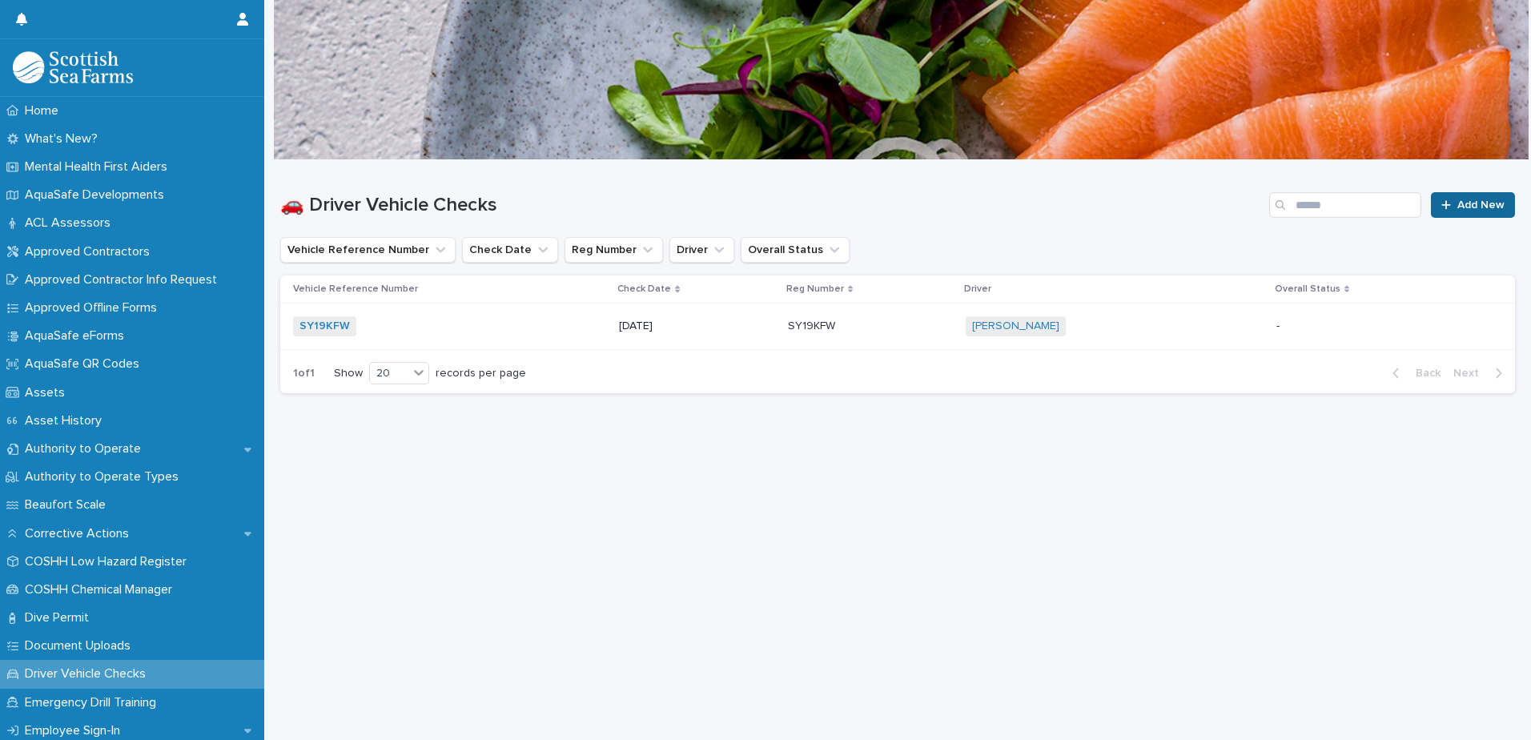
click at [1475, 203] on span "Add New" at bounding box center [1480, 204] width 47 height 11
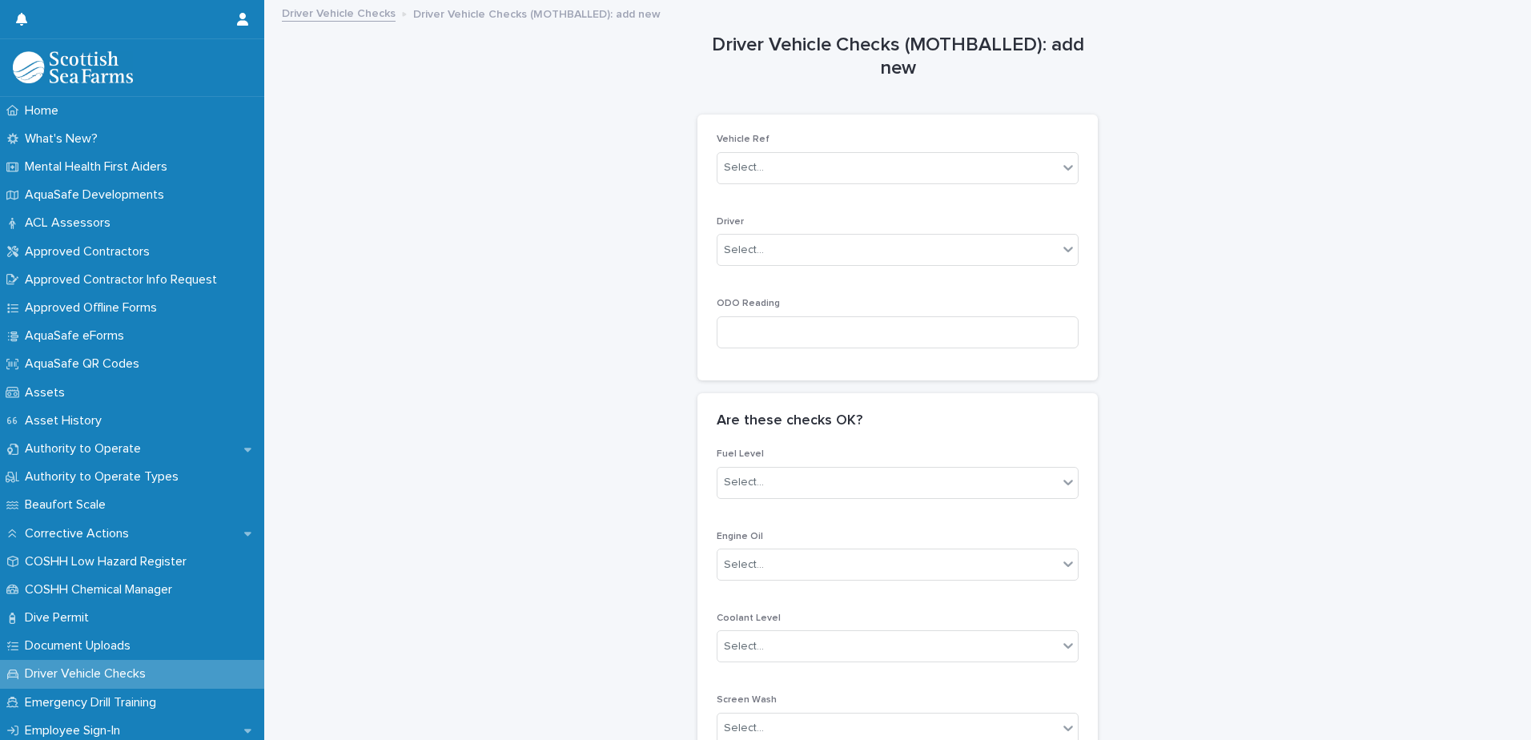
click at [1023, 43] on h1 "Driver Vehicle Checks (MOTHBALLED): add new" at bounding box center [897, 57] width 400 height 46
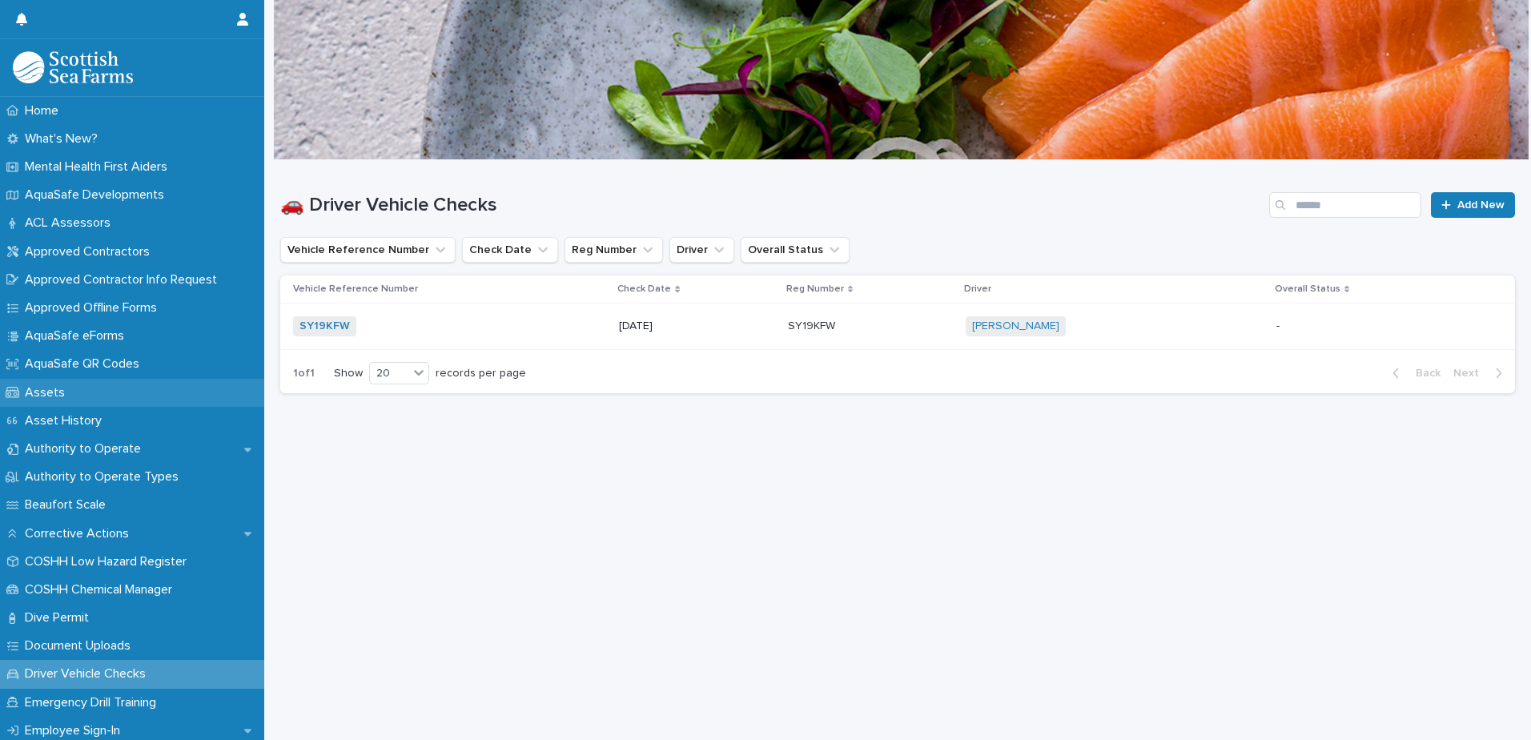
click at [39, 387] on p "Assets" at bounding box center [47, 392] width 59 height 15
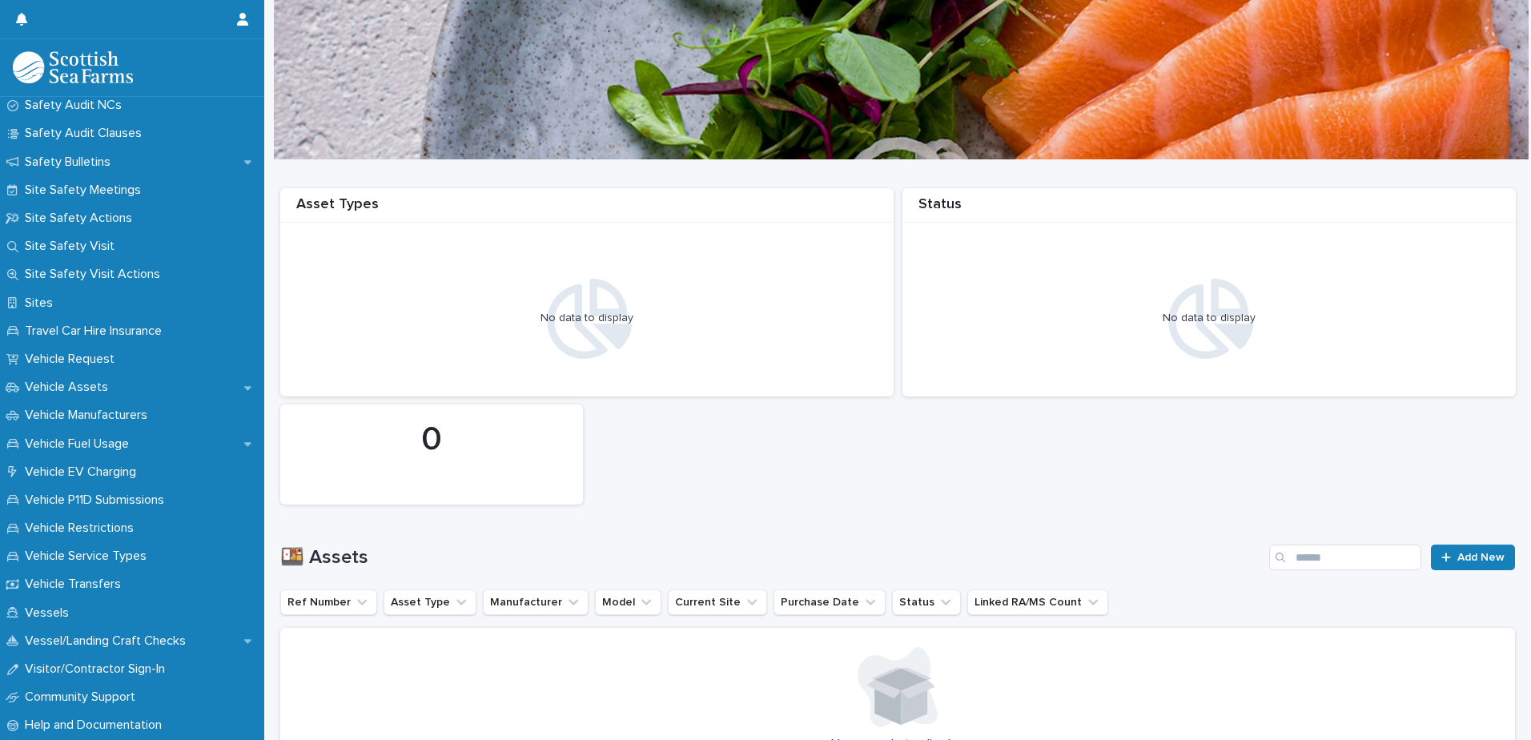
scroll to position [998, 0]
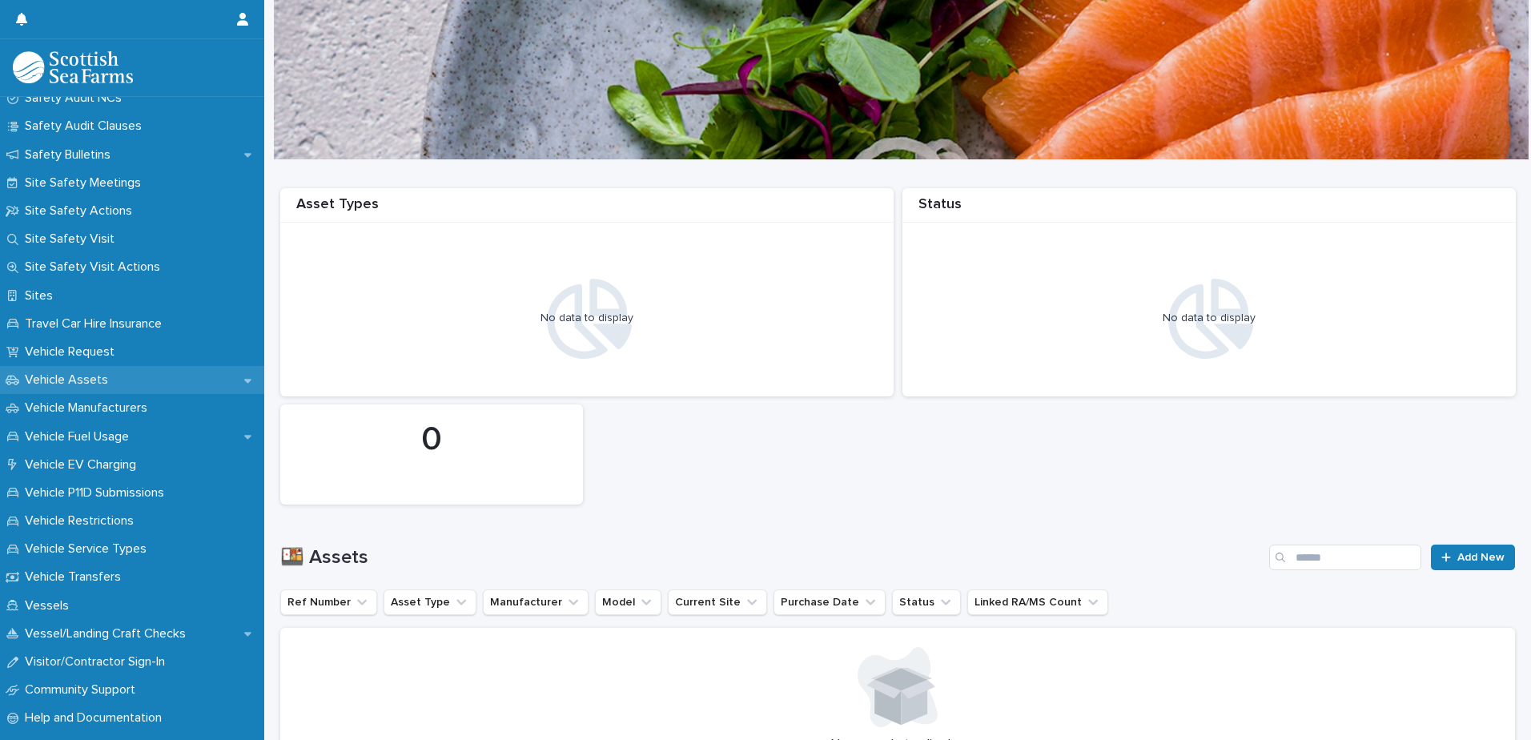
click at [83, 373] on p "Vehicle Assets" at bounding box center [69, 379] width 102 height 15
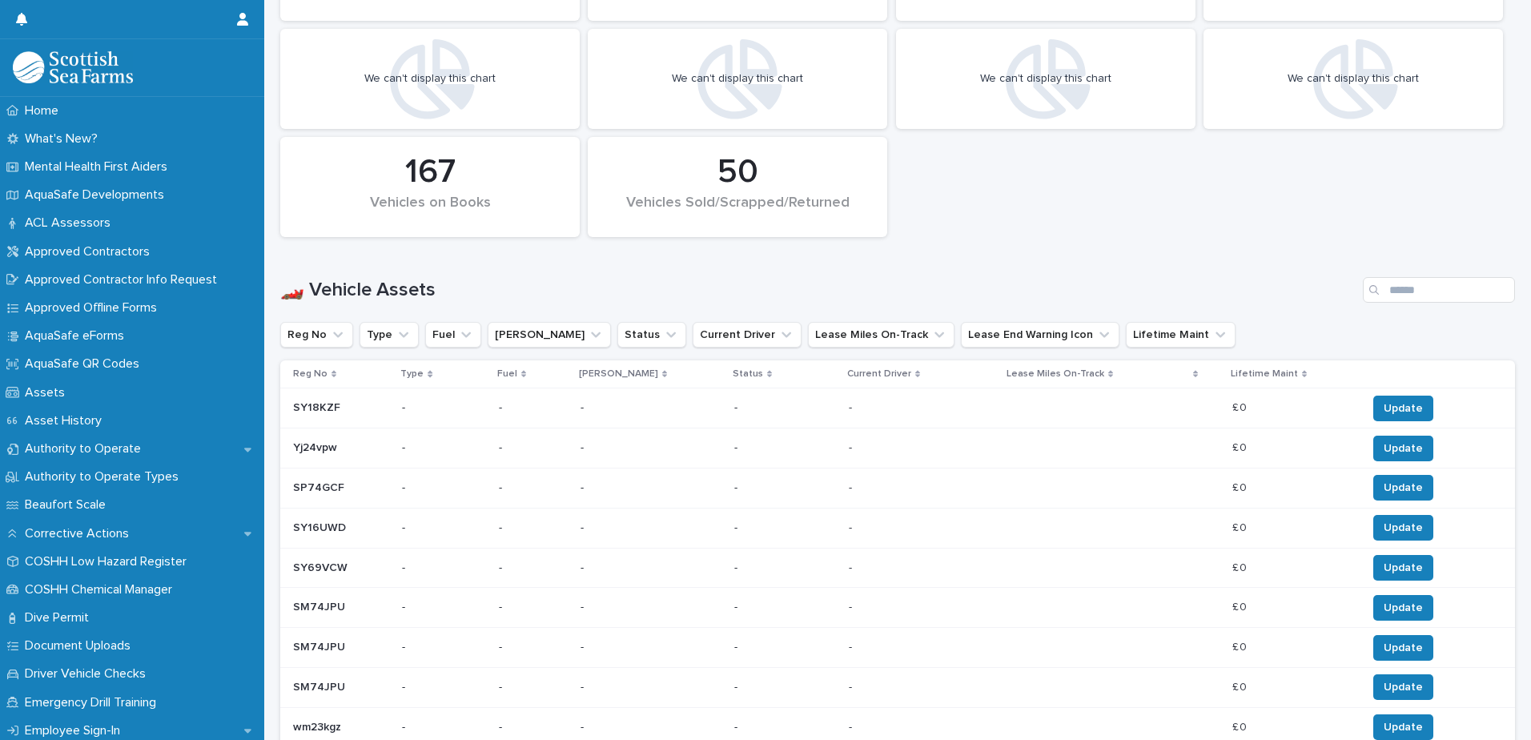
scroll to position [709, 0]
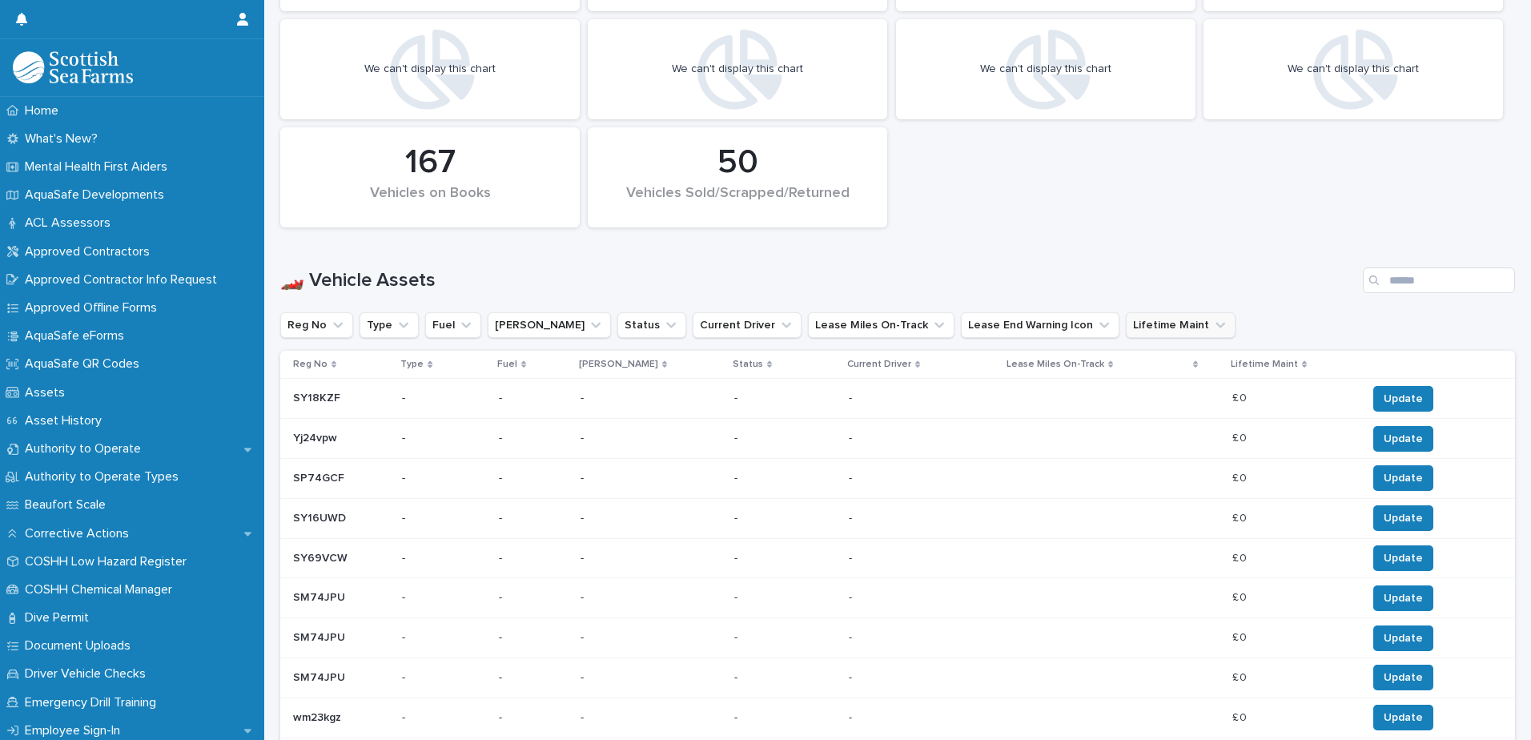
click at [1212, 328] on icon "Lifetime Maint" at bounding box center [1220, 325] width 16 height 16
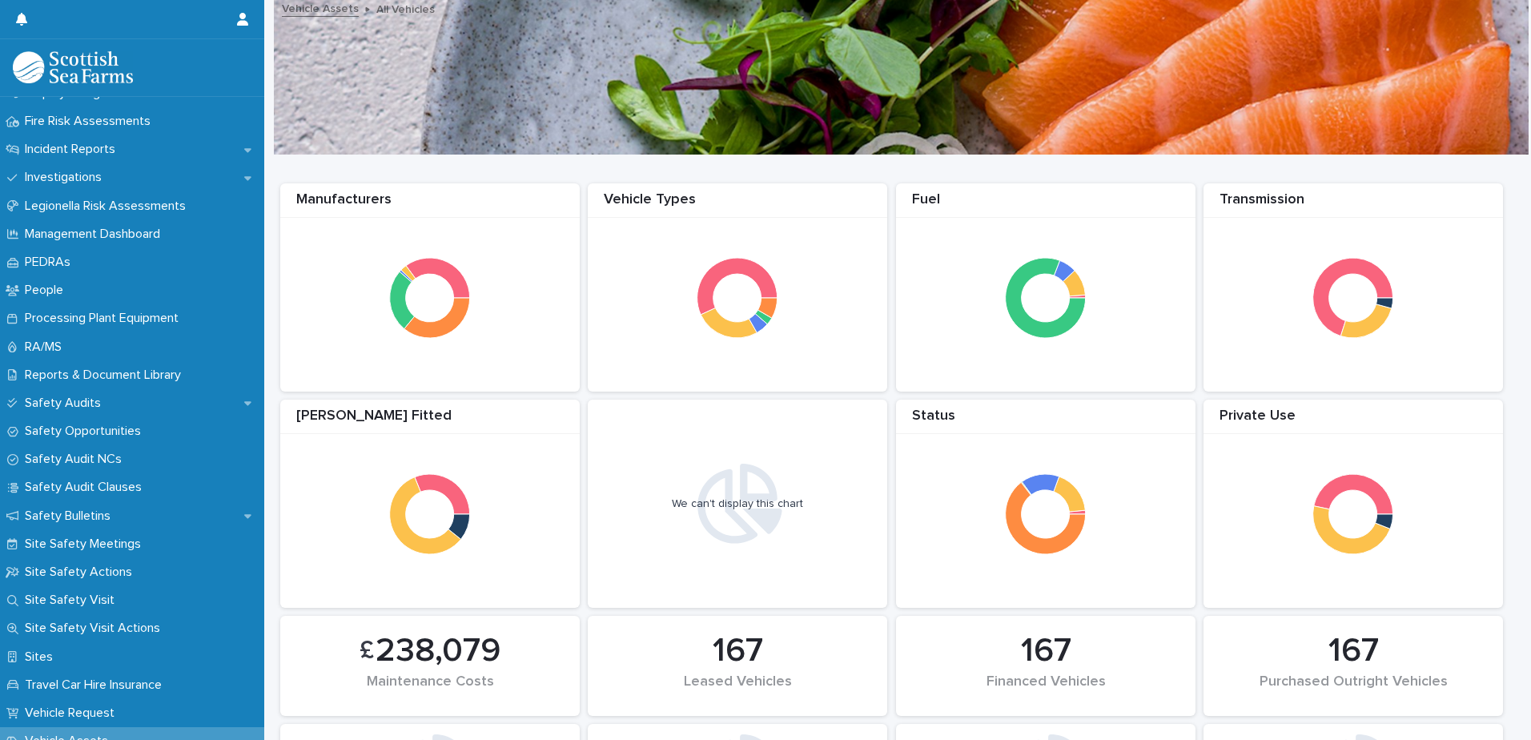
scroll to position [622, 0]
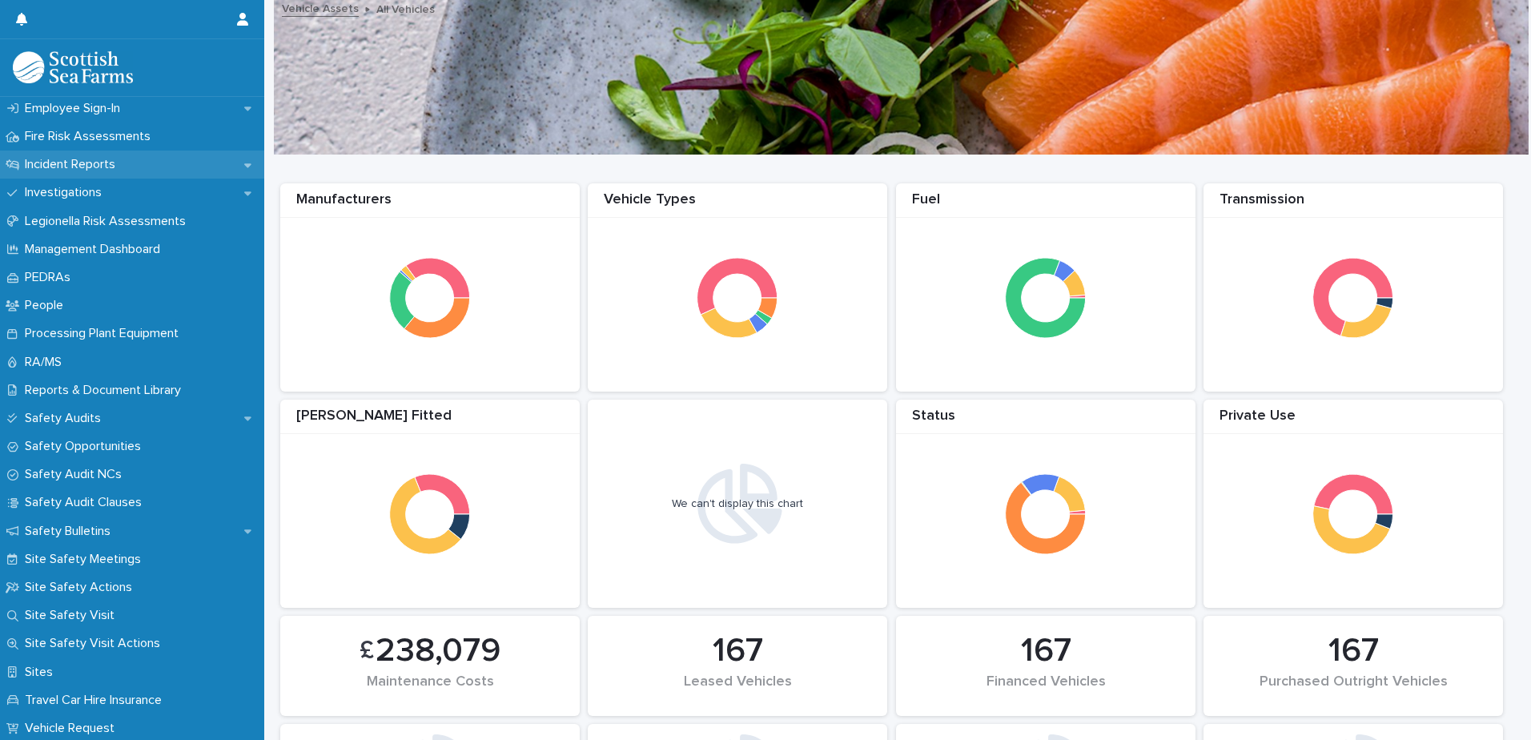
click at [101, 160] on p "Incident Reports" at bounding box center [73, 164] width 110 height 15
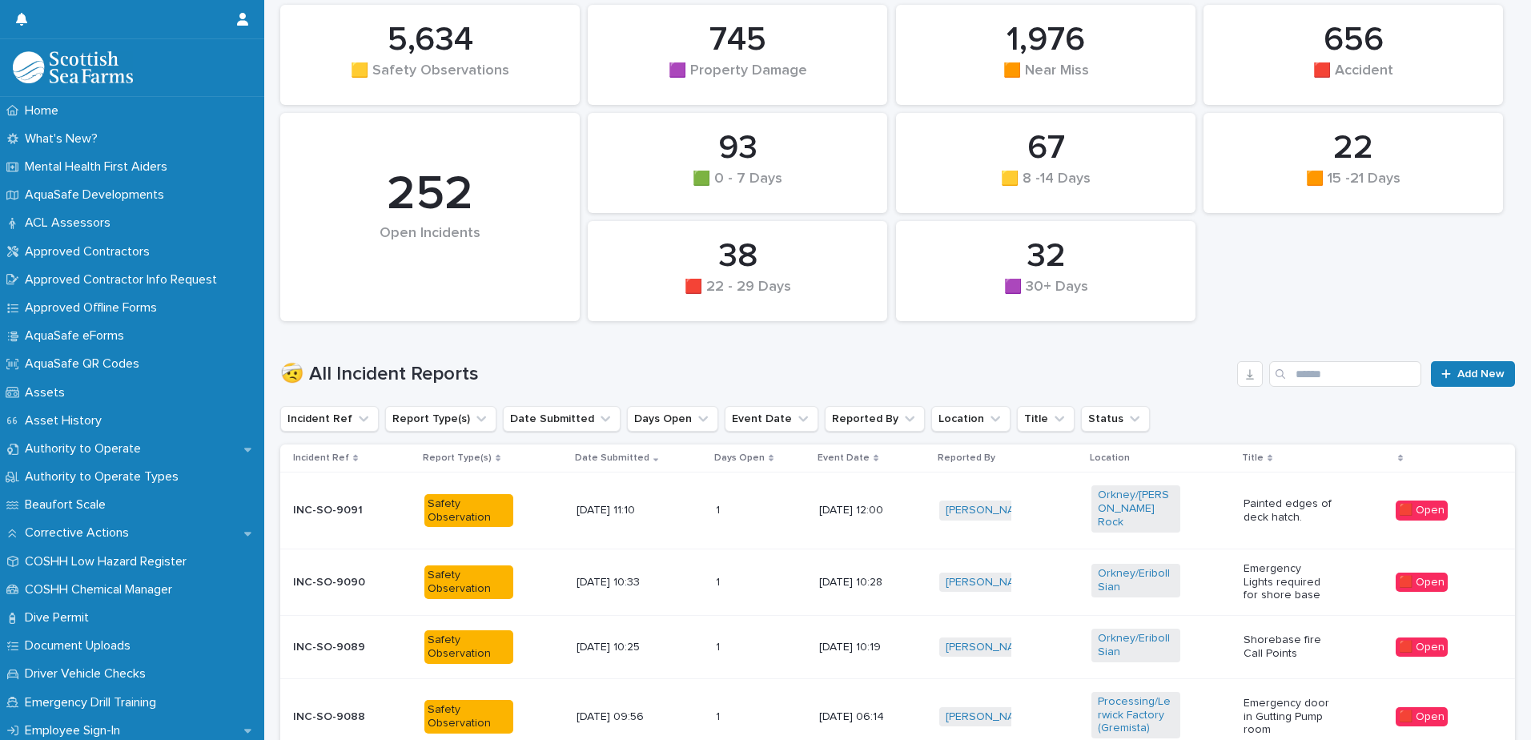
scroll to position [182, 0]
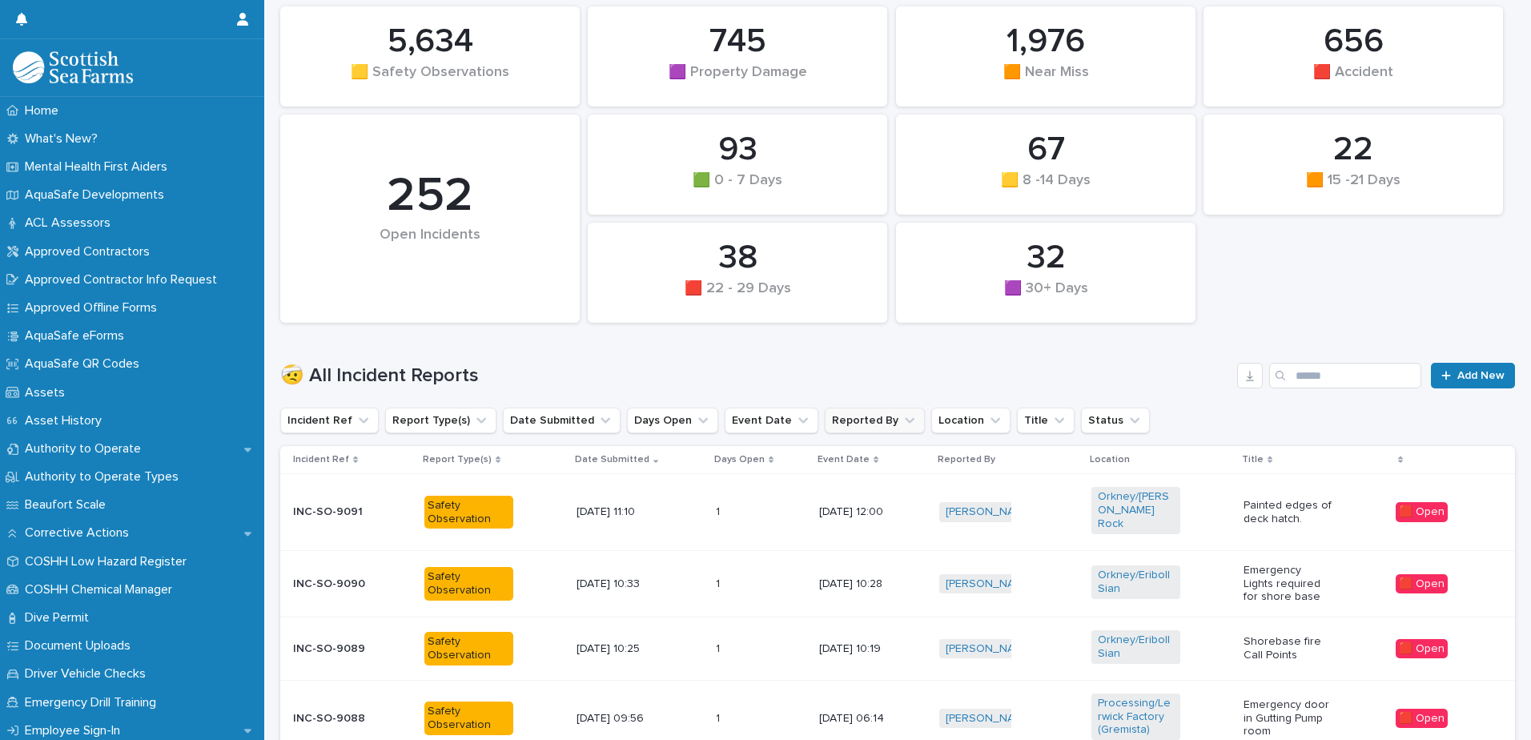
click at [858, 425] on button "Reported By" at bounding box center [875, 421] width 100 height 26
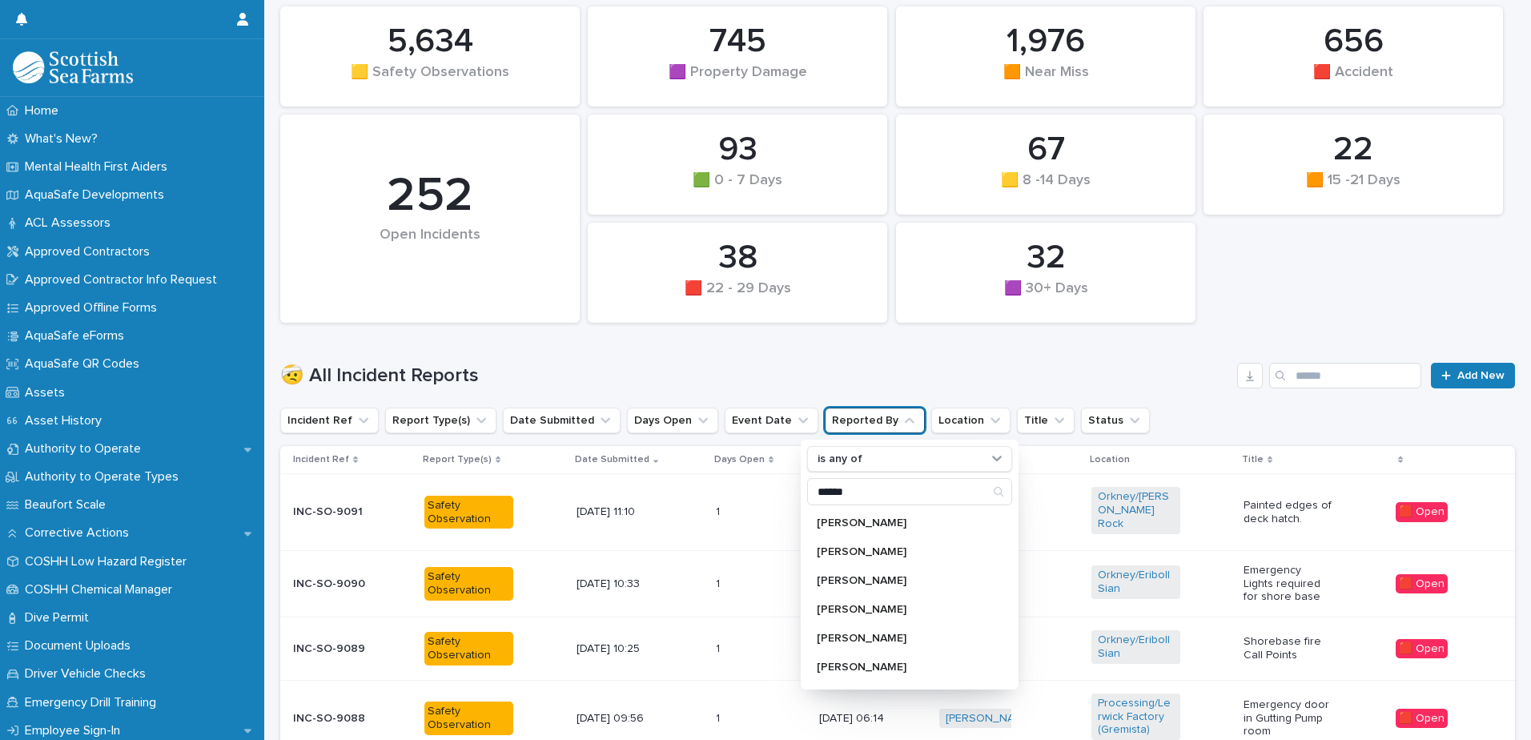
type input "******"
click at [863, 557] on p "[PERSON_NAME]" at bounding box center [902, 557] width 170 height 11
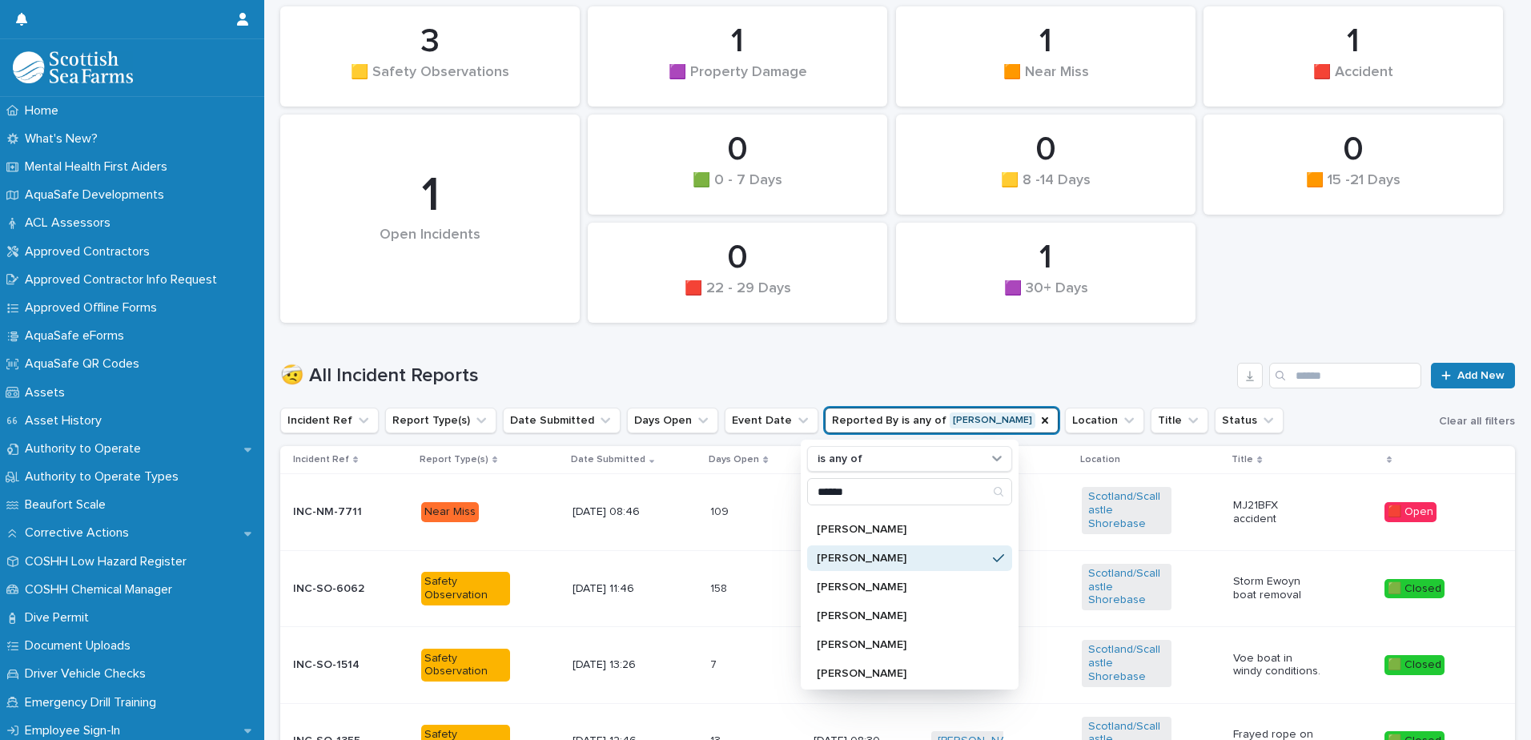
click at [1275, 299] on div "0 🟧 15 -21 Days 0 🟩 0 - 7 Days 1 🟪 Property Damage 1 🟪 30+ Days 0 🟨 8 -14 Days …" at bounding box center [897, 164] width 1251 height 332
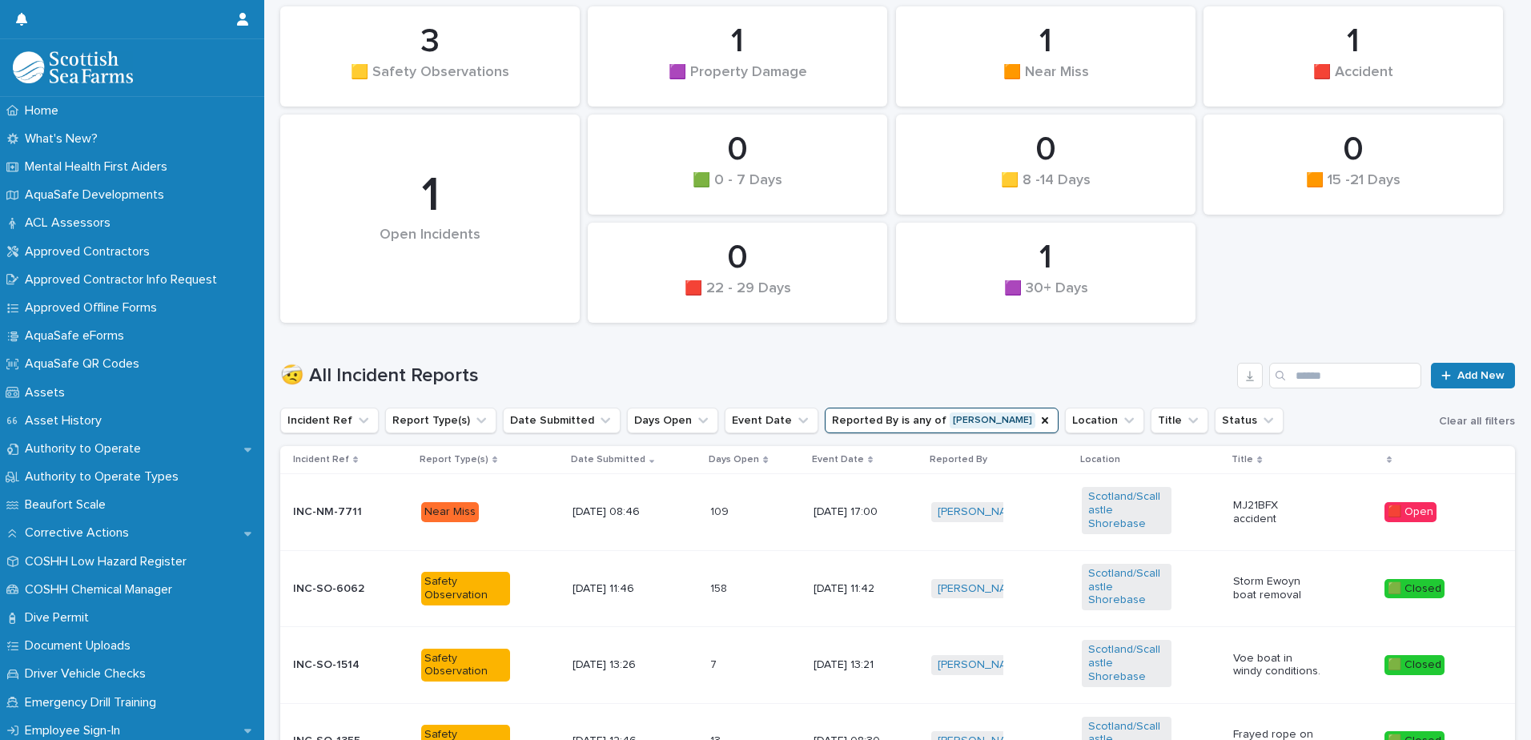
click at [1239, 499] on p "MJ21BFX accident" at bounding box center [1277, 512] width 89 height 27
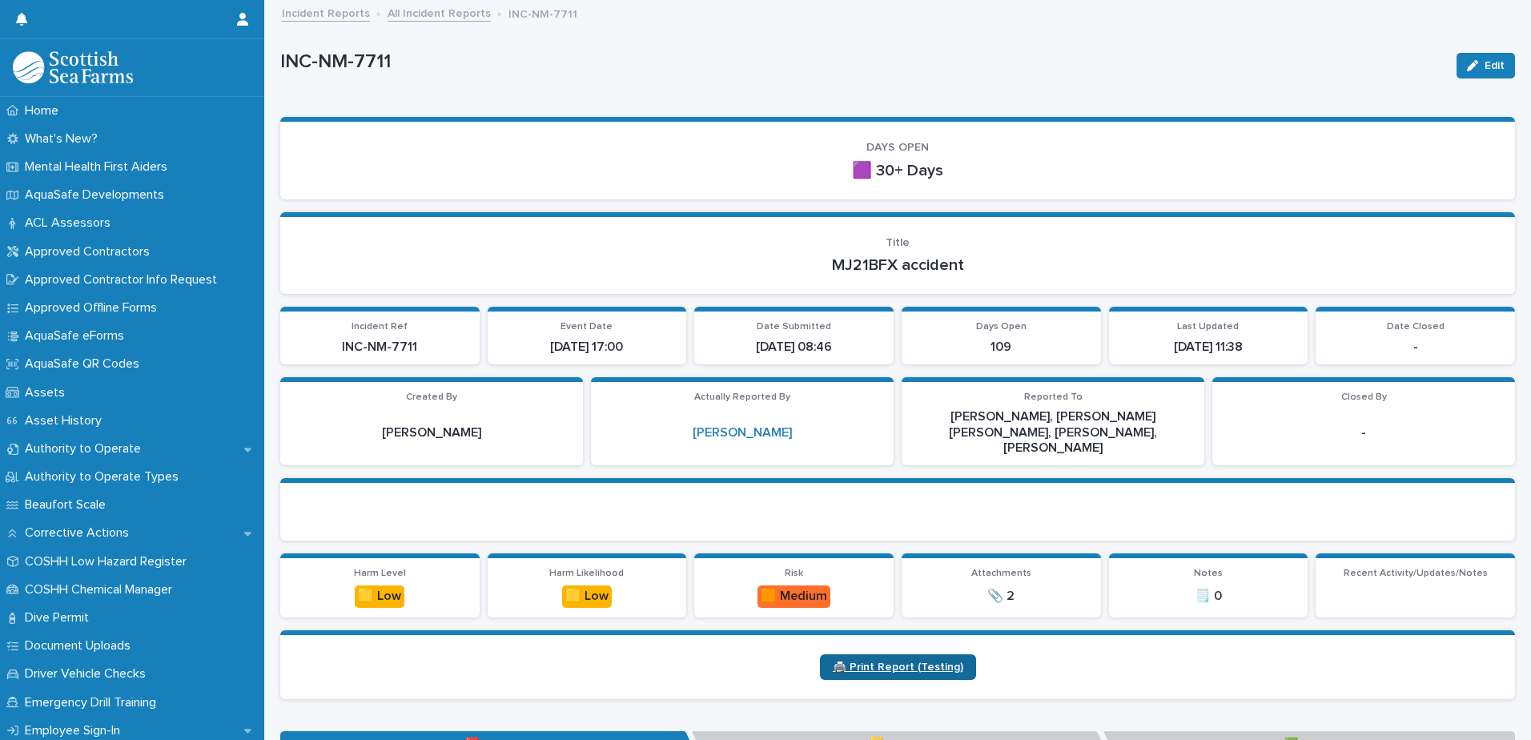
click at [914, 654] on link "🖨️ Print Report (Testing)" at bounding box center [898, 667] width 156 height 26
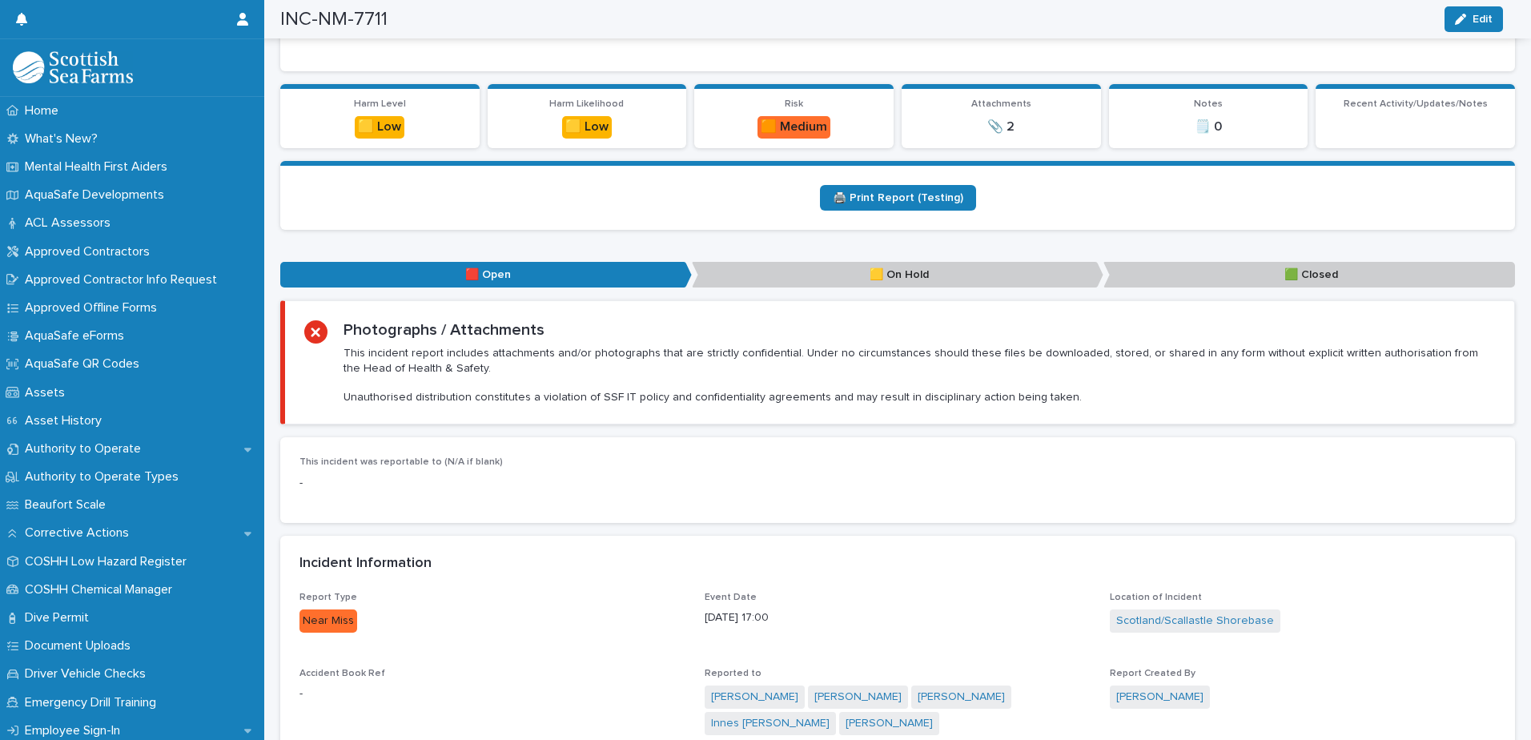
scroll to position [366, 0]
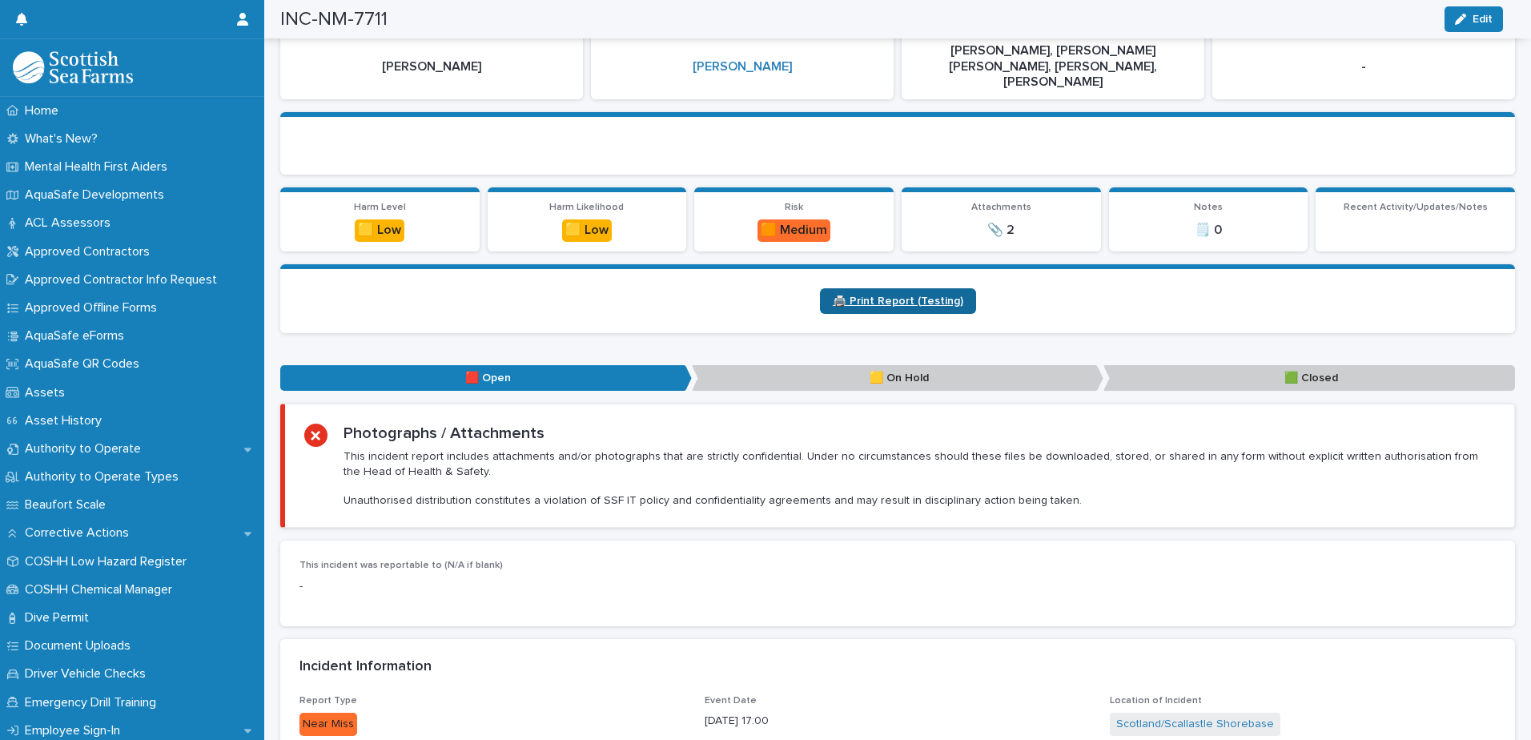
click at [873, 295] on span "🖨️ Print Report (Testing)" at bounding box center [898, 300] width 131 height 11
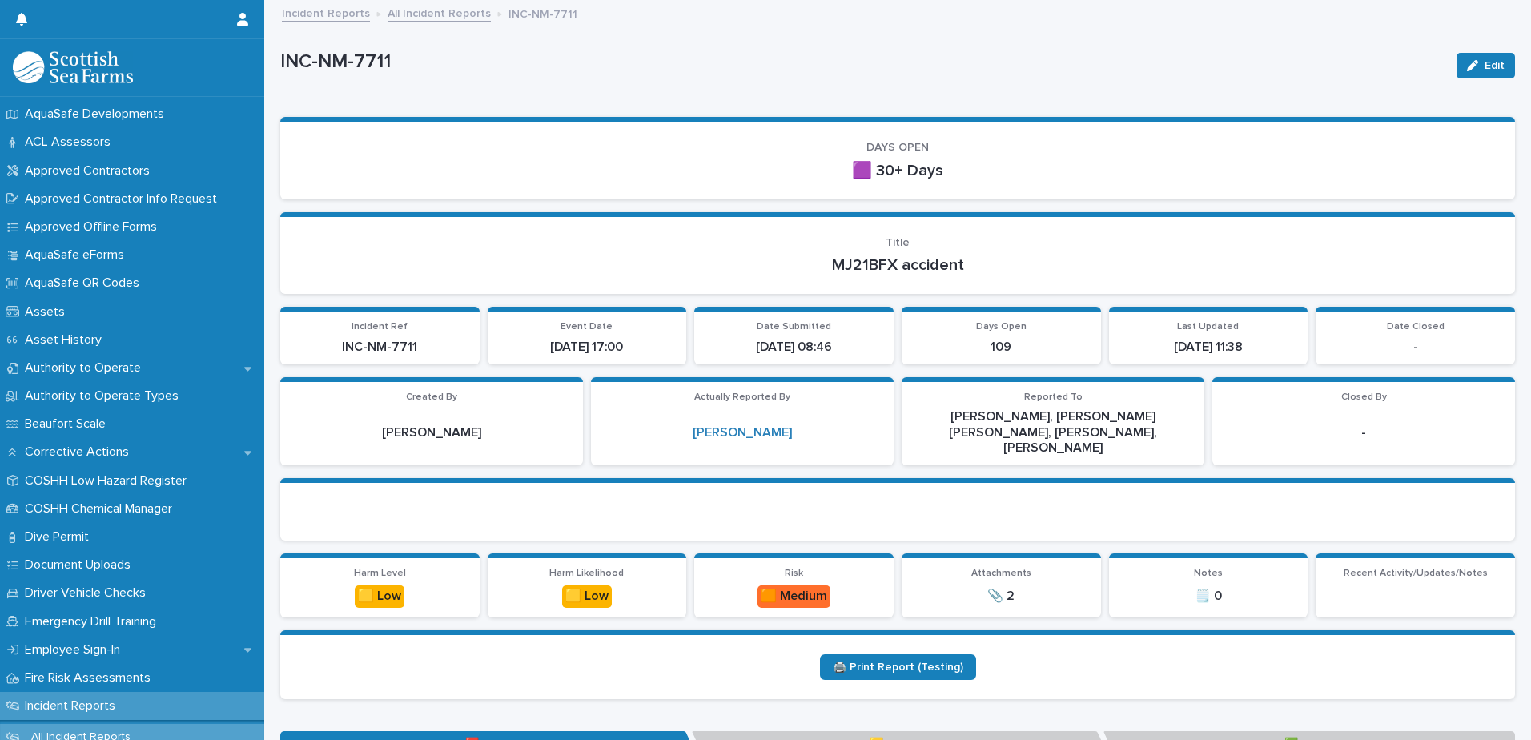
scroll to position [104, 0]
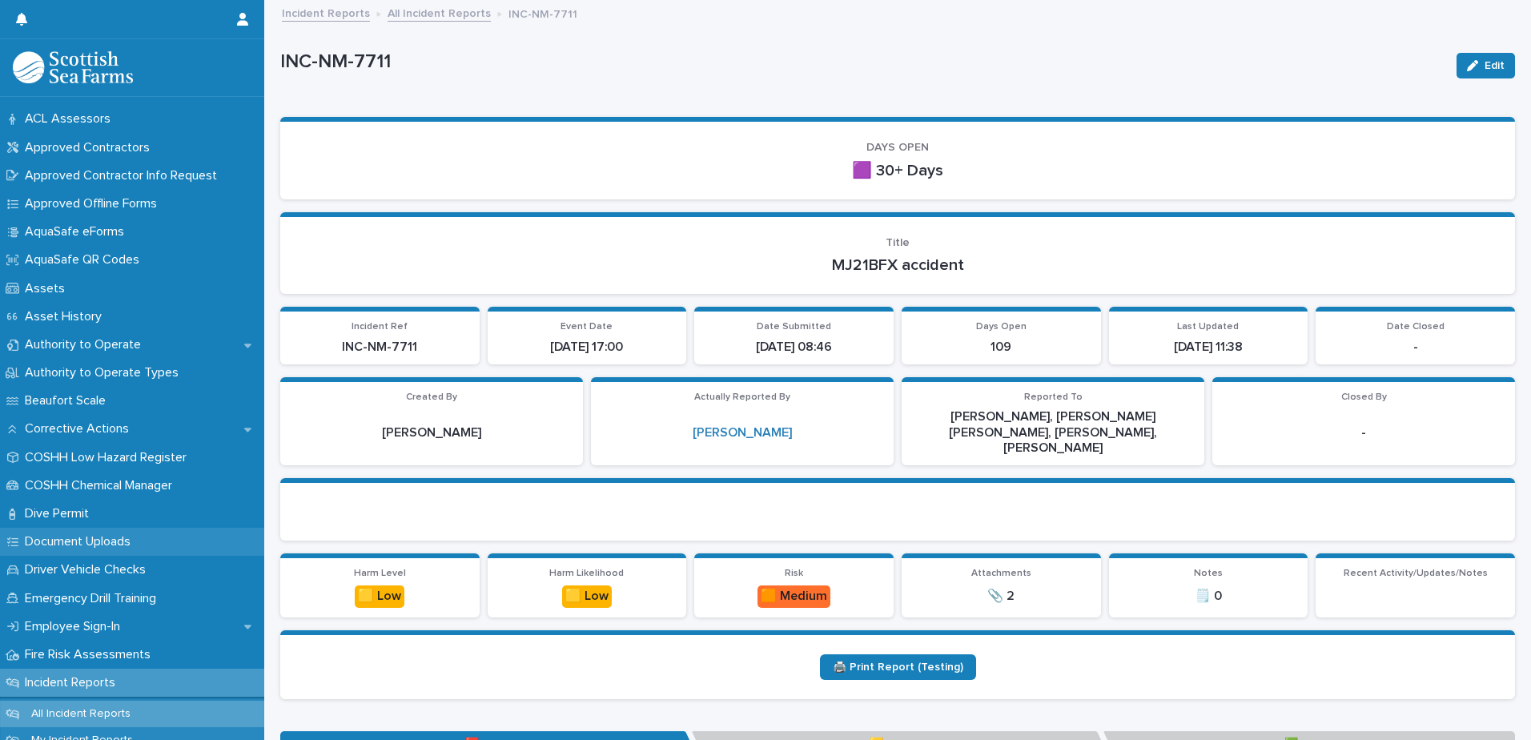
click at [109, 538] on p "Document Uploads" at bounding box center [80, 541] width 125 height 15
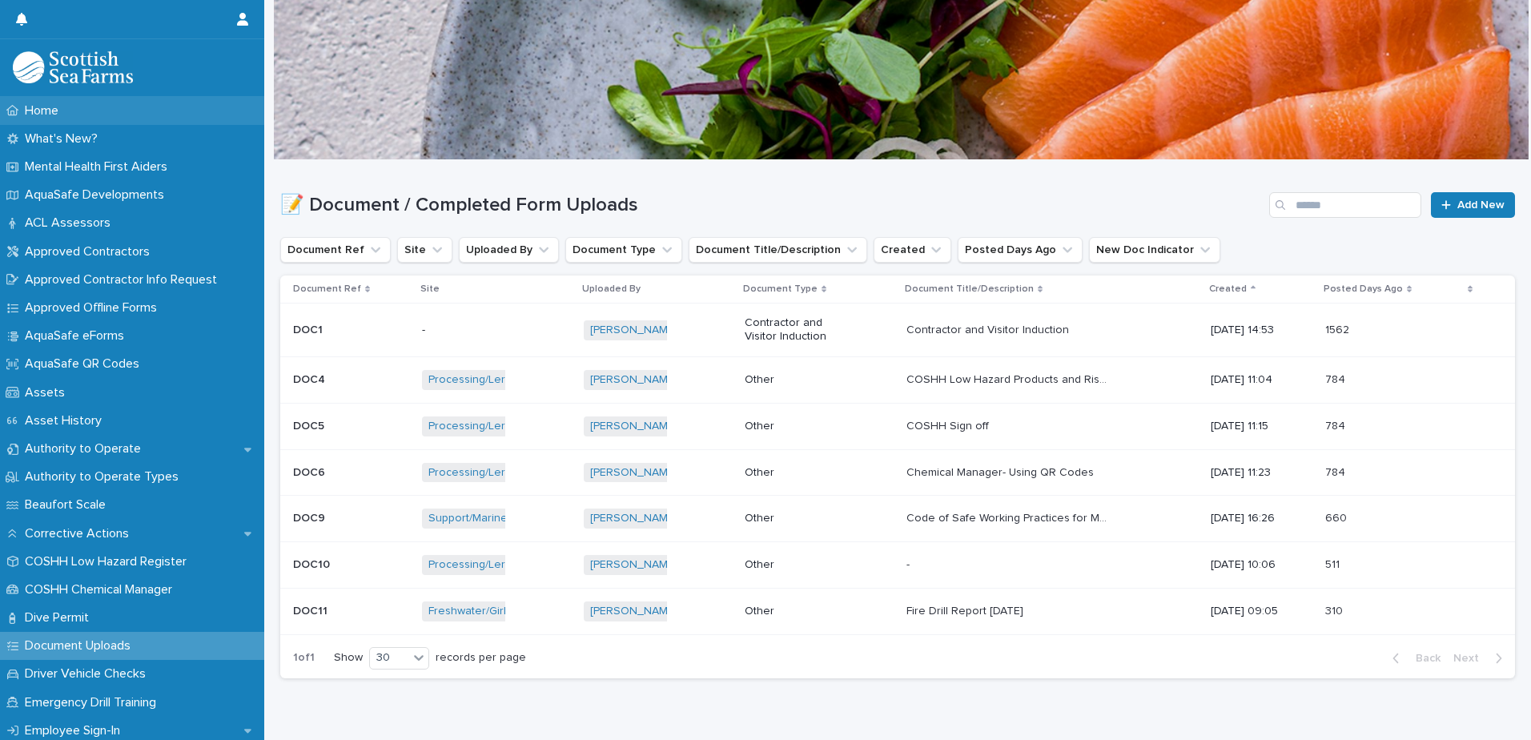
click at [15, 116] on icon at bounding box center [12, 110] width 13 height 11
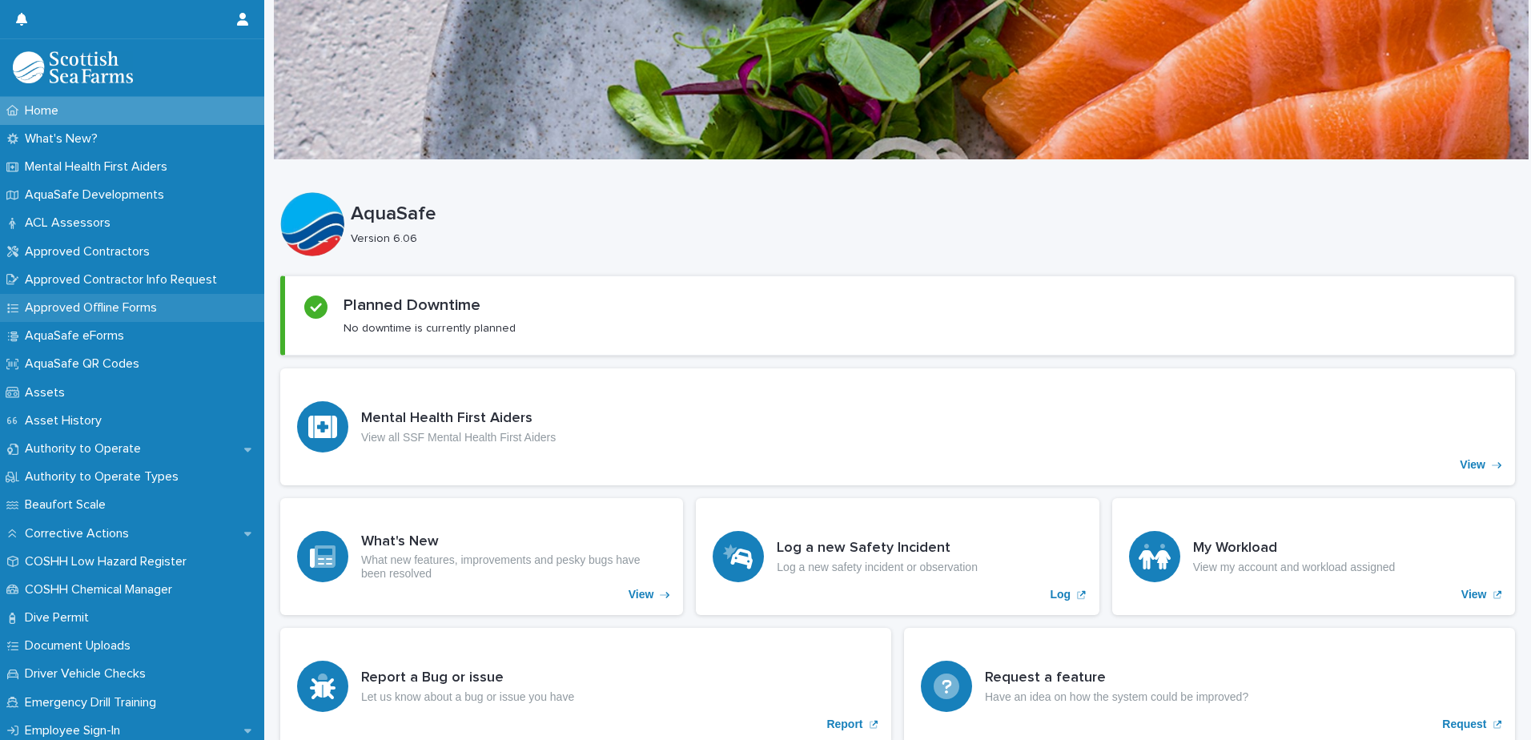
click at [84, 307] on p "Approved Offline Forms" at bounding box center [93, 307] width 151 height 15
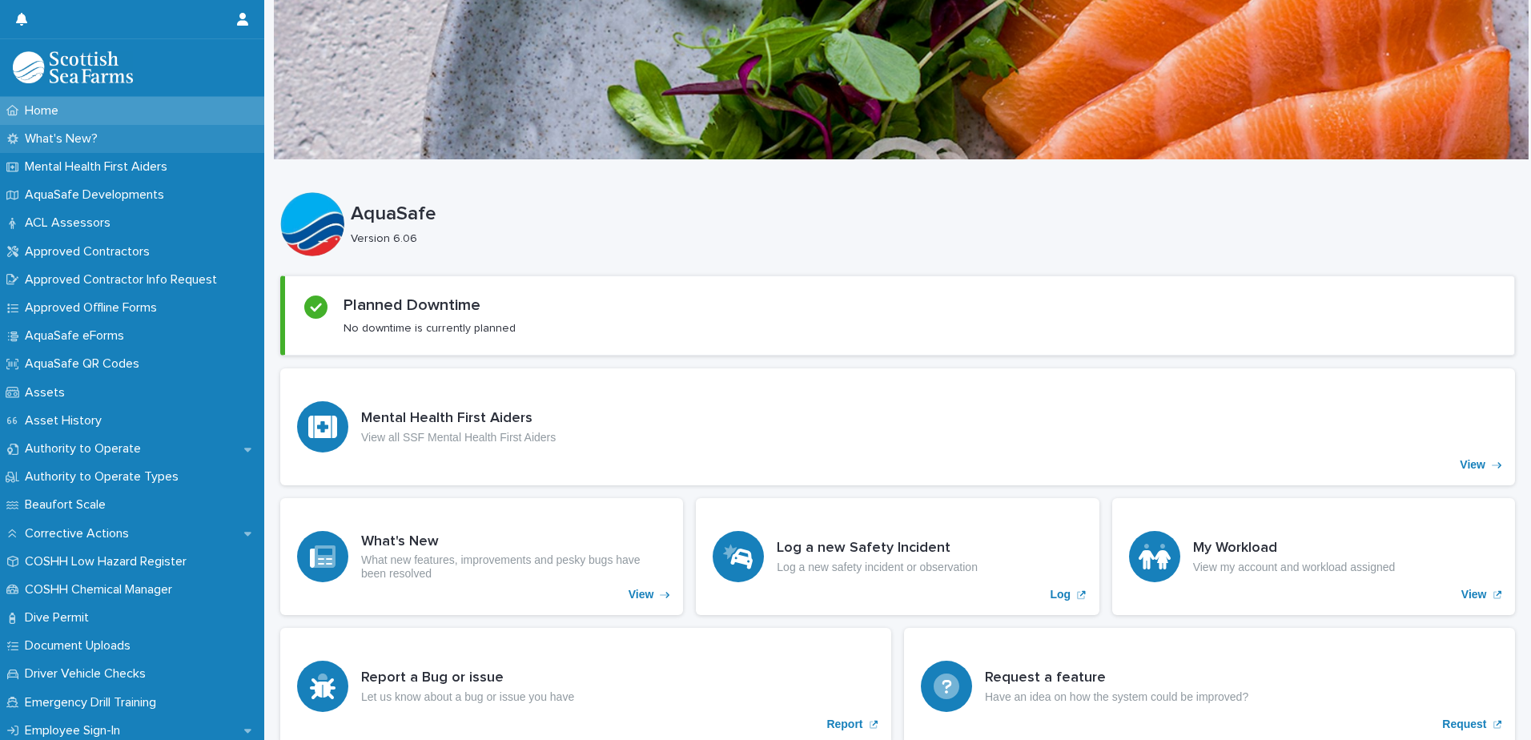
click at [73, 131] on p "What's New?" at bounding box center [64, 138] width 92 height 15
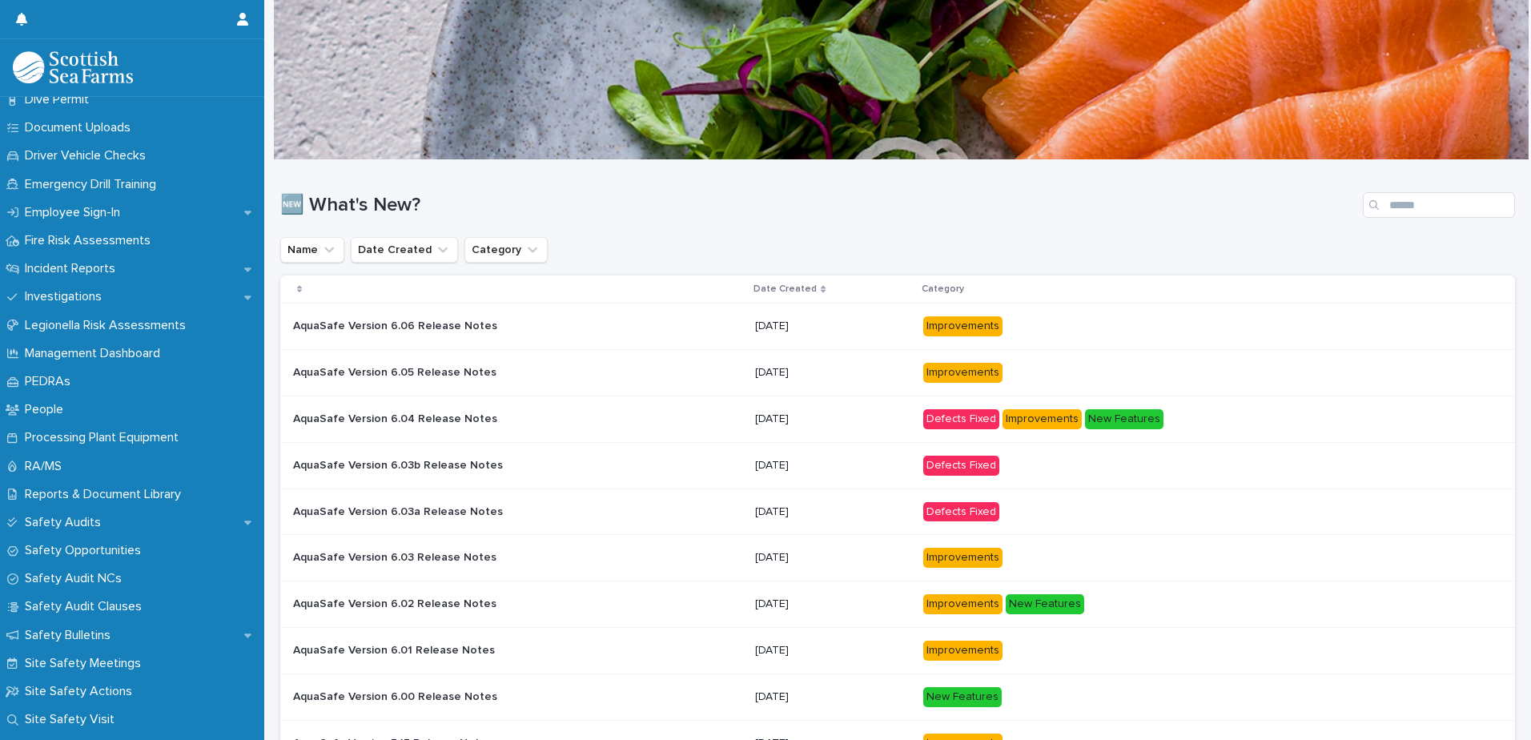
scroll to position [520, 0]
click at [149, 344] on p "Management Dashboard" at bounding box center [95, 350] width 155 height 15
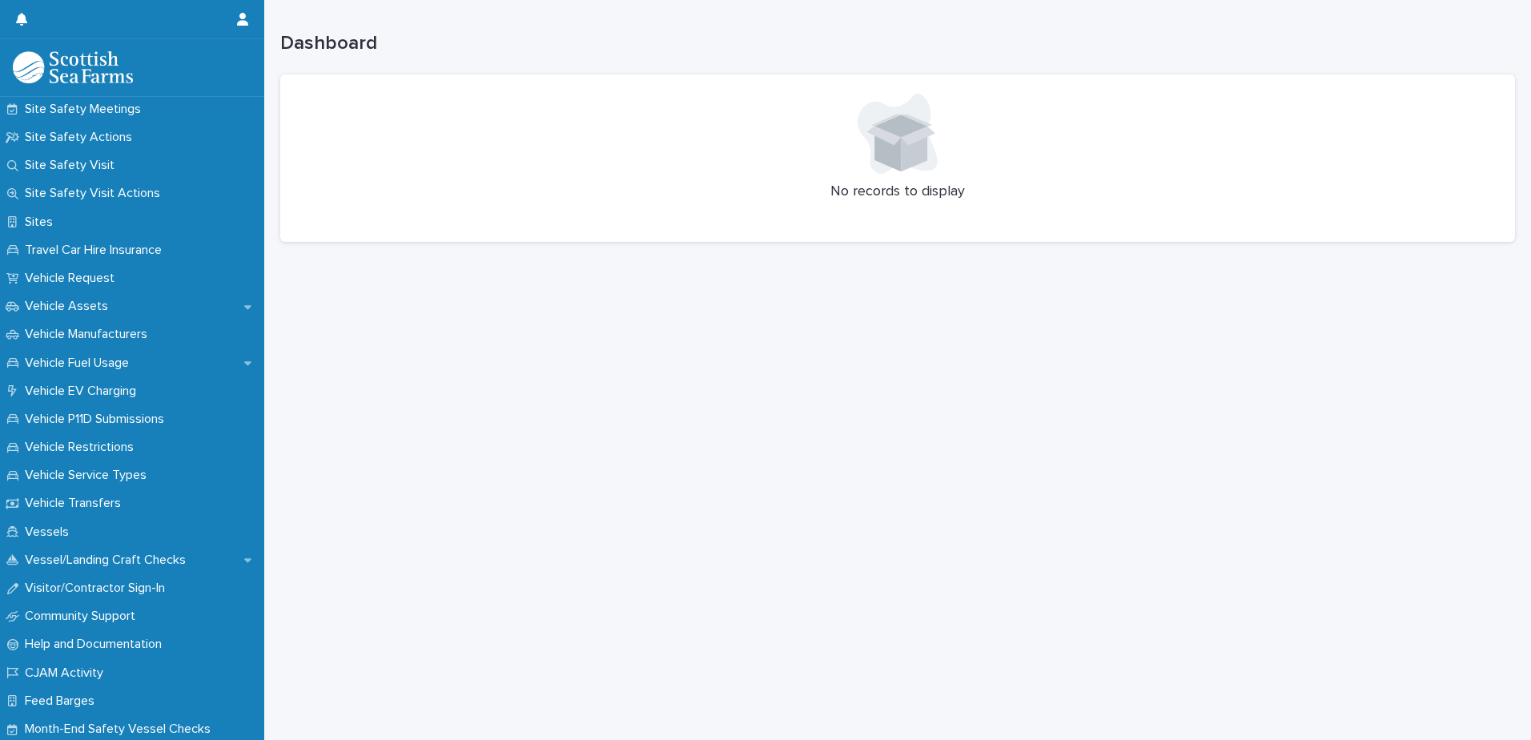
scroll to position [1070, 0]
